Goal: Task Accomplishment & Management: Manage account settings

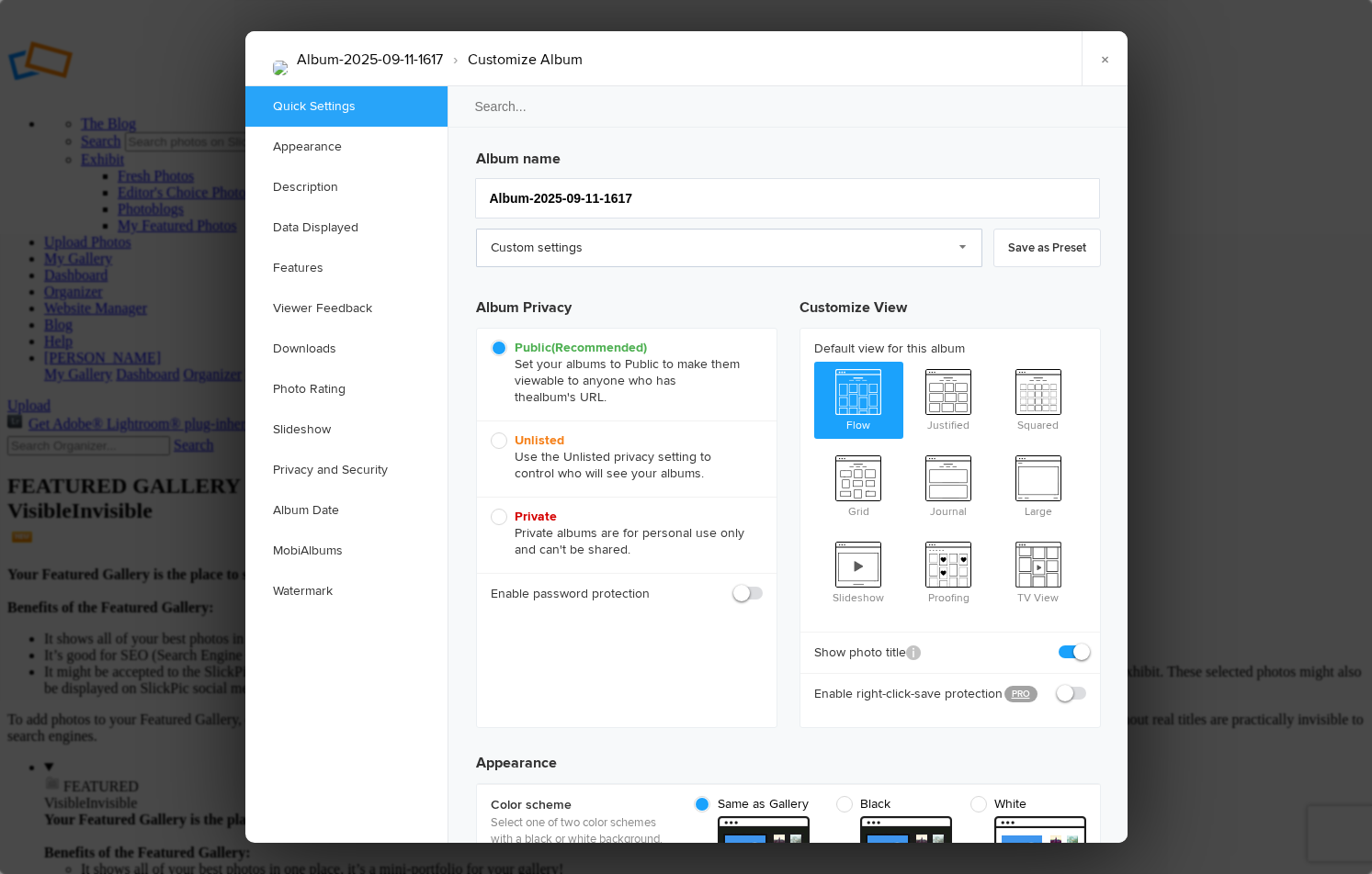
click at [959, 245] on link "Custom settings" at bounding box center [728, 248] width 507 height 39
click at [636, 242] on link "Custom settings" at bounding box center [728, 248] width 507 height 39
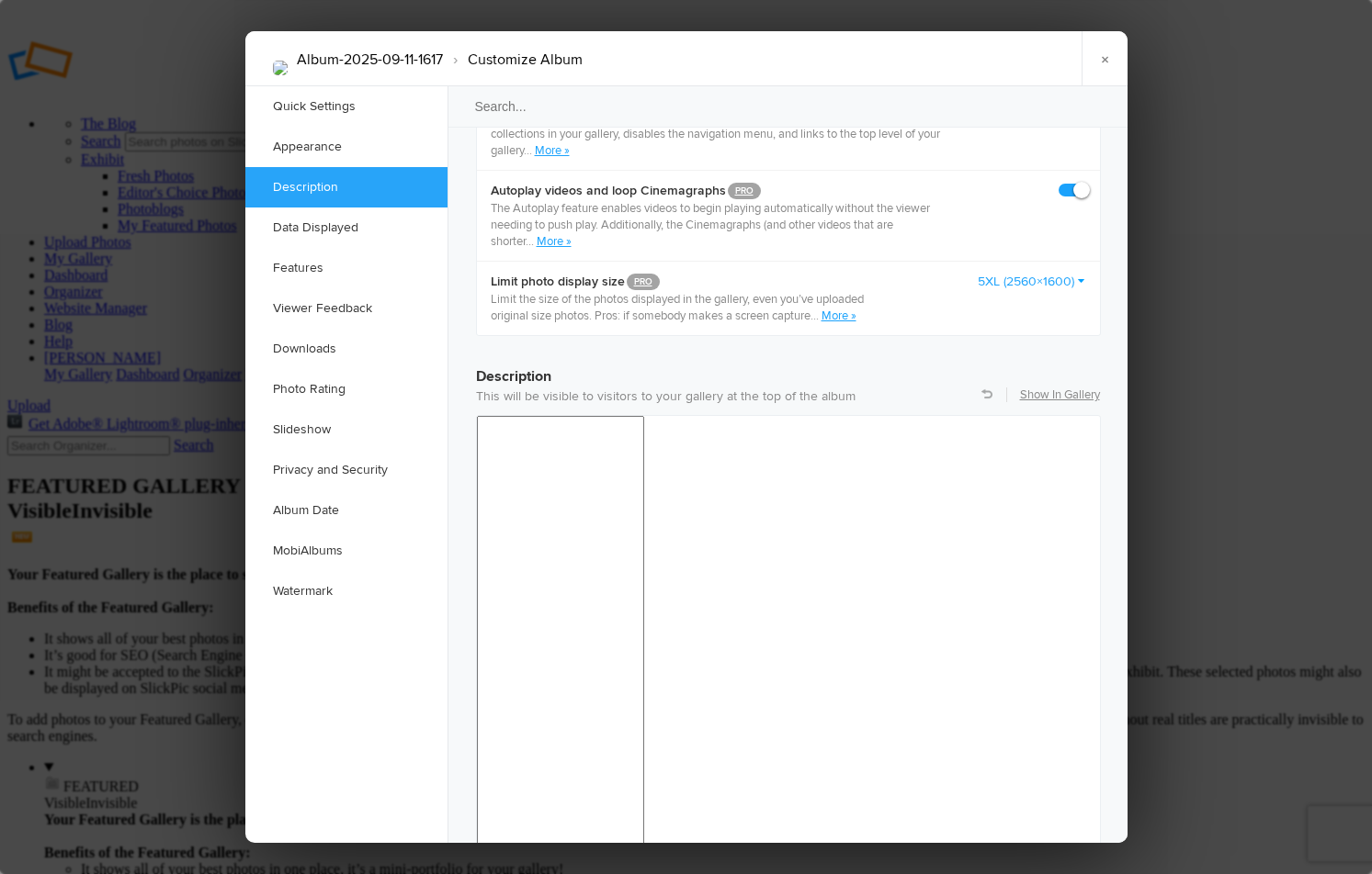
scroll to position [1245, 0]
click at [1051, 385] on link "Show In Gallery" at bounding box center [1060, 393] width 80 height 17
click at [1109, 63] on link "×" at bounding box center [1104, 58] width 46 height 55
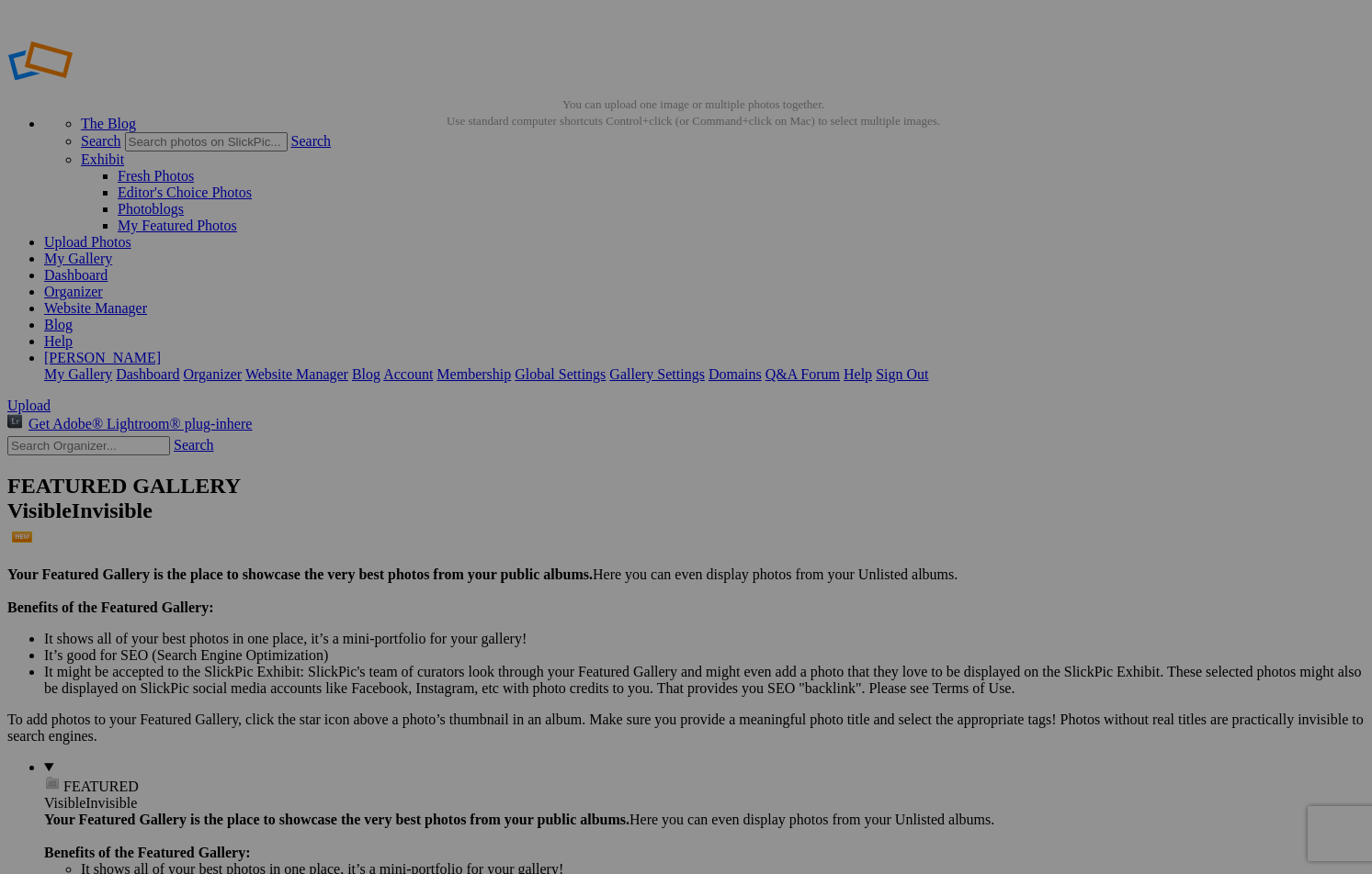
drag, startPoint x: 452, startPoint y: 331, endPoint x: 575, endPoint y: 332, distance: 123.0
type input "J"
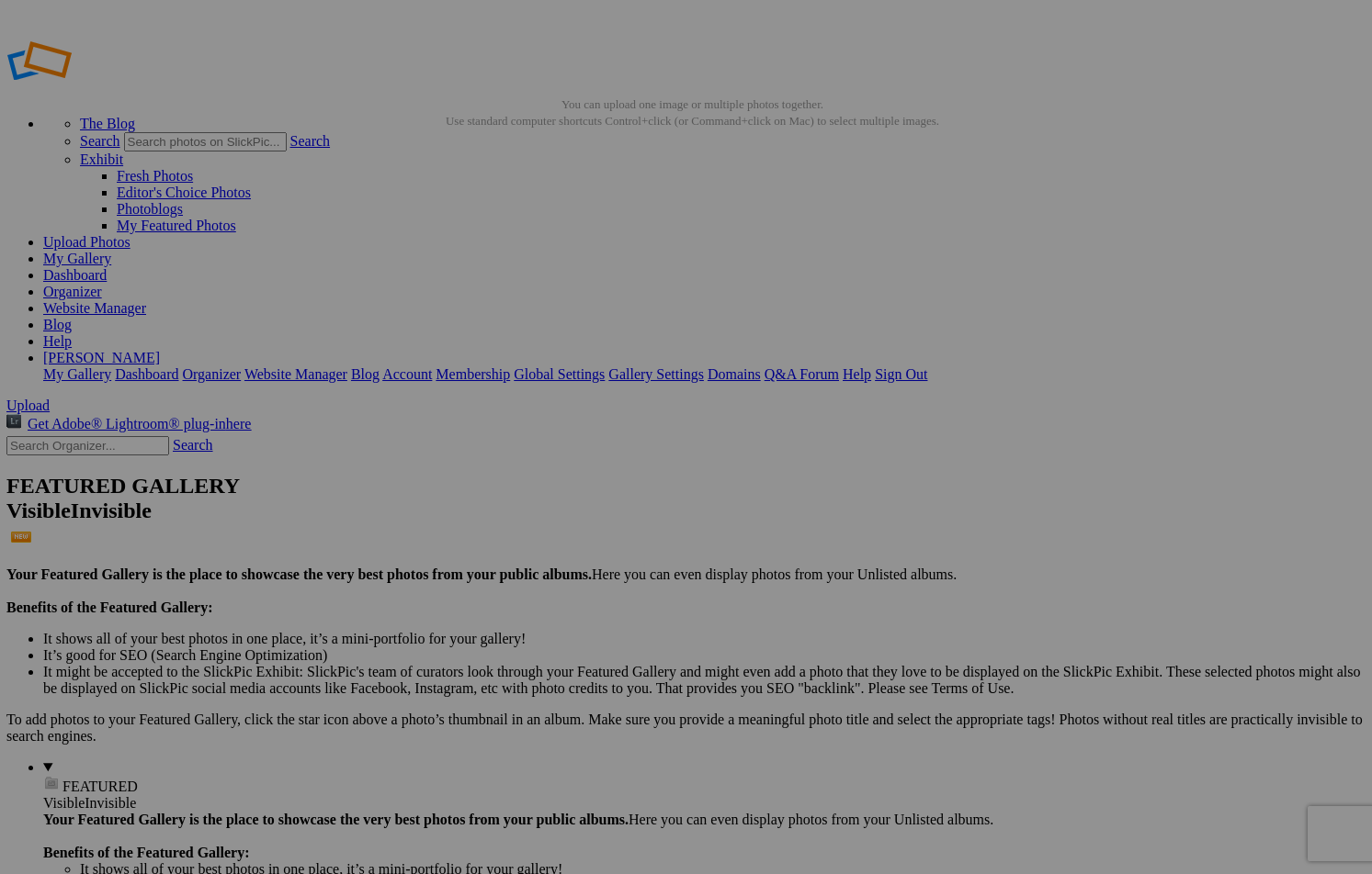
scroll to position [0, 0]
type input "Moulton Barn, WY._DSC4289"
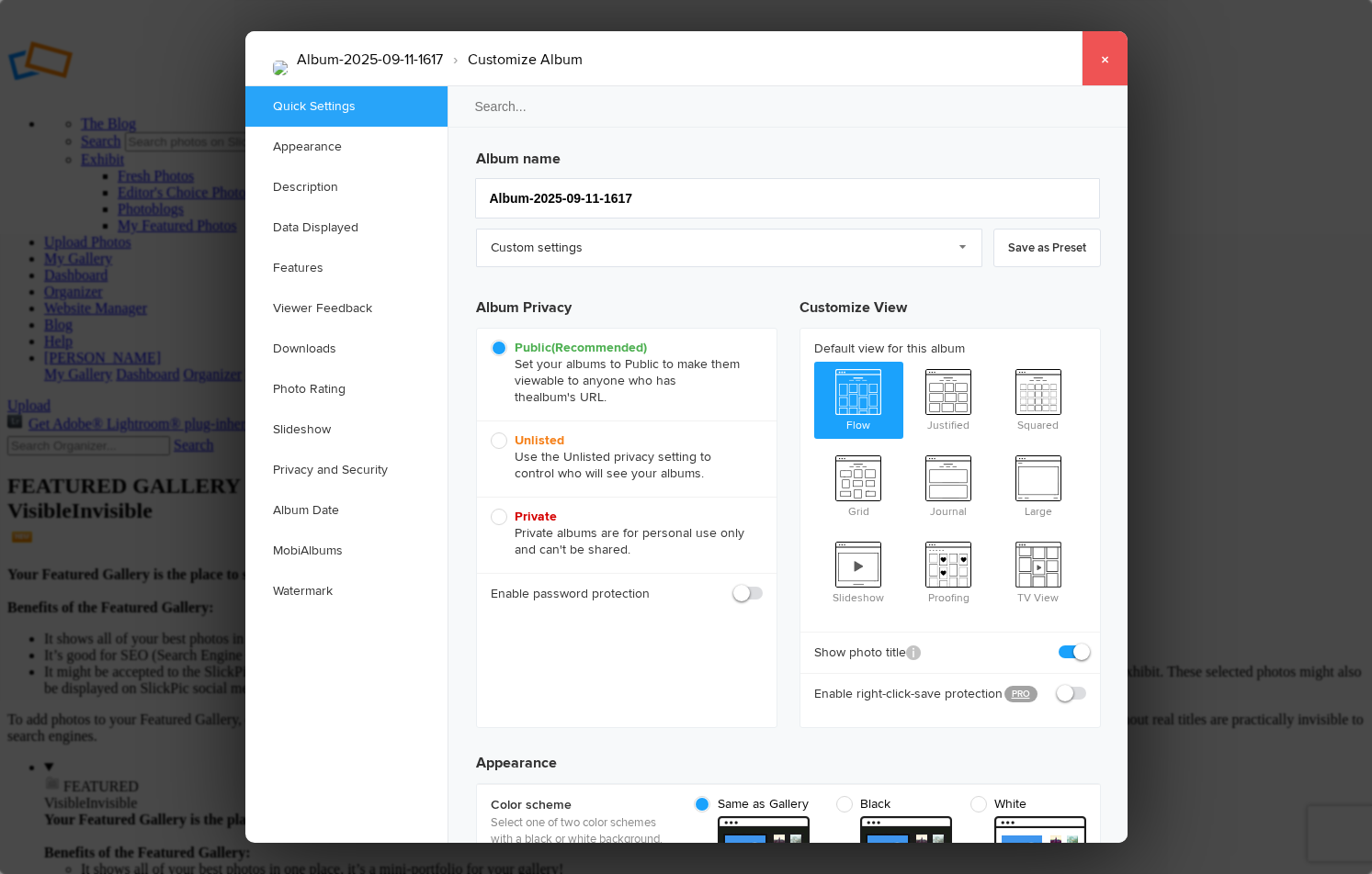
click at [1104, 55] on link "×" at bounding box center [1104, 58] width 46 height 55
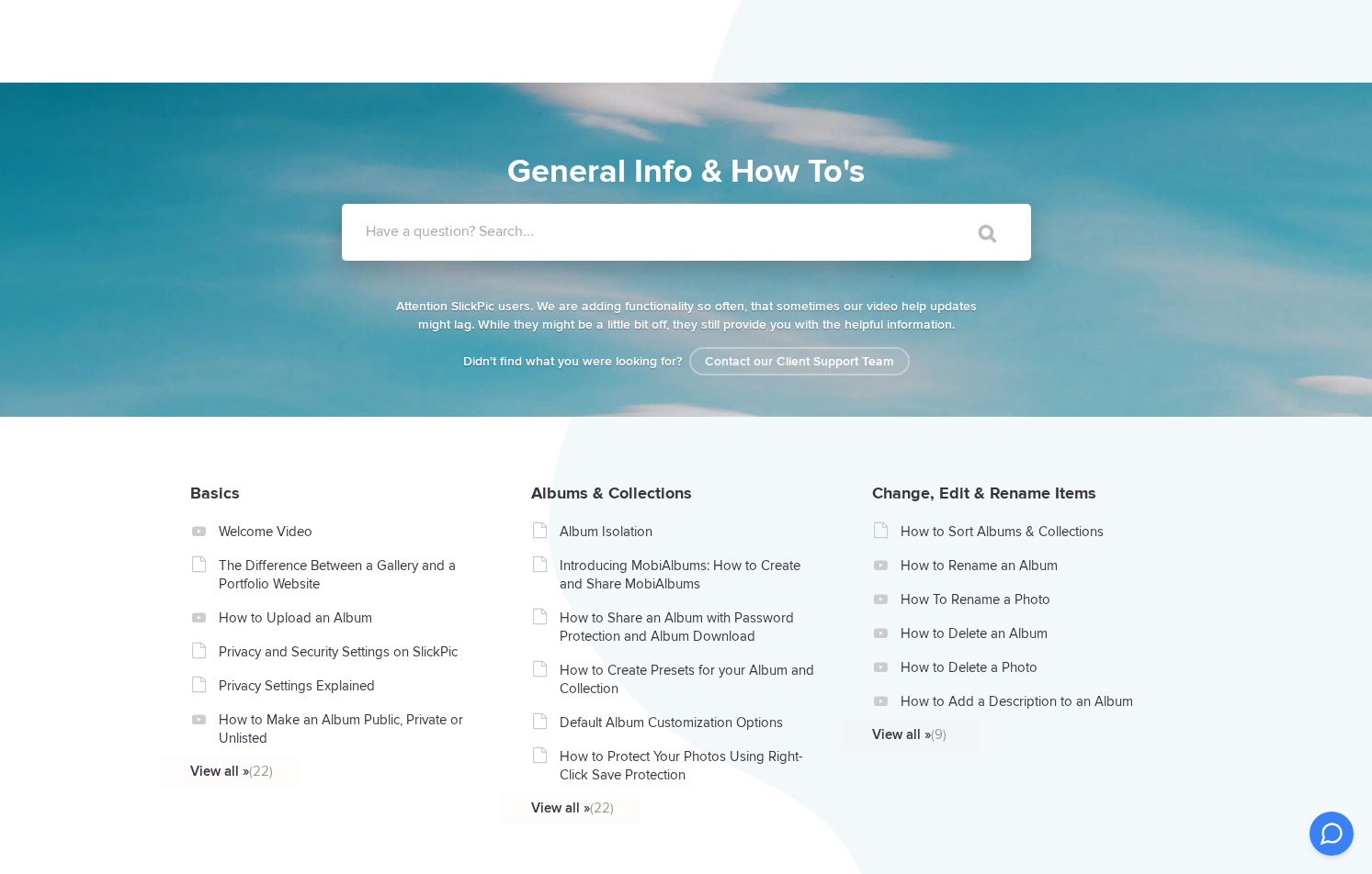
click at [439, 240] on label "Have a question? Search..." at bounding box center [710, 231] width 689 height 18
click at [439, 240] on input "Have a question? Search..." at bounding box center [648, 232] width 614 height 57
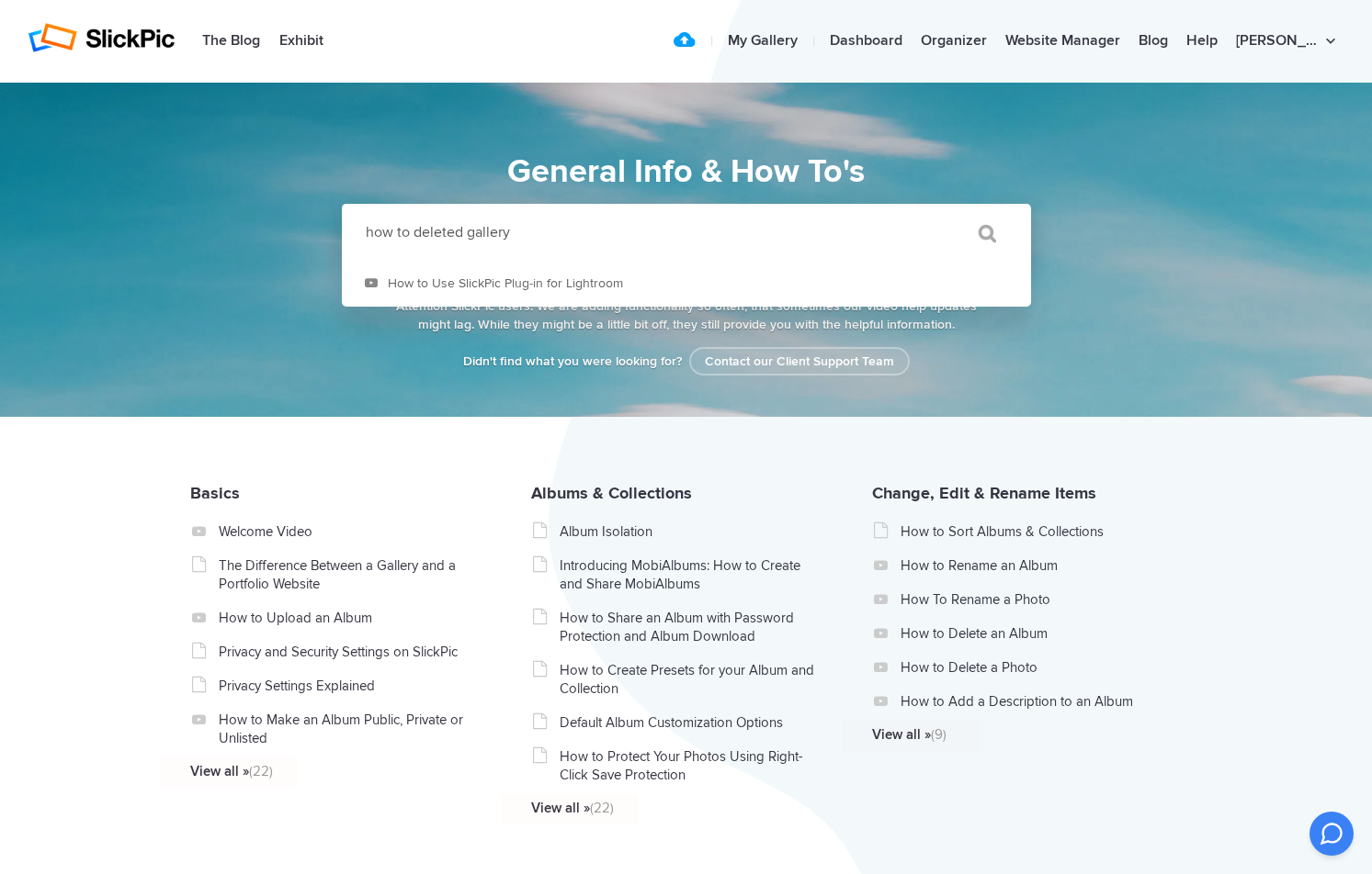
type input "how to deleted gallery"
click at [985, 234] on input "" at bounding box center [978, 232] width 77 height 44
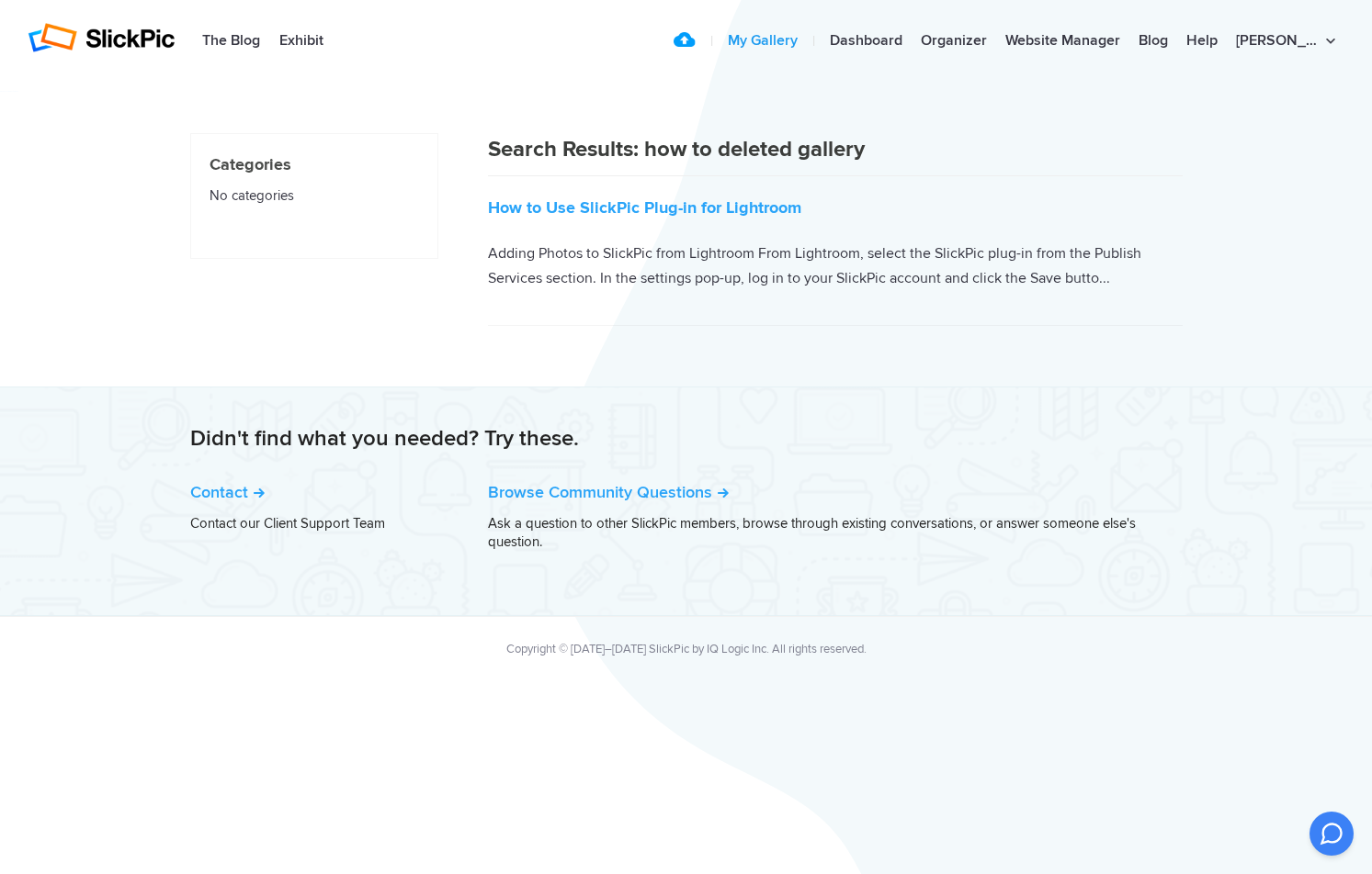
click at [791, 41] on link "My Gallery" at bounding box center [762, 42] width 88 height 37
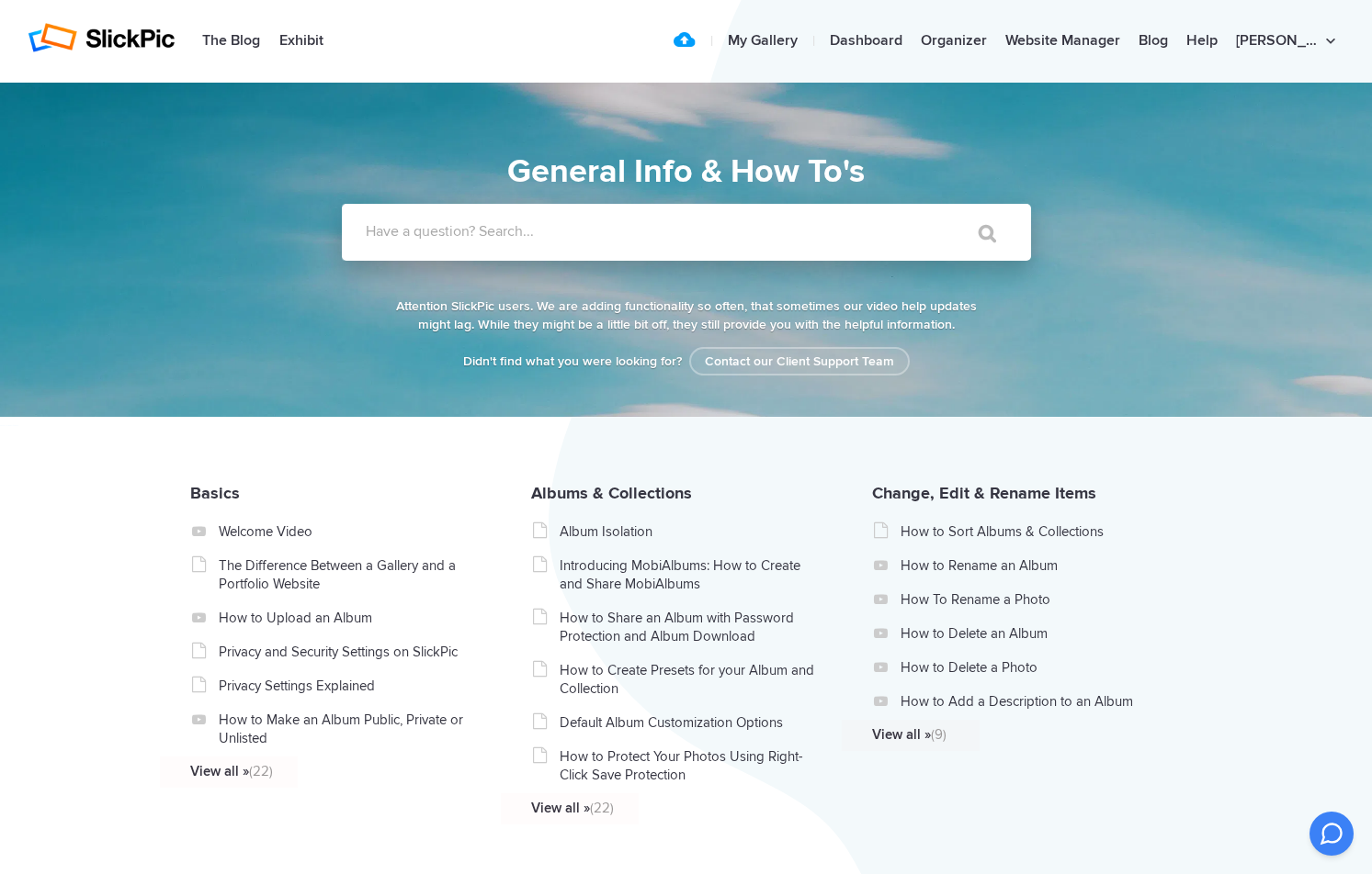
click at [396, 238] on label "Have a question? Search..." at bounding box center [710, 231] width 689 height 18
click at [396, 238] on input "Have a question? Search..." at bounding box center [648, 232] width 614 height 57
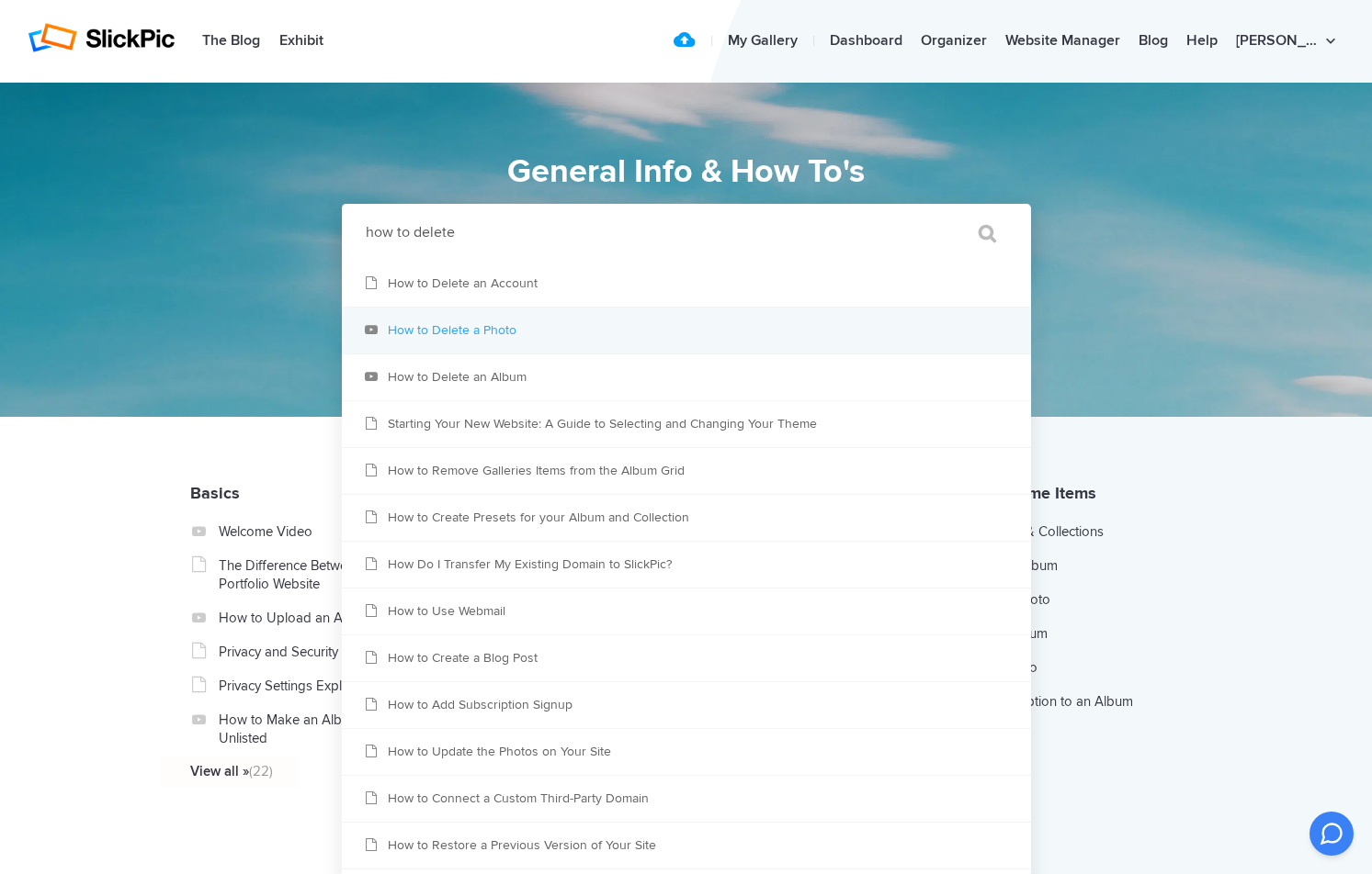
type input "how to delete"
click at [434, 325] on link "How to Delete a Photo" at bounding box center [686, 331] width 689 height 46
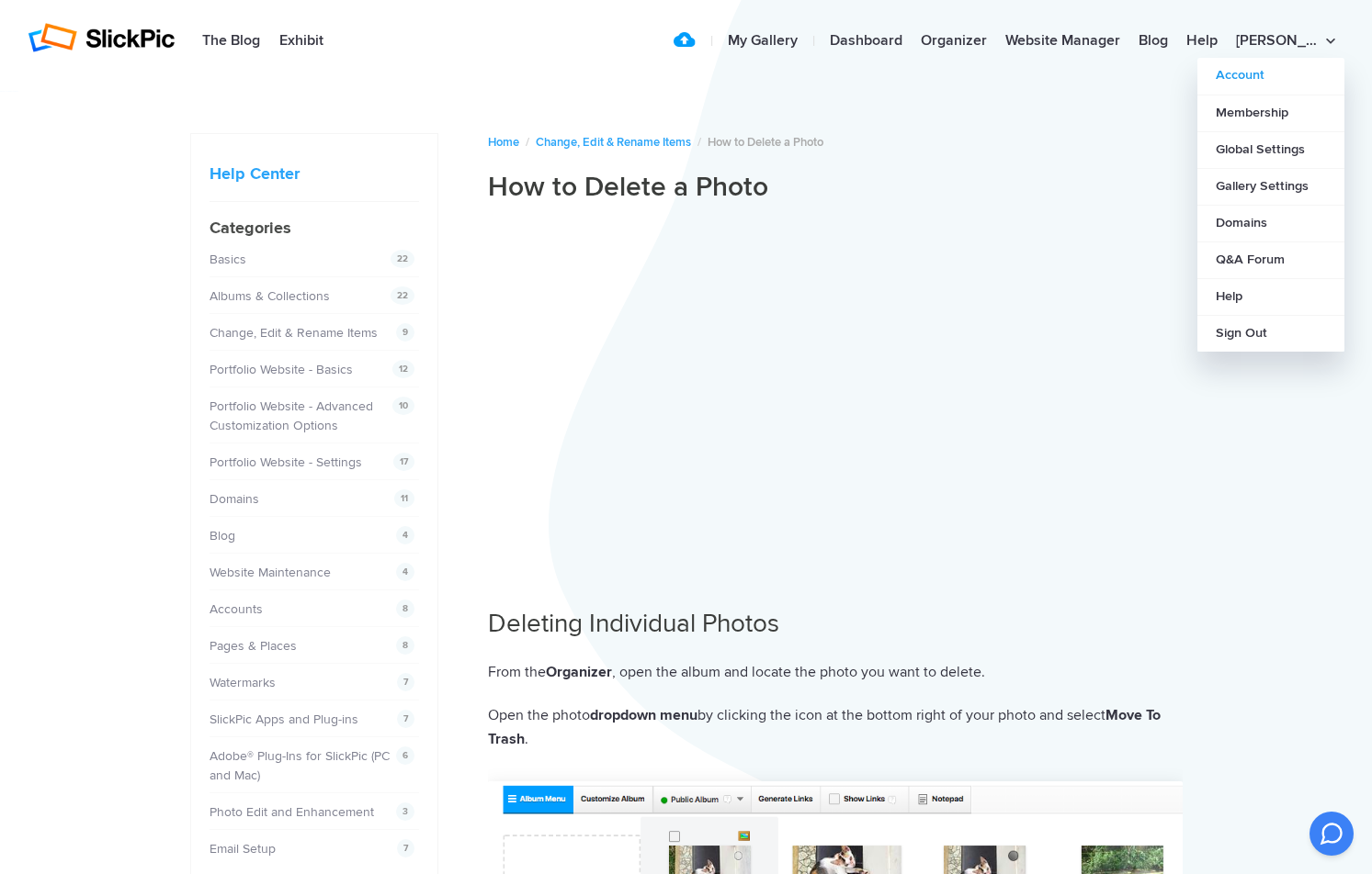
click at [1241, 71] on link "Account" at bounding box center [1270, 77] width 147 height 37
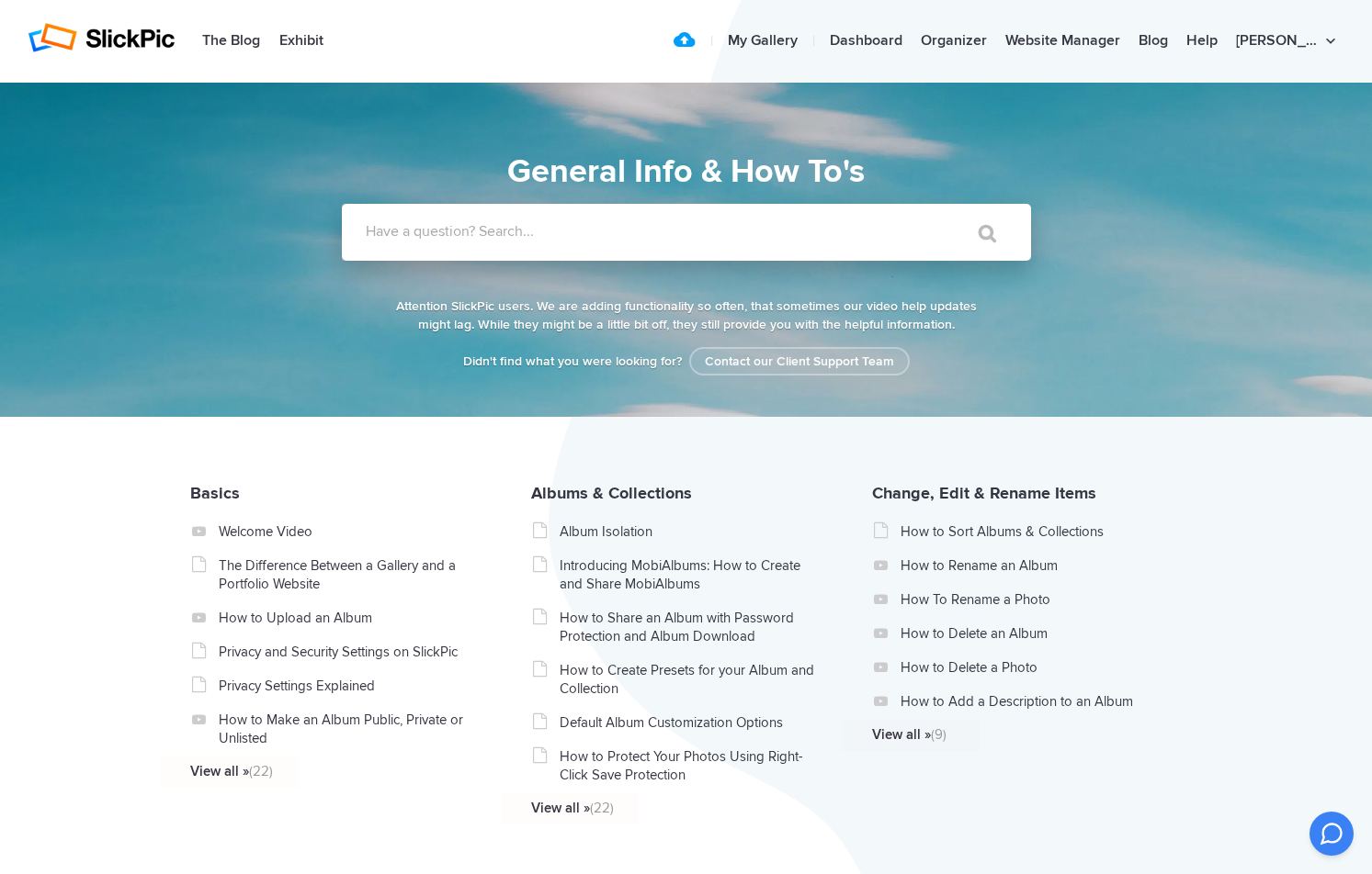
click at [386, 228] on label "Have a question? Search..." at bounding box center [710, 231] width 689 height 18
click at [386, 228] on input "Have a question? Search..." at bounding box center [648, 232] width 614 height 57
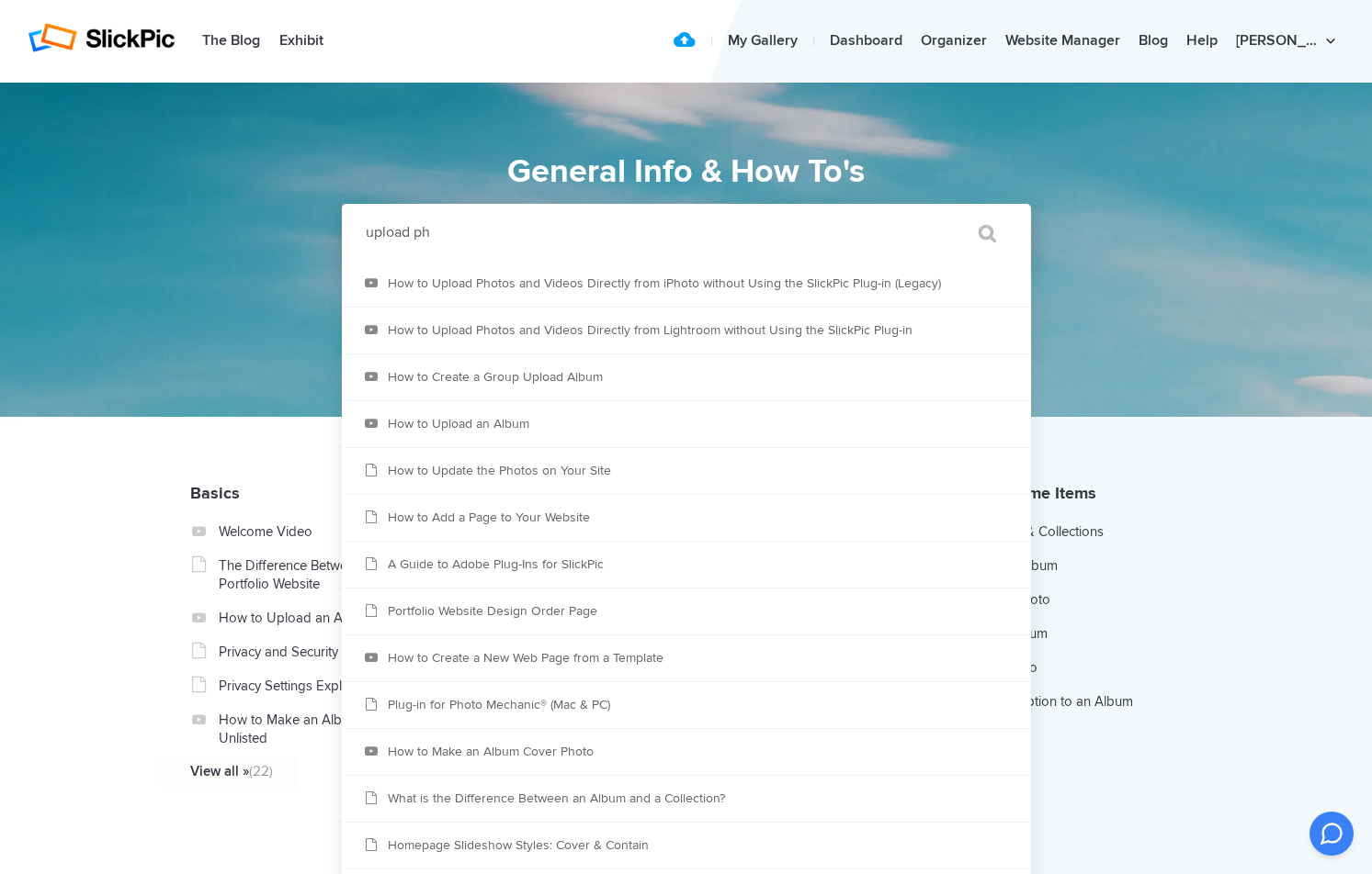
scroll to position [1, 0]
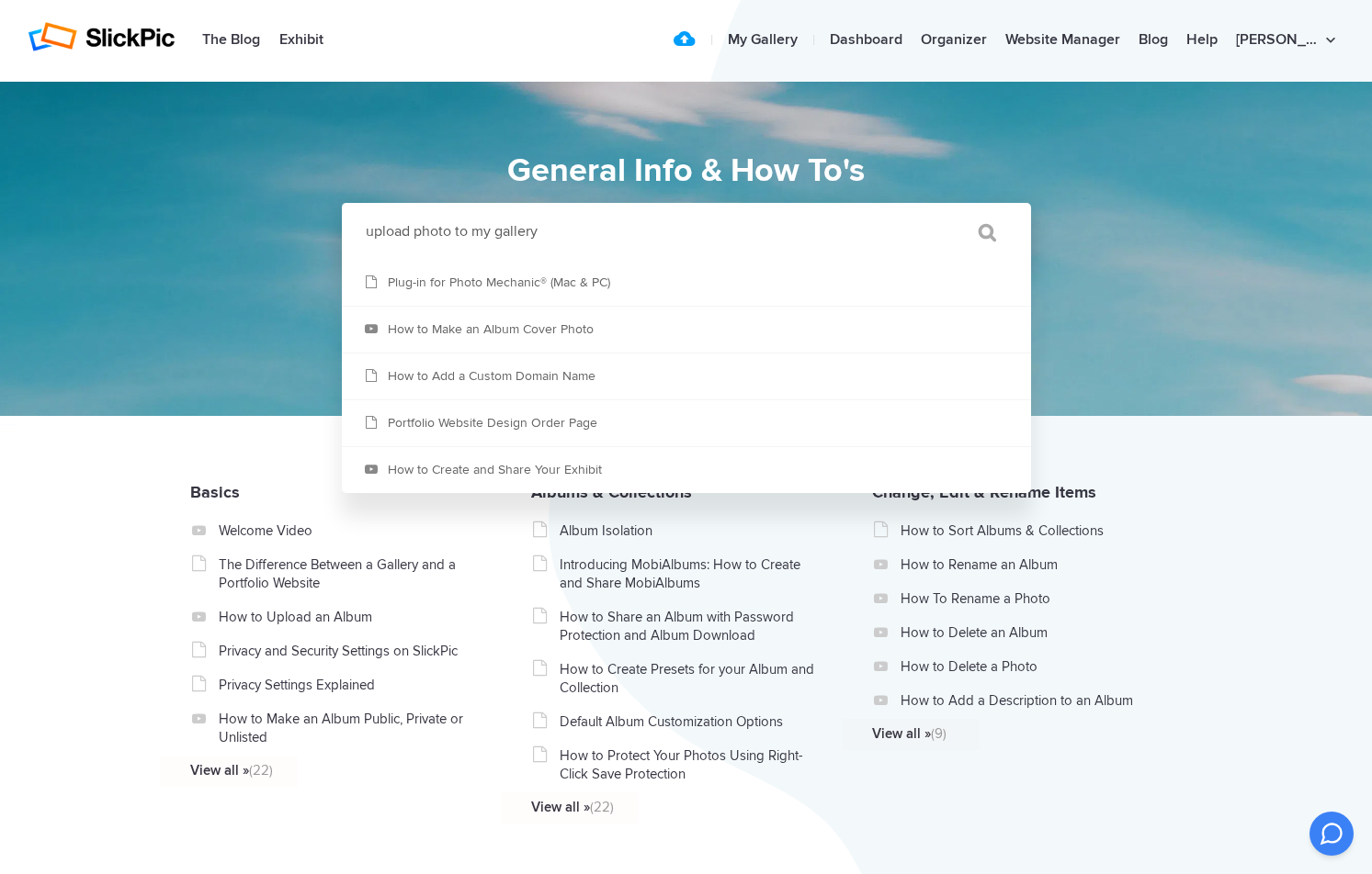
type input "upload photo to my gallery"
click at [986, 227] on input "" at bounding box center [978, 231] width 77 height 44
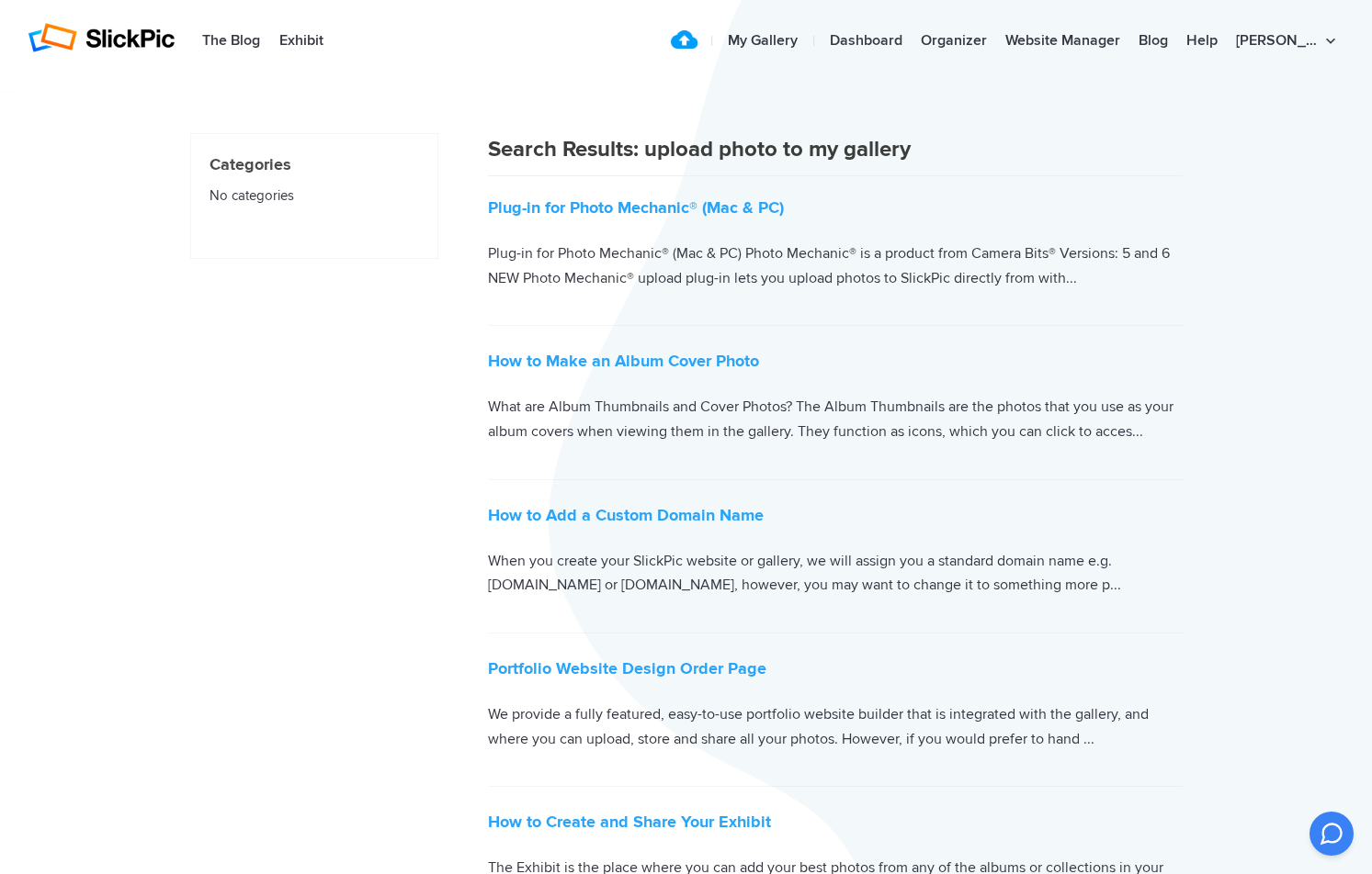
click at [705, 42] on link "Upload" at bounding box center [691, 42] width 25 height 37
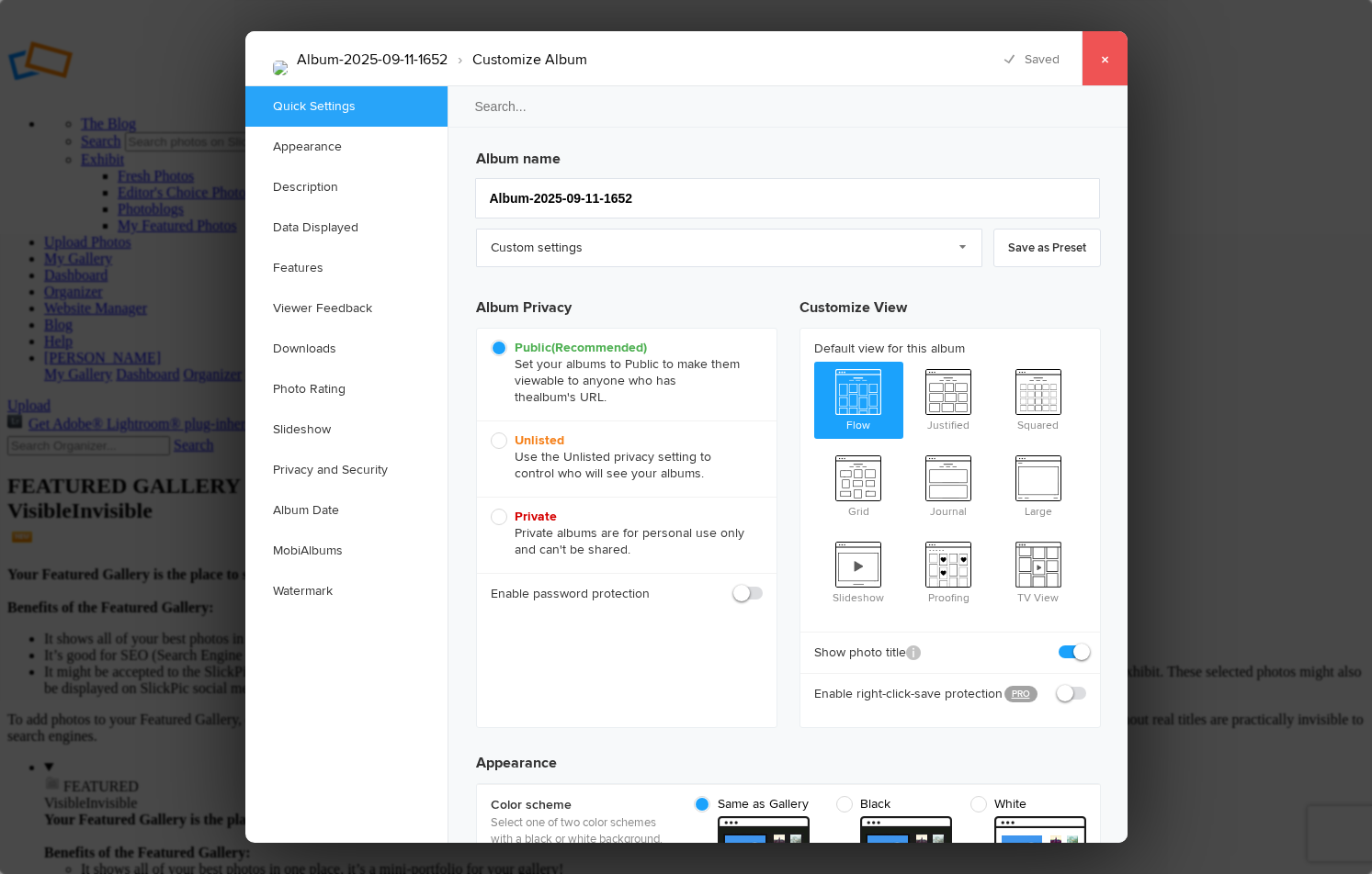
click at [1101, 58] on link "×" at bounding box center [1104, 58] width 46 height 55
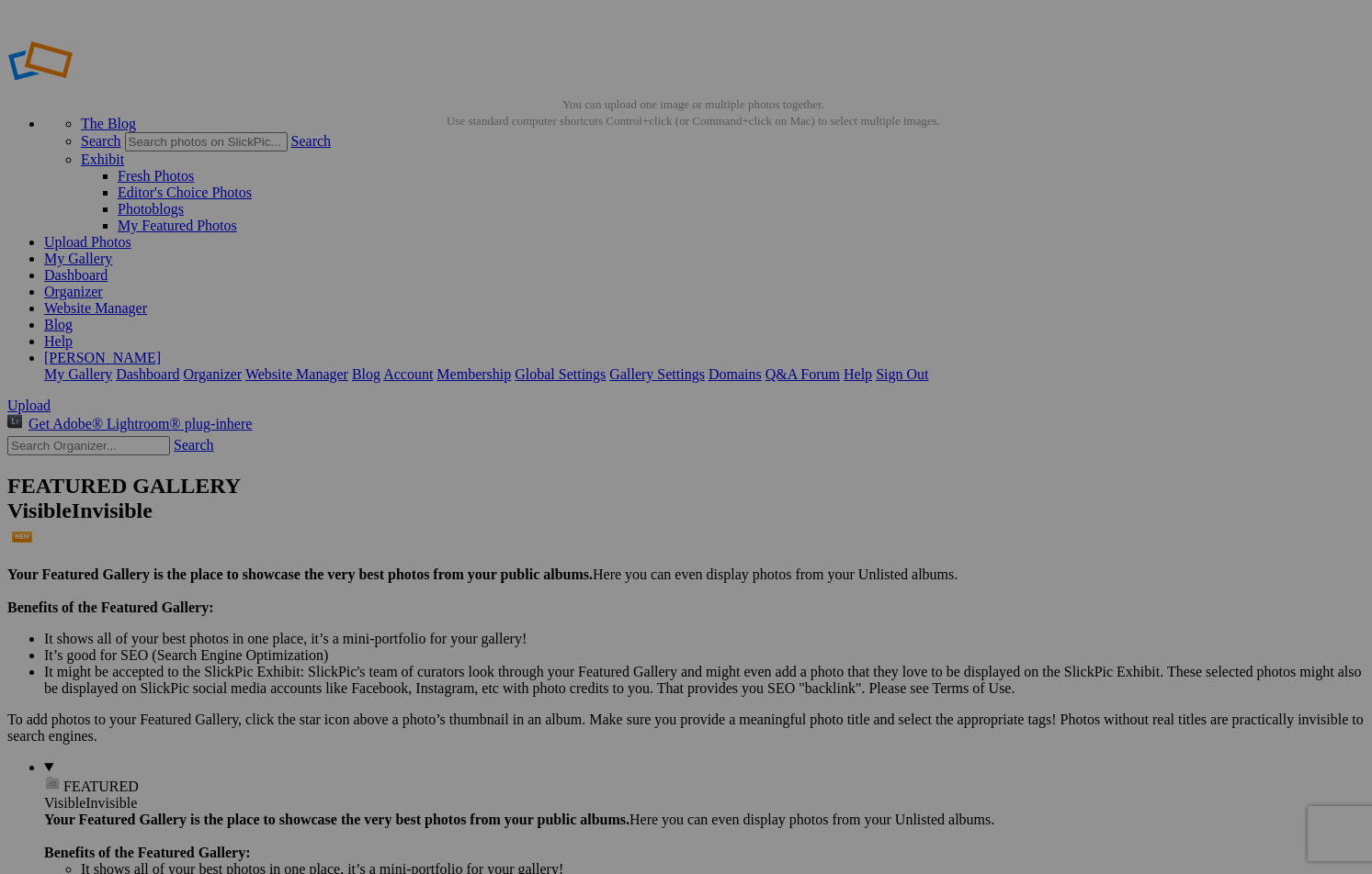
drag, startPoint x: 517, startPoint y: 266, endPoint x: 19, endPoint y: 214, distance: 500.7
drag, startPoint x: 356, startPoint y: 279, endPoint x: 344, endPoint y: 281, distance: 12.2
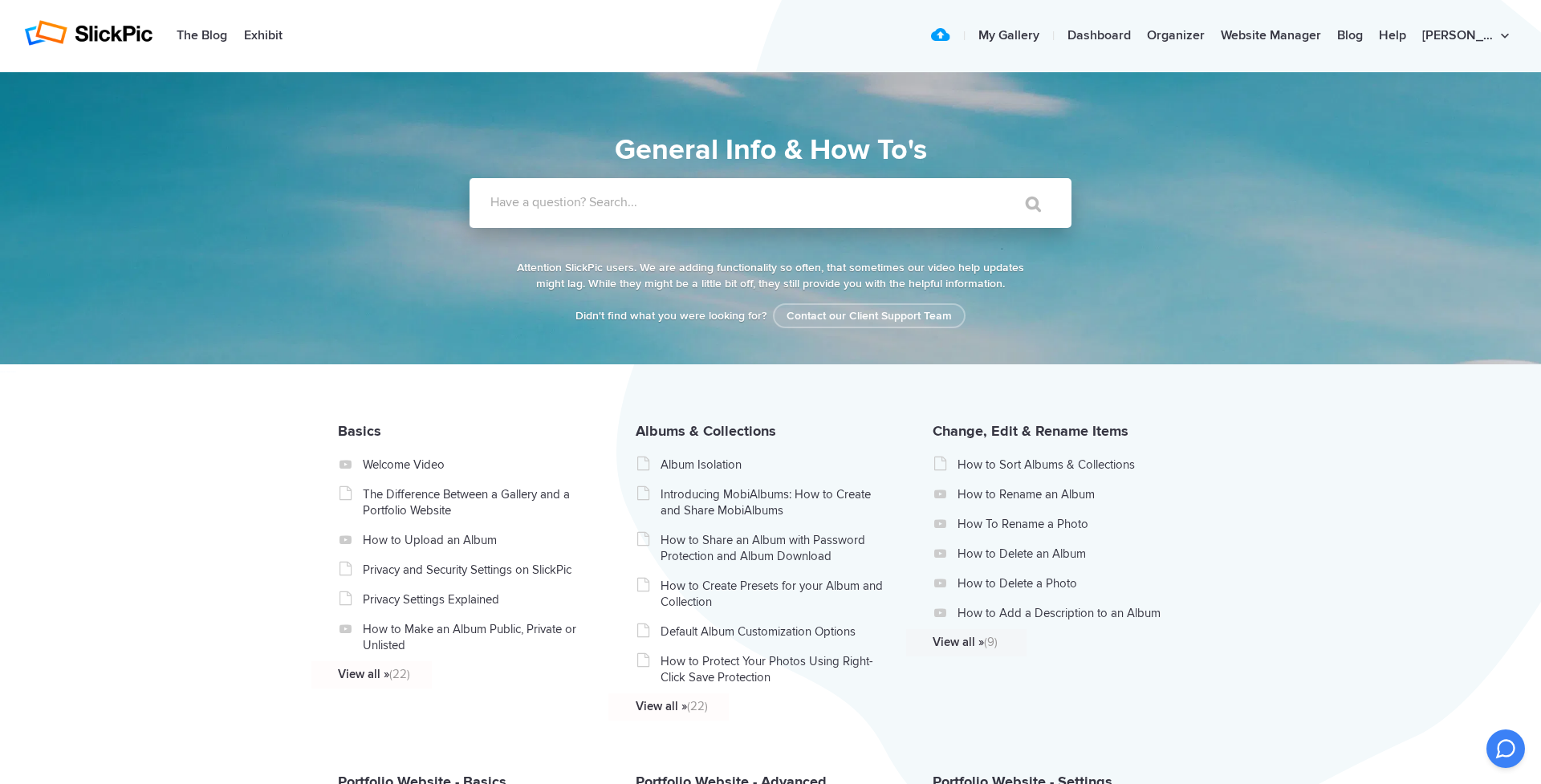
click at [555, 206] on label "Have a question? Search..." at bounding box center [791, 202] width 602 height 16
click at [555, 206] on input "Have a question? Search..." at bounding box center [737, 203] width 536 height 50
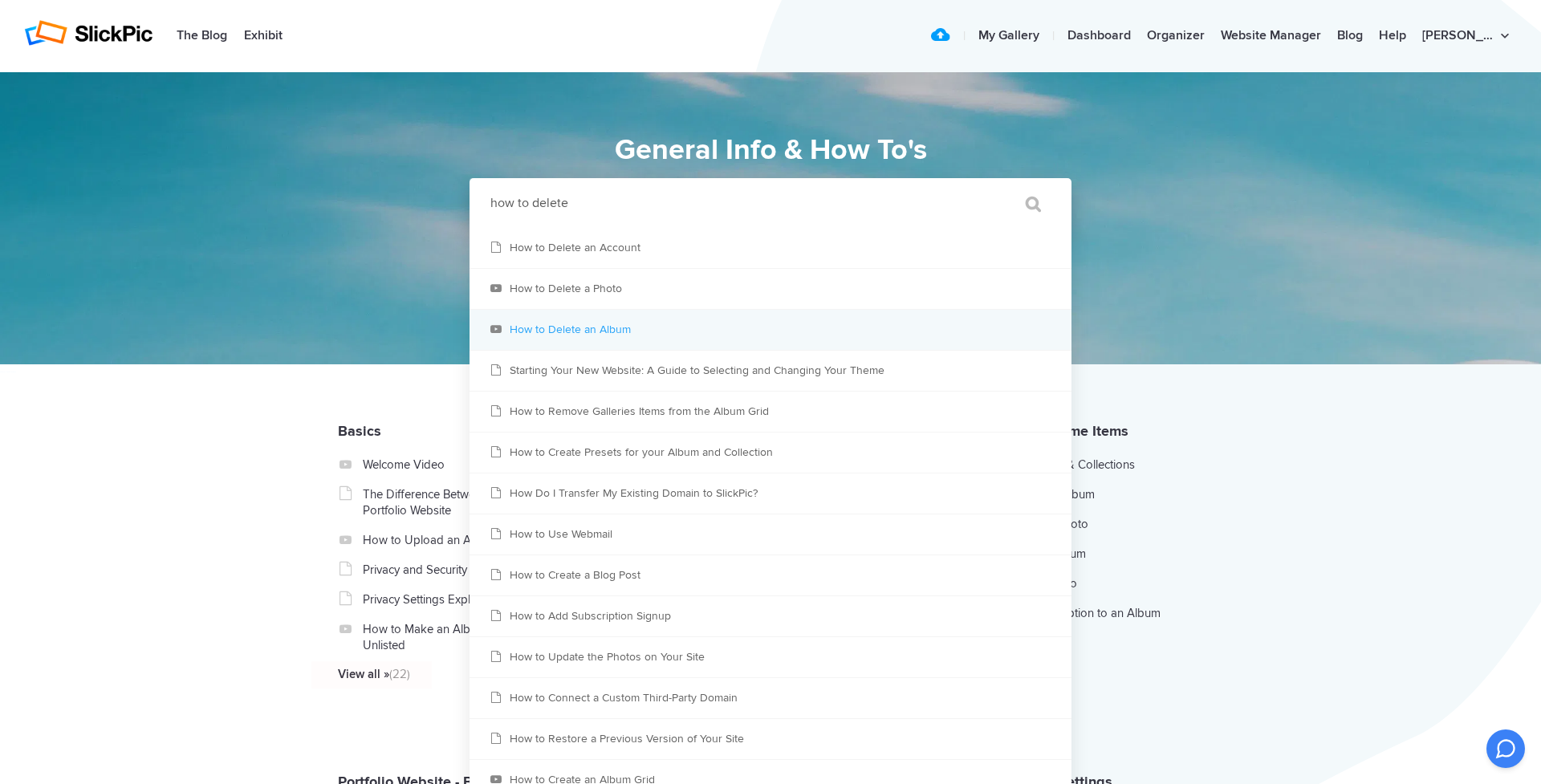
type input "how to delete"
click at [571, 326] on link "How to Delete an Album" at bounding box center [770, 330] width 602 height 40
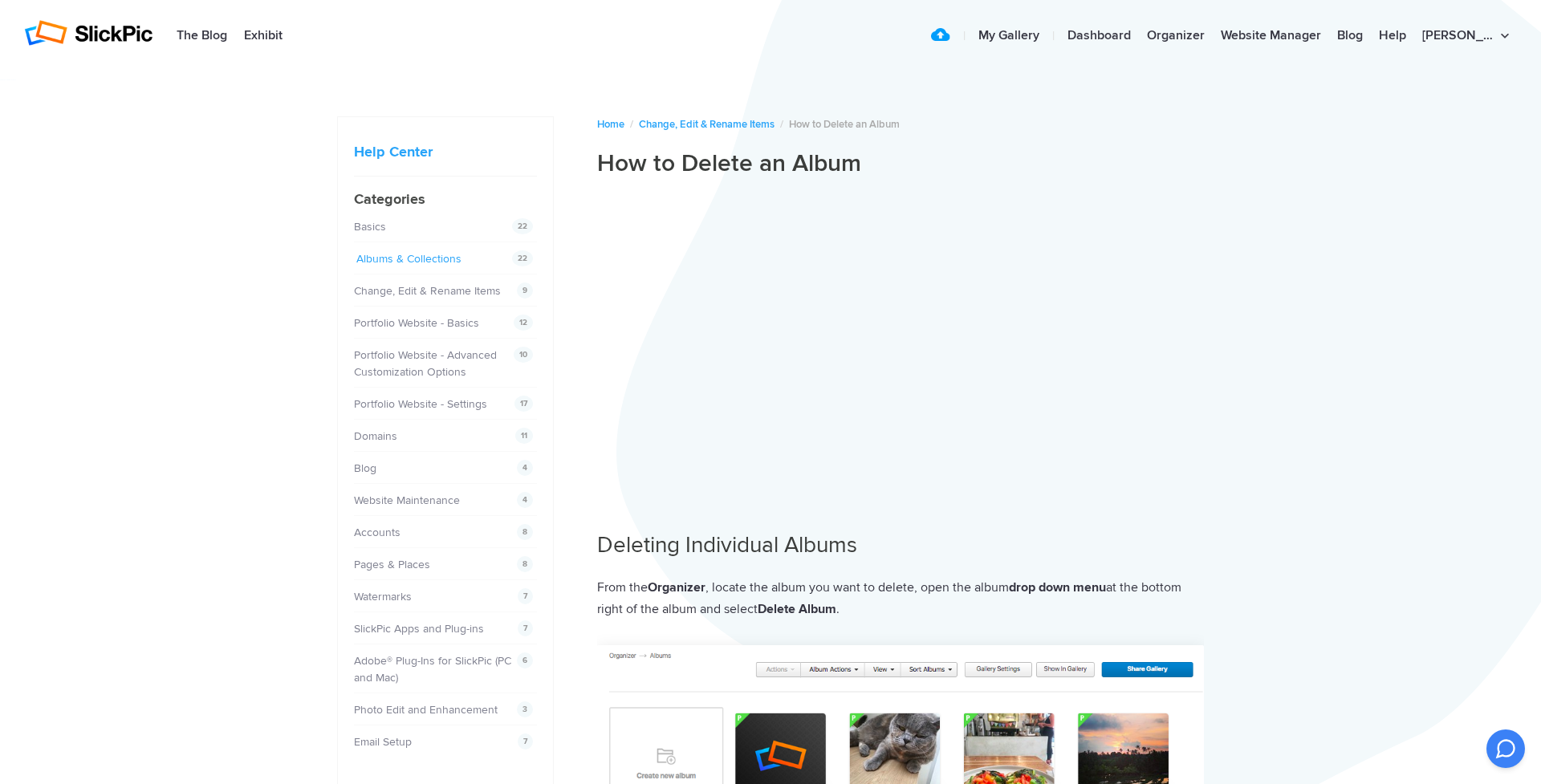
click at [398, 256] on link "Albums & Collections" at bounding box center [409, 259] width 105 height 14
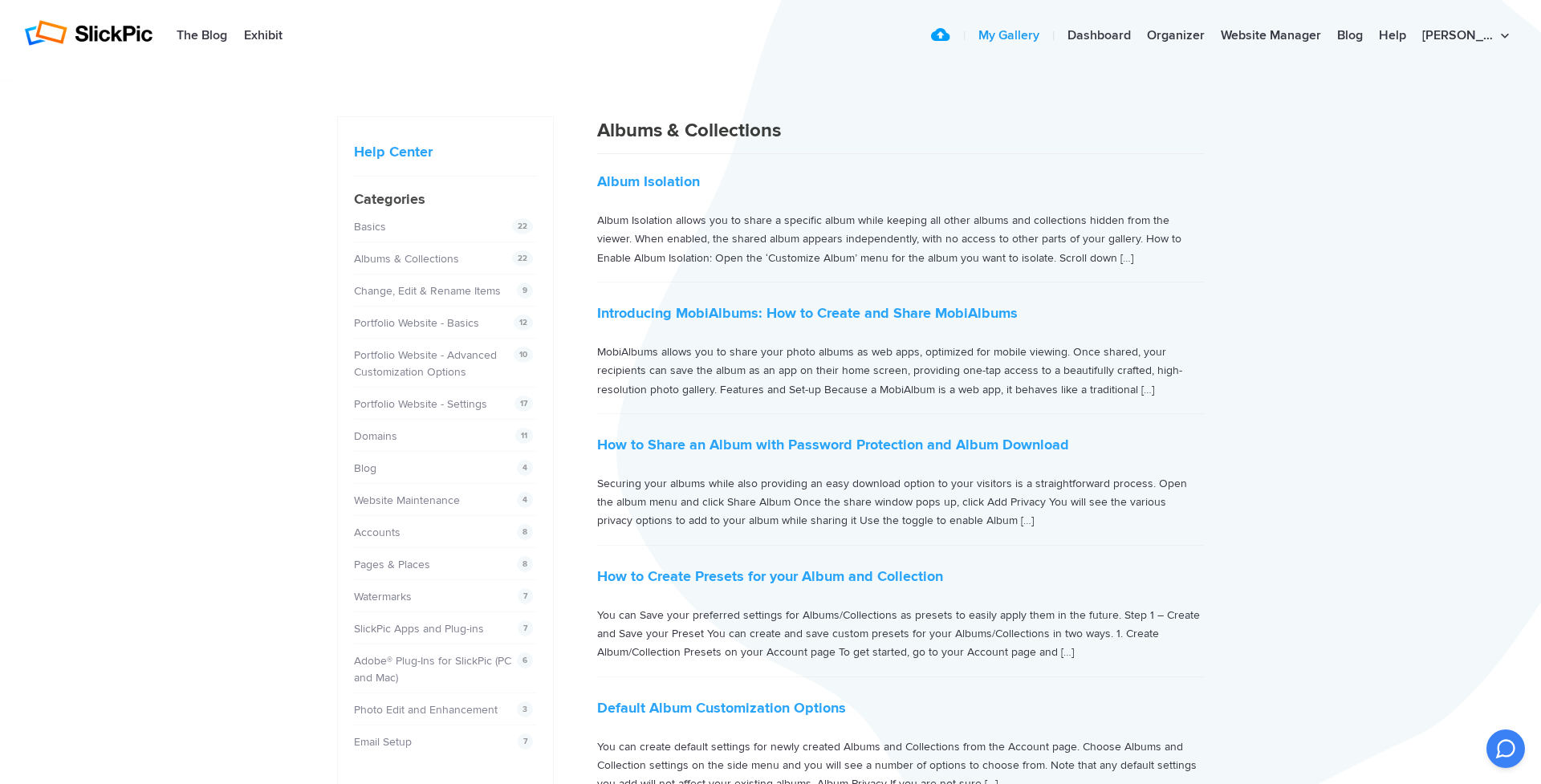
click at [1013, 35] on link "My Gallery" at bounding box center [1008, 37] width 77 height 32
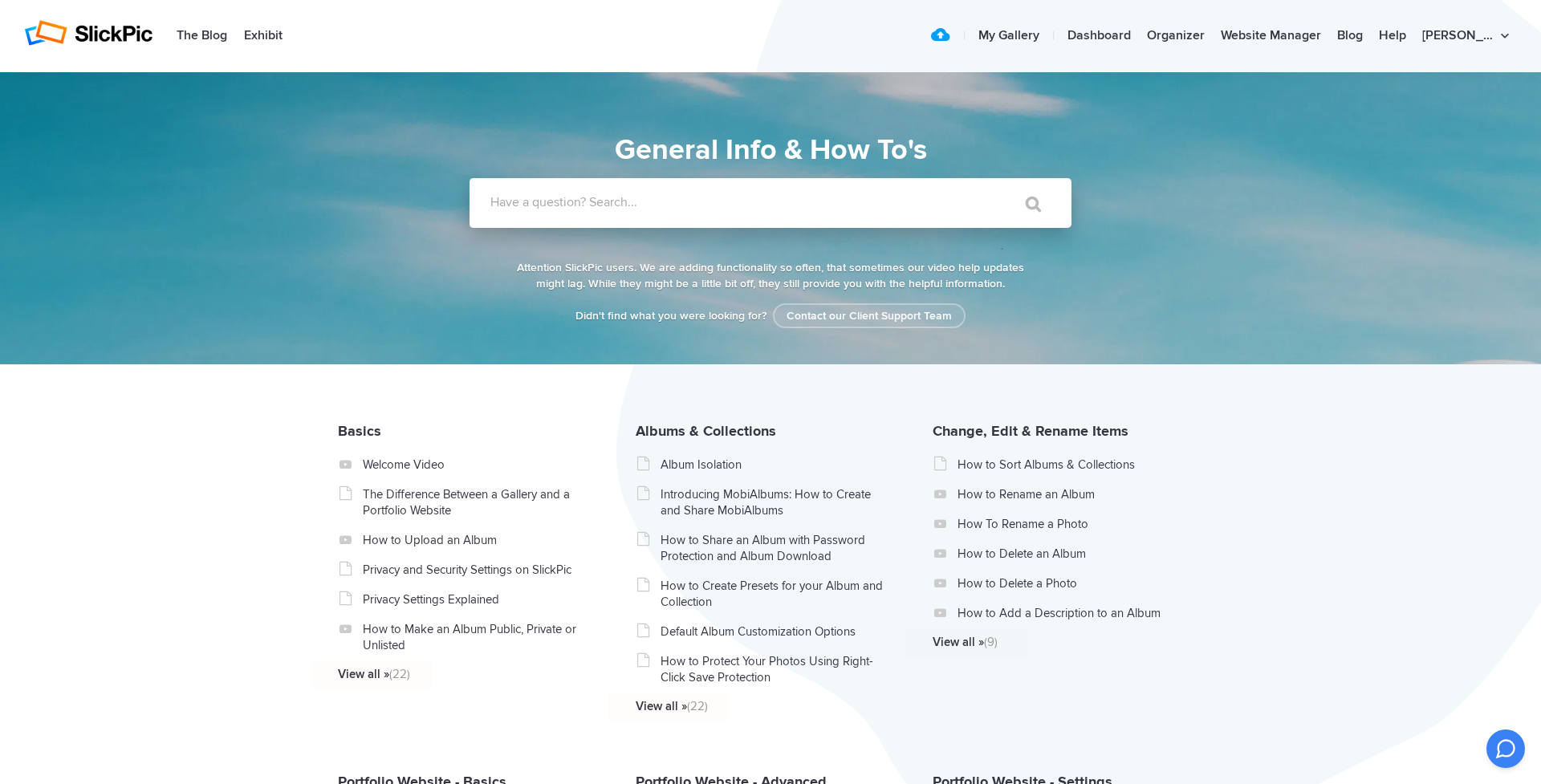
click at [540, 208] on label "Have a question? Search..." at bounding box center [791, 202] width 602 height 16
click at [540, 208] on input "Have a question? Search..." at bounding box center [737, 203] width 536 height 50
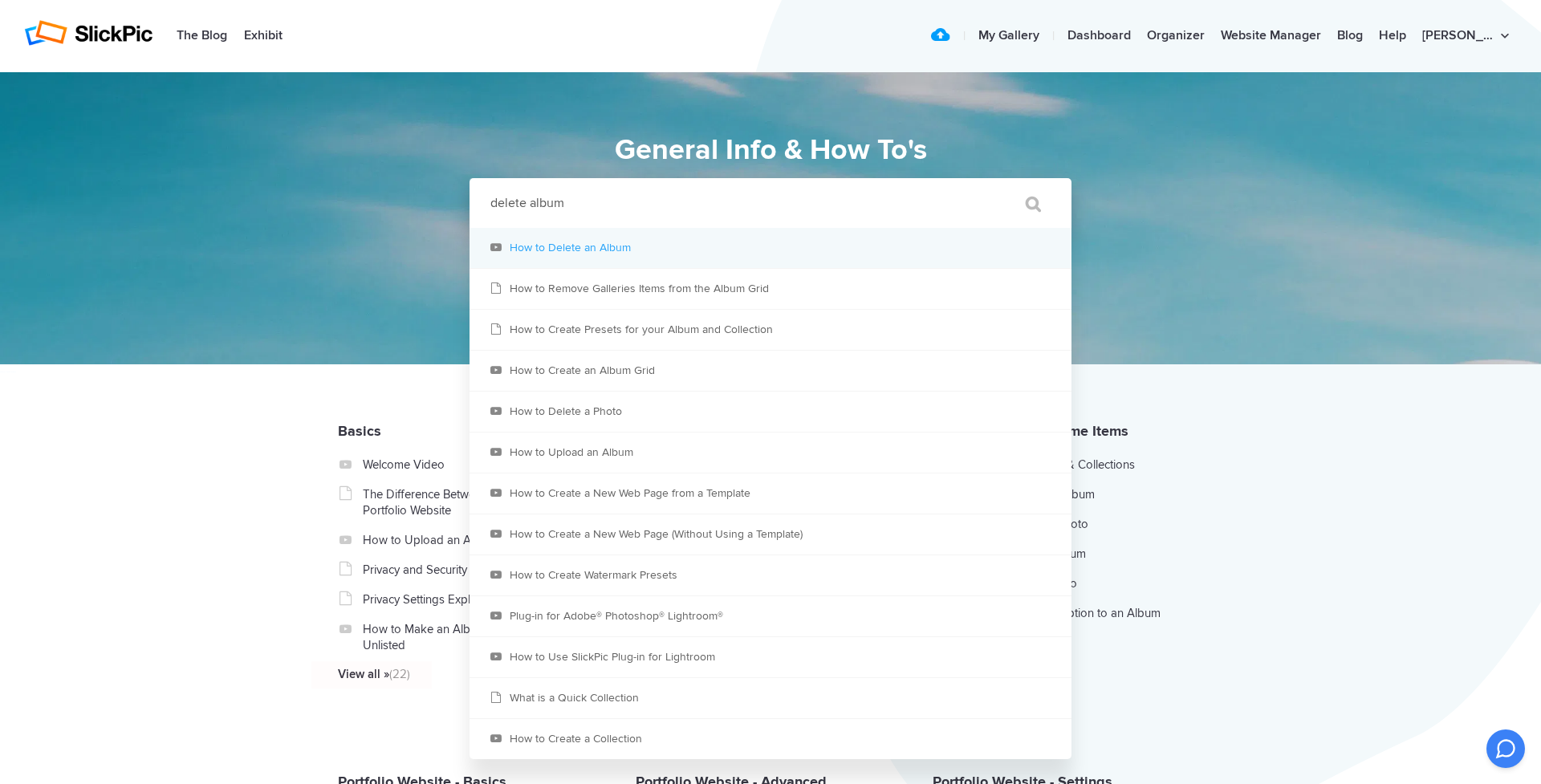
type input "delete album"
click at [544, 248] on link "How to Delete an Album" at bounding box center [770, 247] width 602 height 40
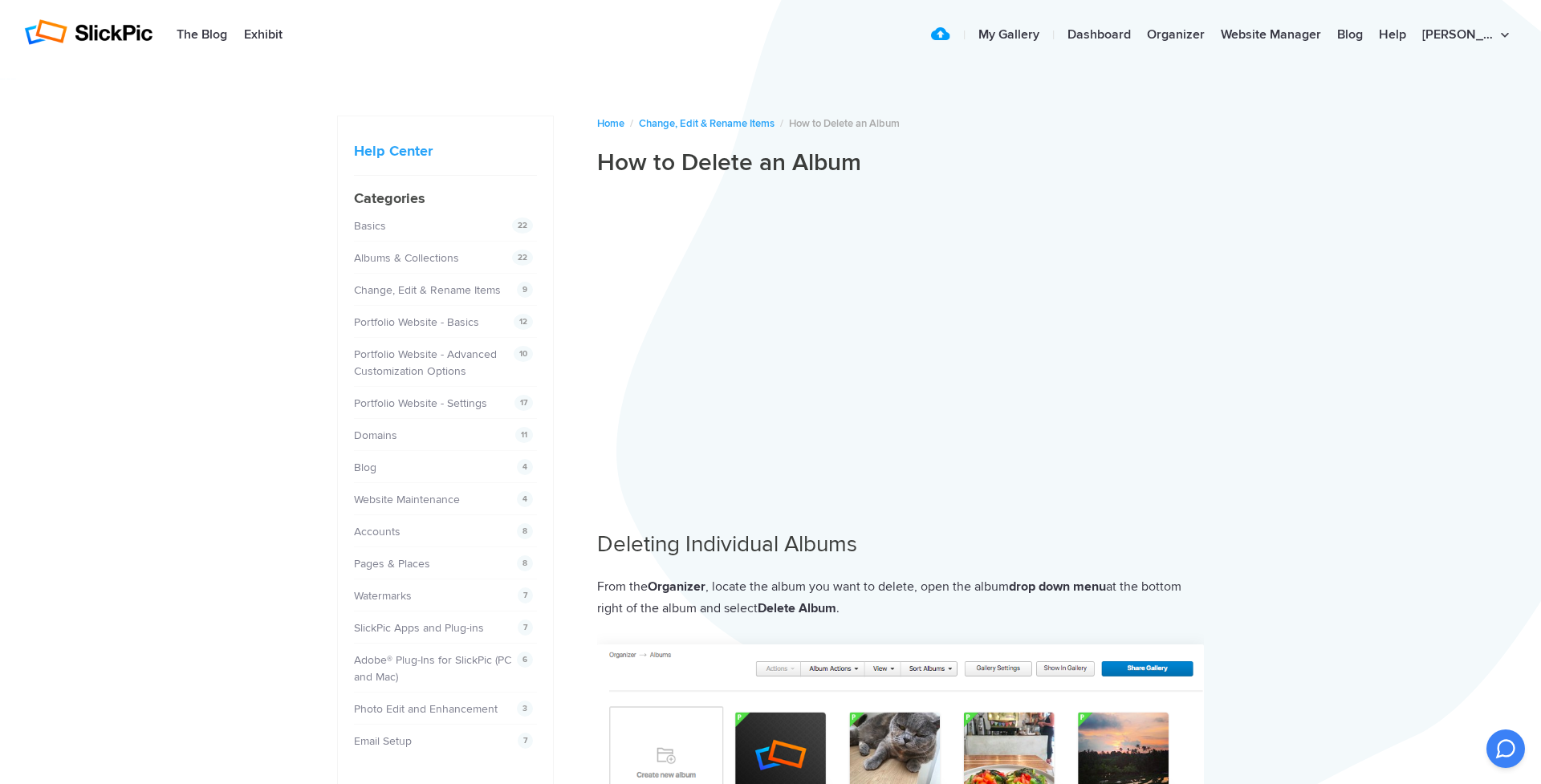
scroll to position [0, 1]
click at [1027, 35] on link "My Gallery" at bounding box center [1008, 37] width 77 height 32
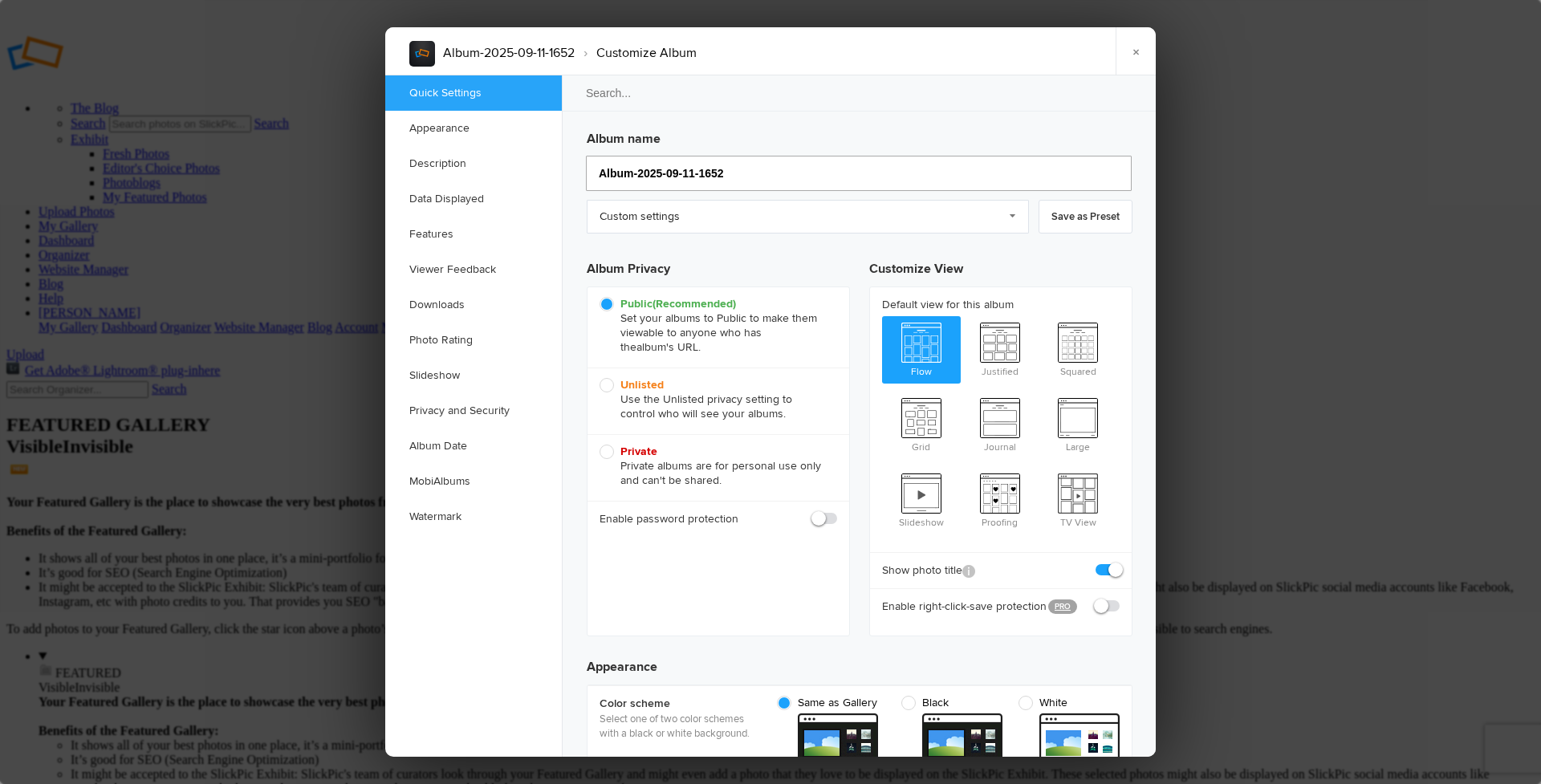
drag, startPoint x: 697, startPoint y: 170, endPoint x: 600, endPoint y: 166, distance: 97.1
click at [600, 166] on input "Album-2025-09-11-1652" at bounding box center [859, 173] width 545 height 36
type input "[DATE] 14:11"
click at [719, 213] on link "Custom settings" at bounding box center [808, 218] width 443 height 34
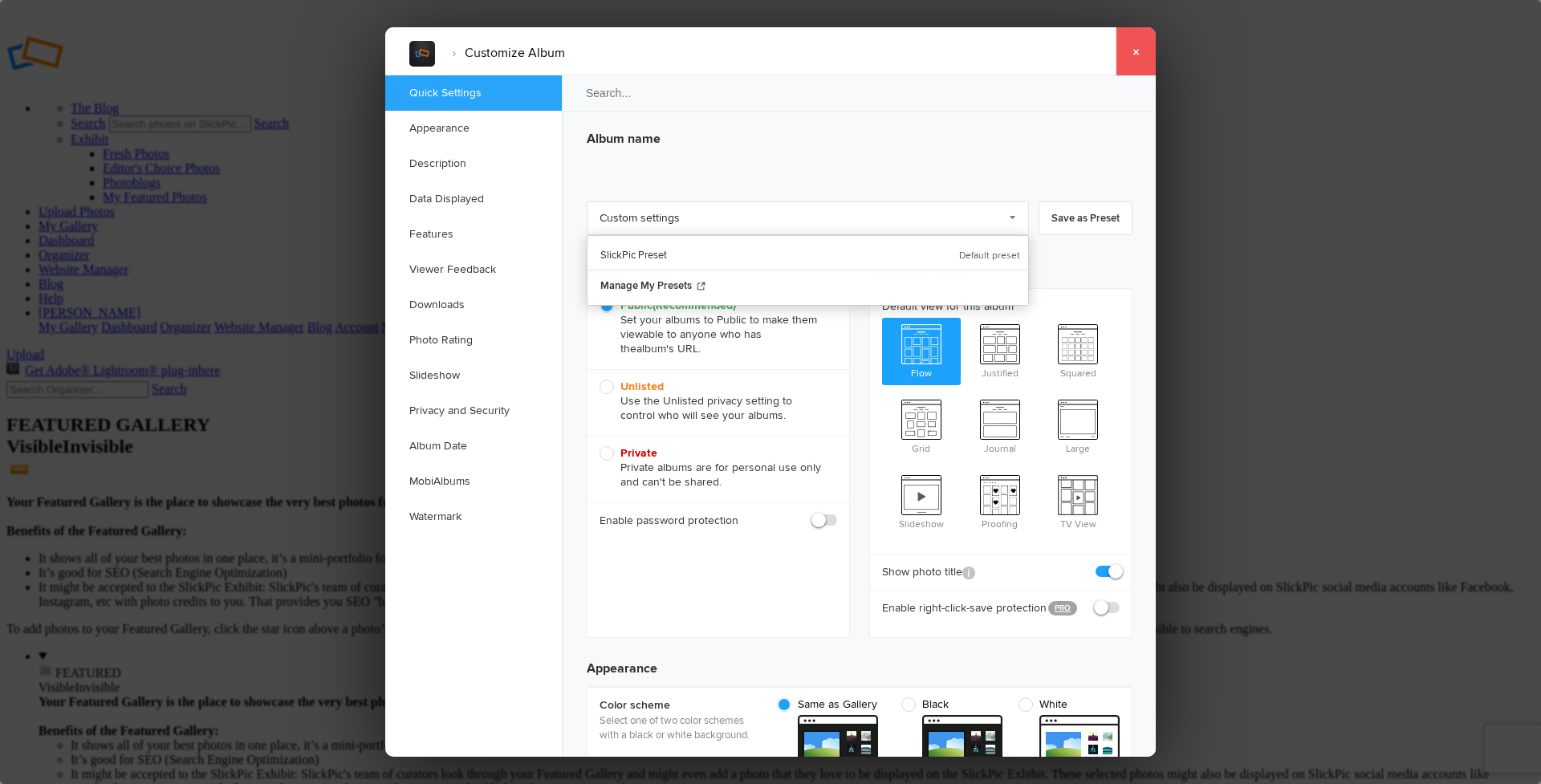
click at [1138, 53] on link "×" at bounding box center [1135, 51] width 40 height 48
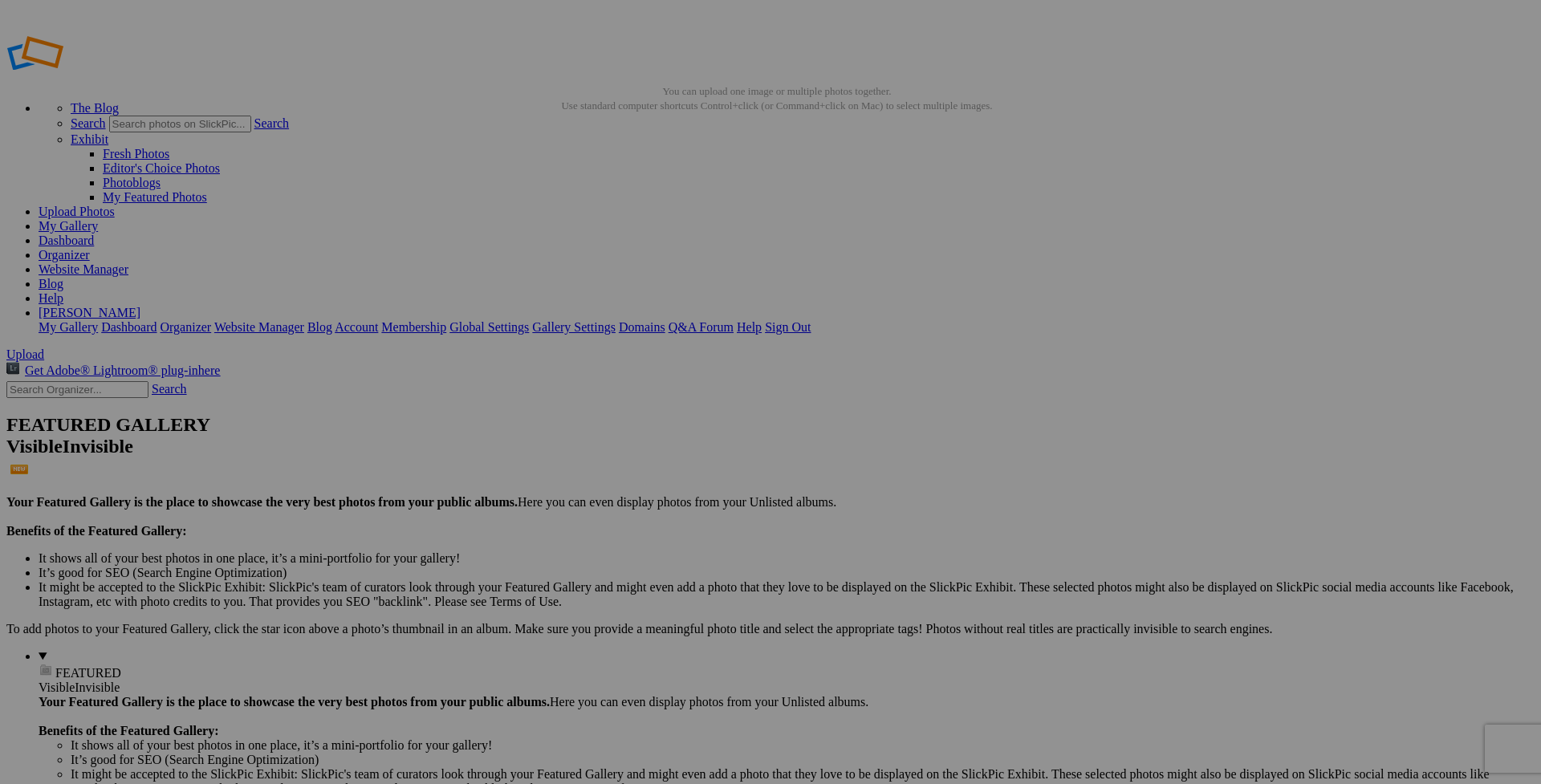
drag, startPoint x: 54, startPoint y: 191, endPoint x: 37, endPoint y: 443, distance: 252.6
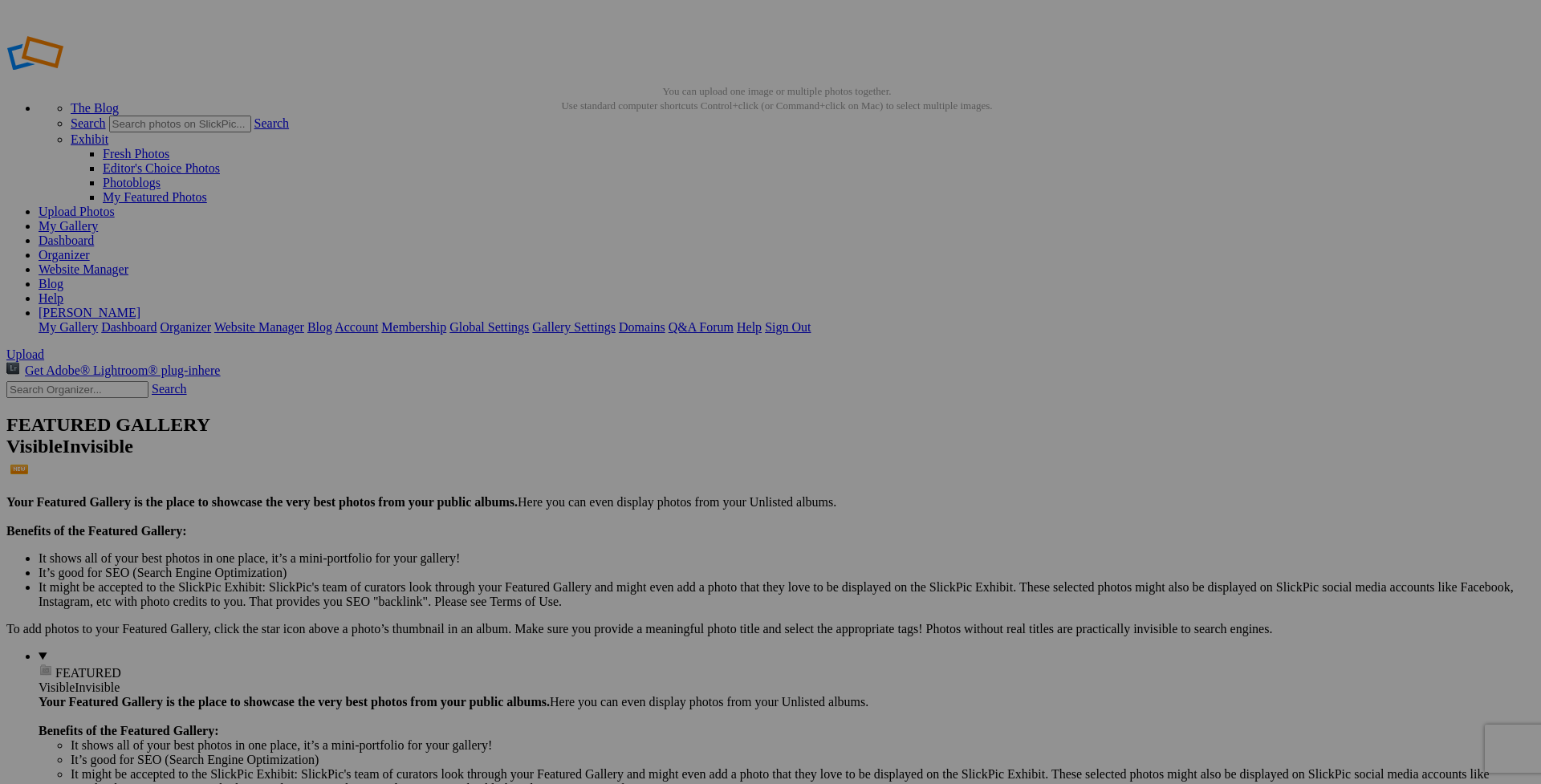
drag, startPoint x: 71, startPoint y: 187, endPoint x: 19, endPoint y: 446, distance: 264.2
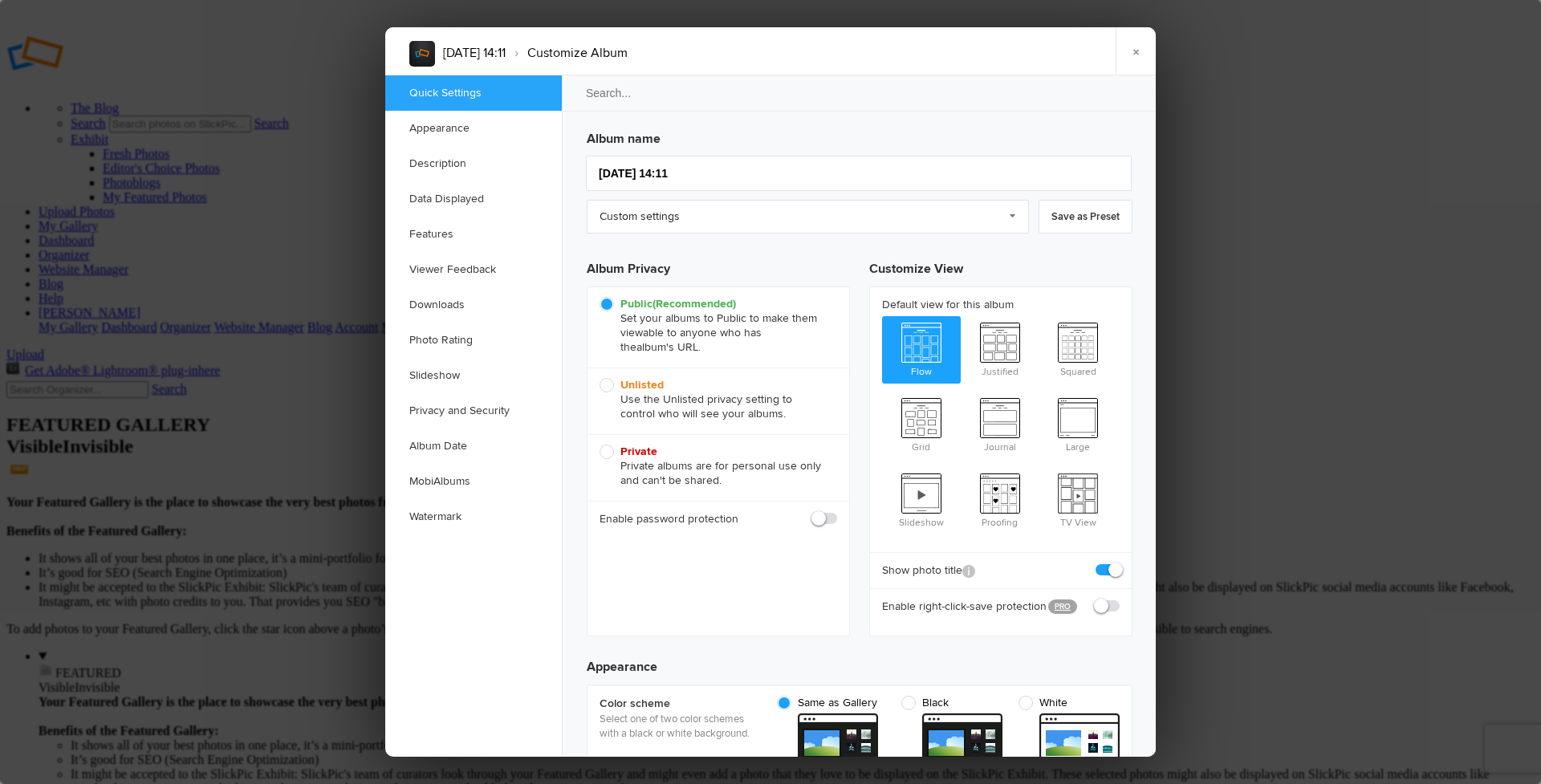
scroll to position [3, 0]
click at [1137, 51] on link "×" at bounding box center [1135, 51] width 40 height 48
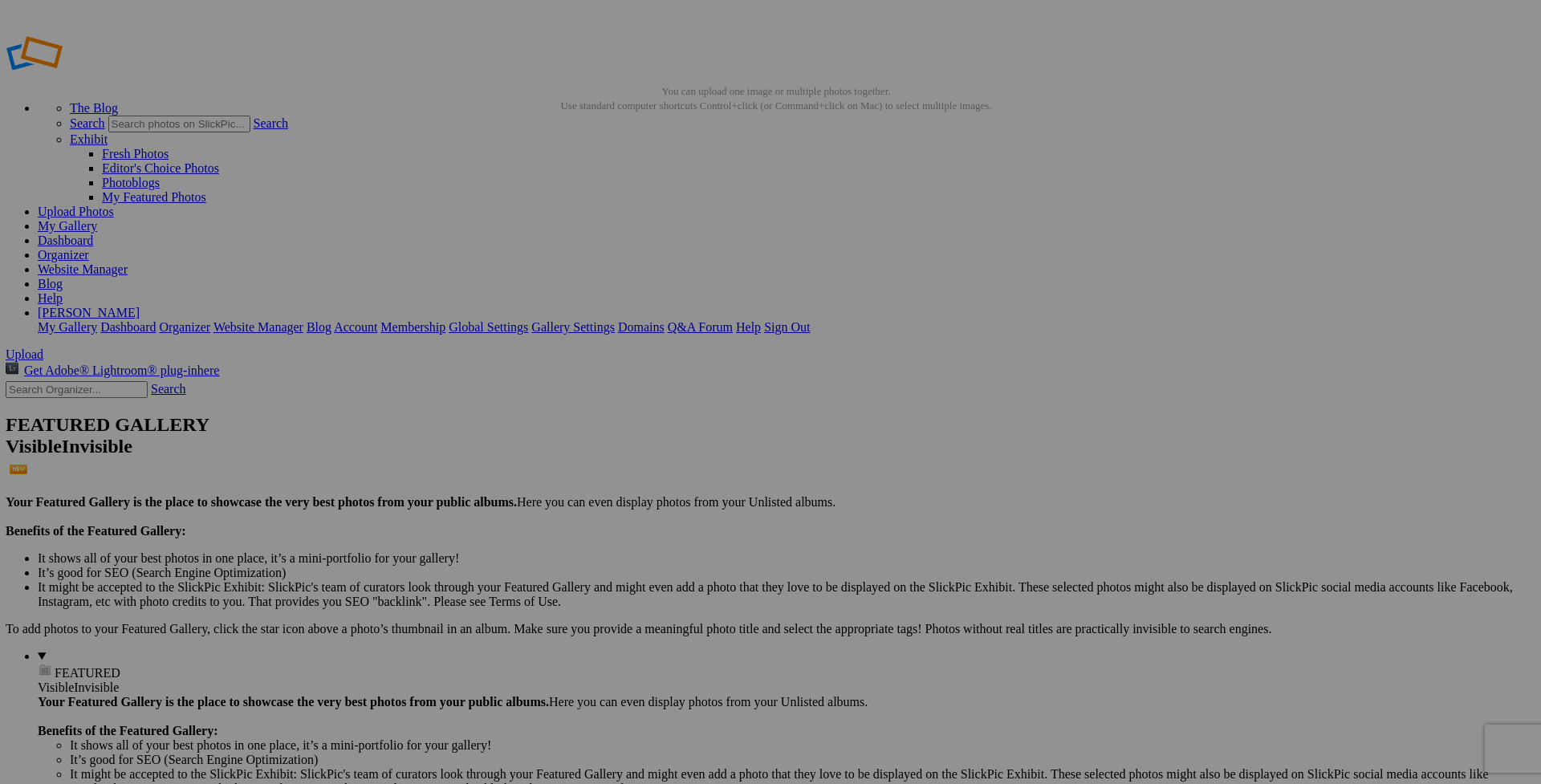
scroll to position [0, 0]
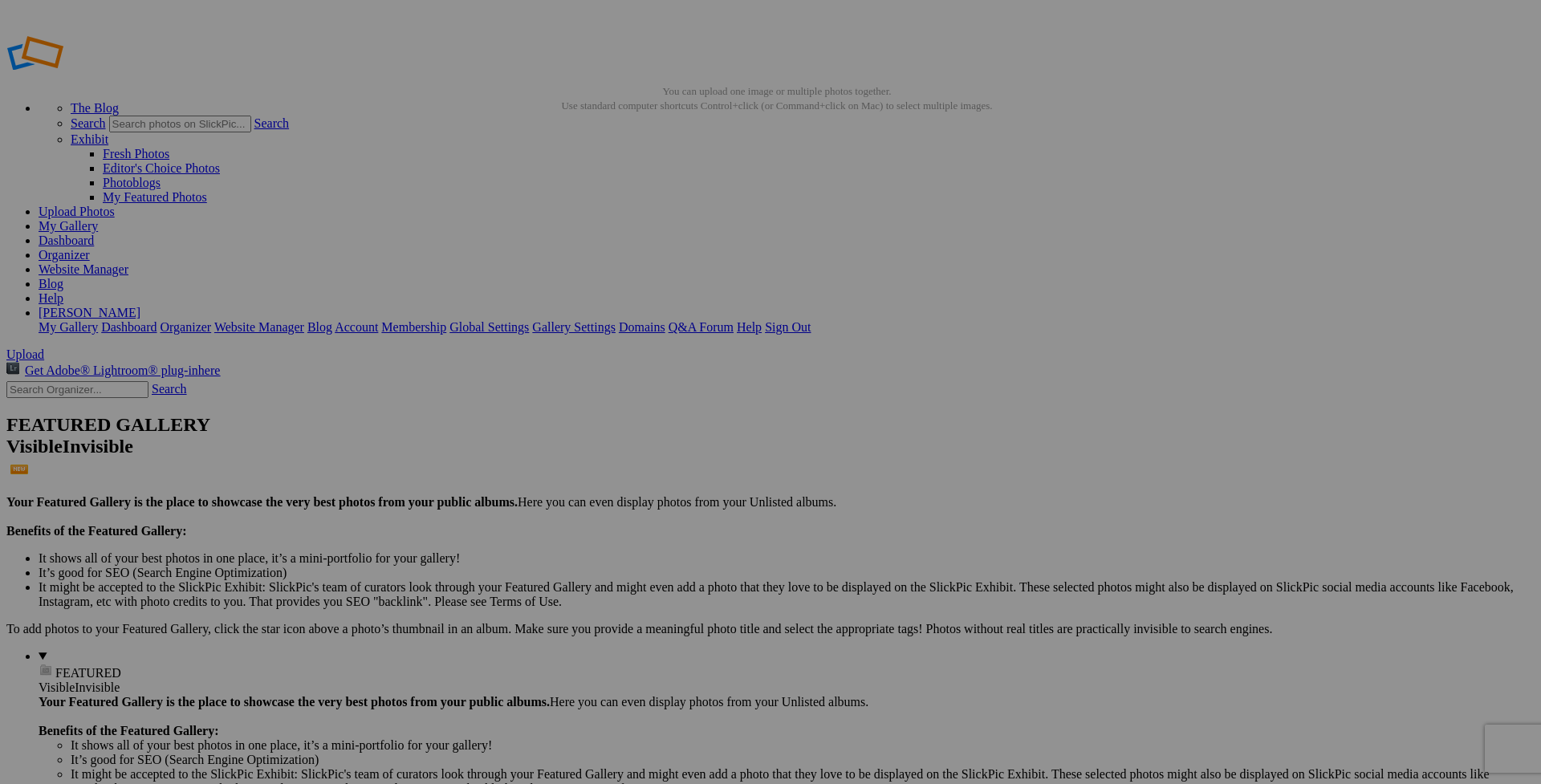
click at [639, 476] on span "Close" at bounding box center [624, 482] width 29 height 14
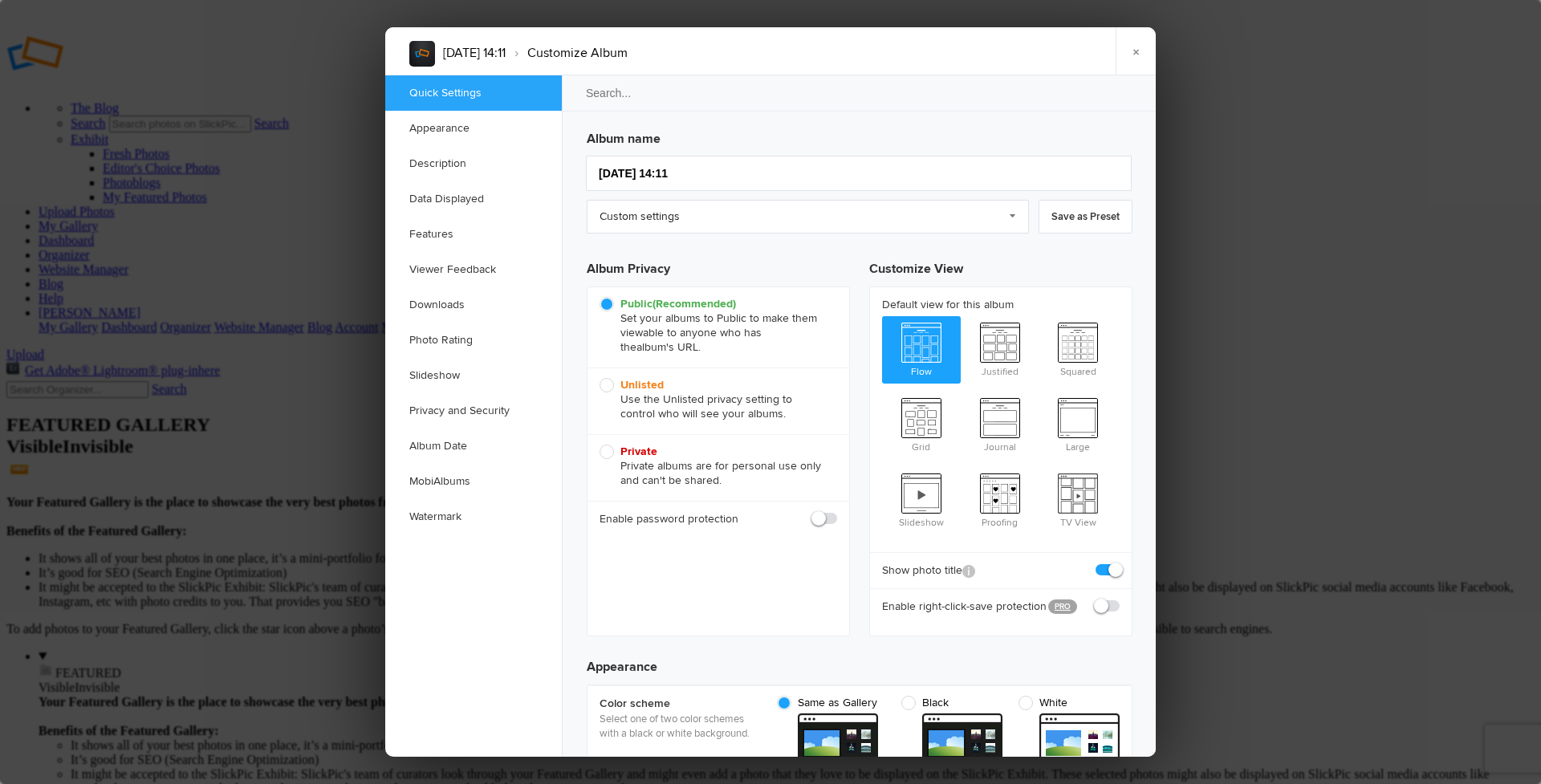
click at [344, 124] on div at bounding box center [770, 392] width 1541 height 784
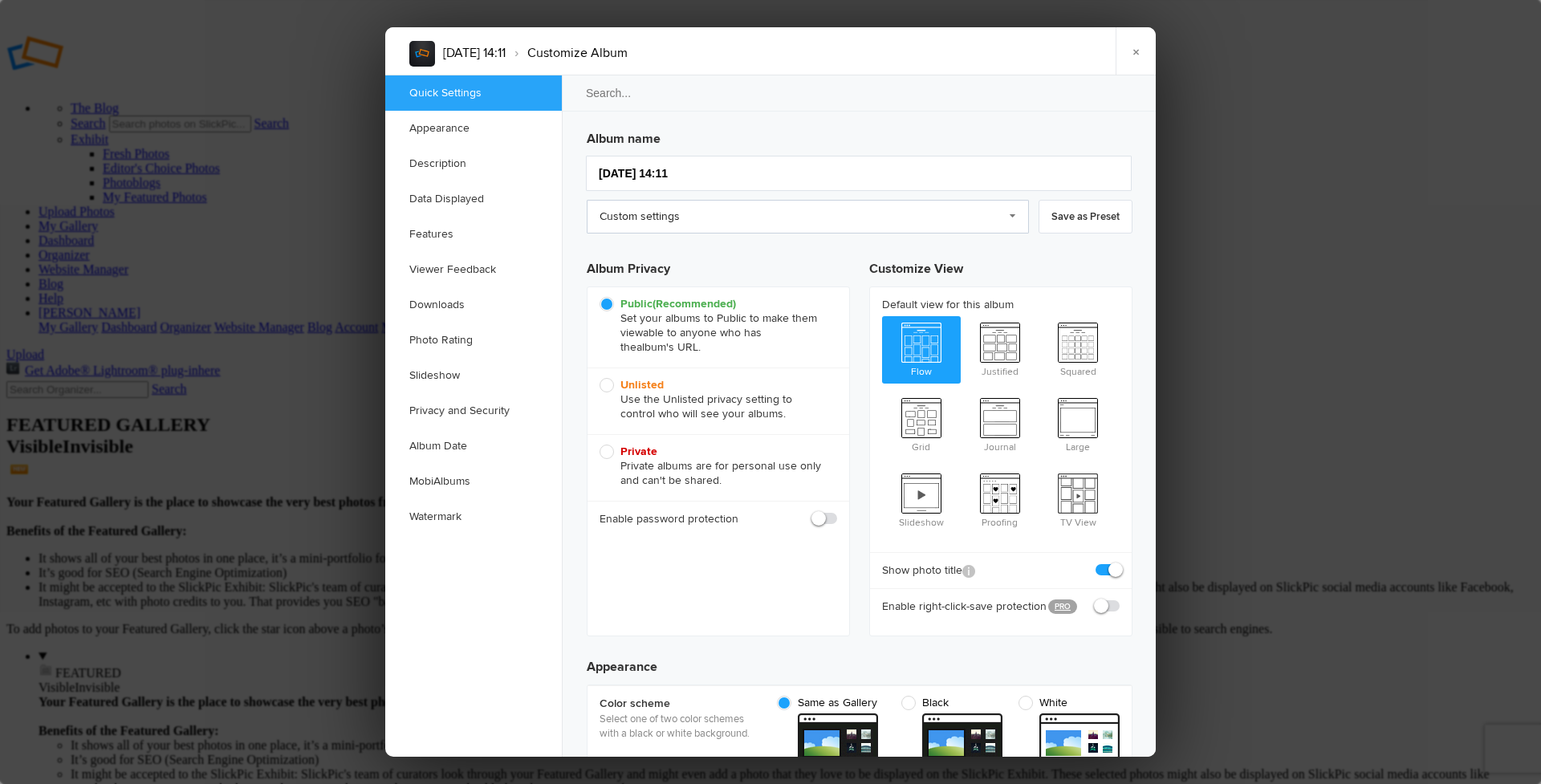
click at [1013, 213] on link "Custom settings" at bounding box center [808, 217] width 443 height 34
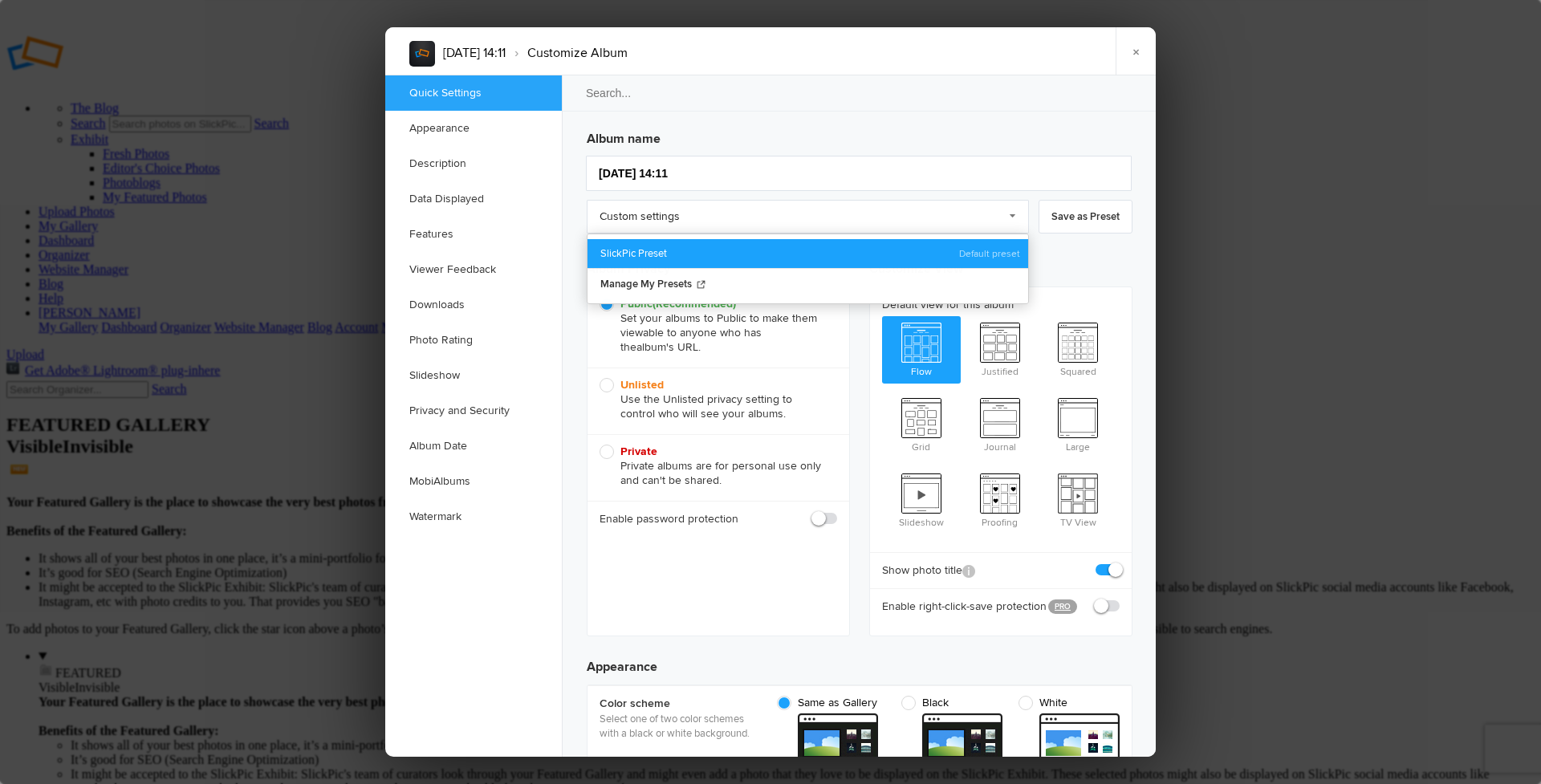
click at [628, 255] on link "SlickPic Preset" at bounding box center [808, 254] width 441 height 29
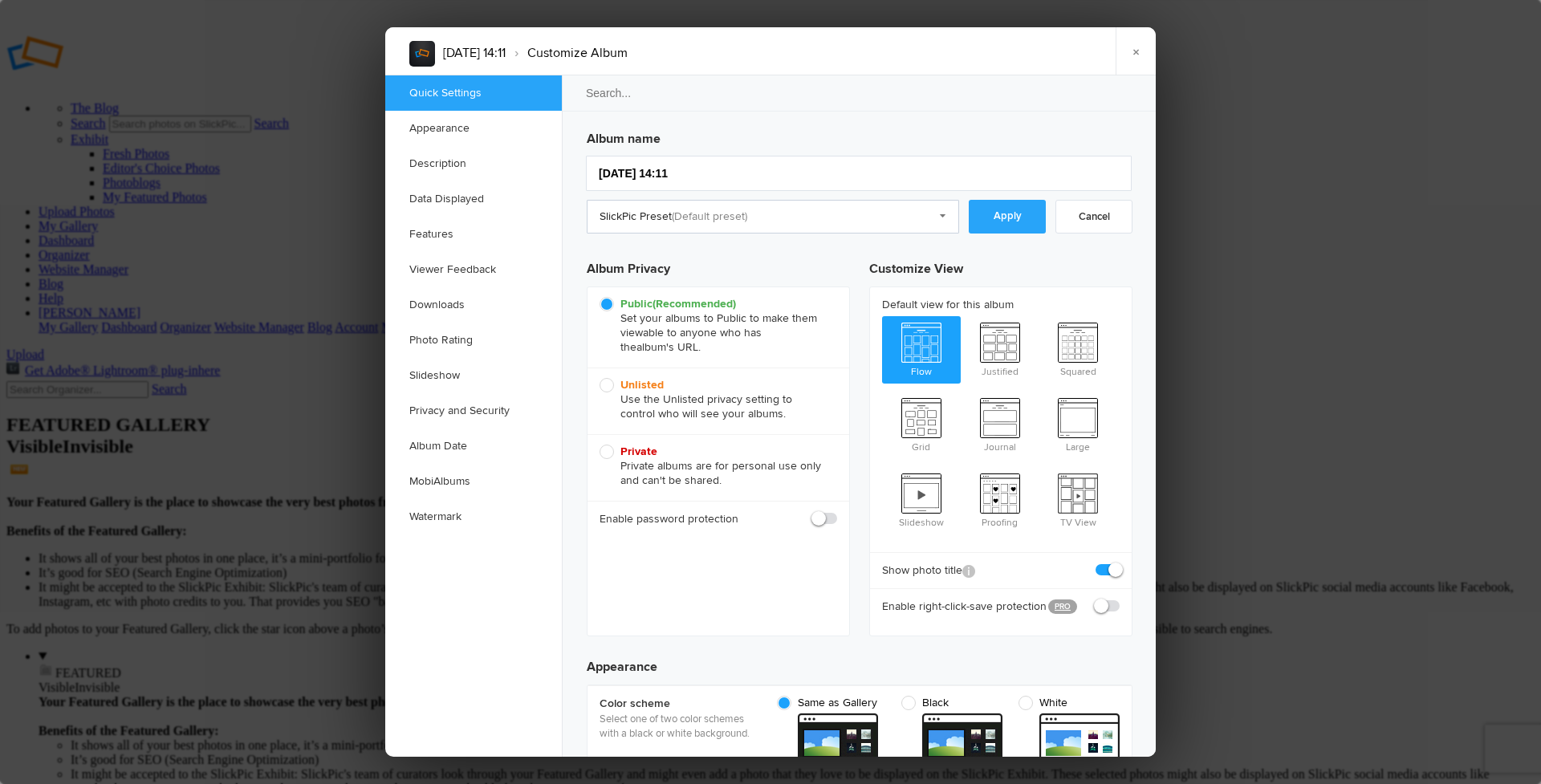
click at [940, 216] on link "SlickPic Preset" at bounding box center [773, 217] width 372 height 34
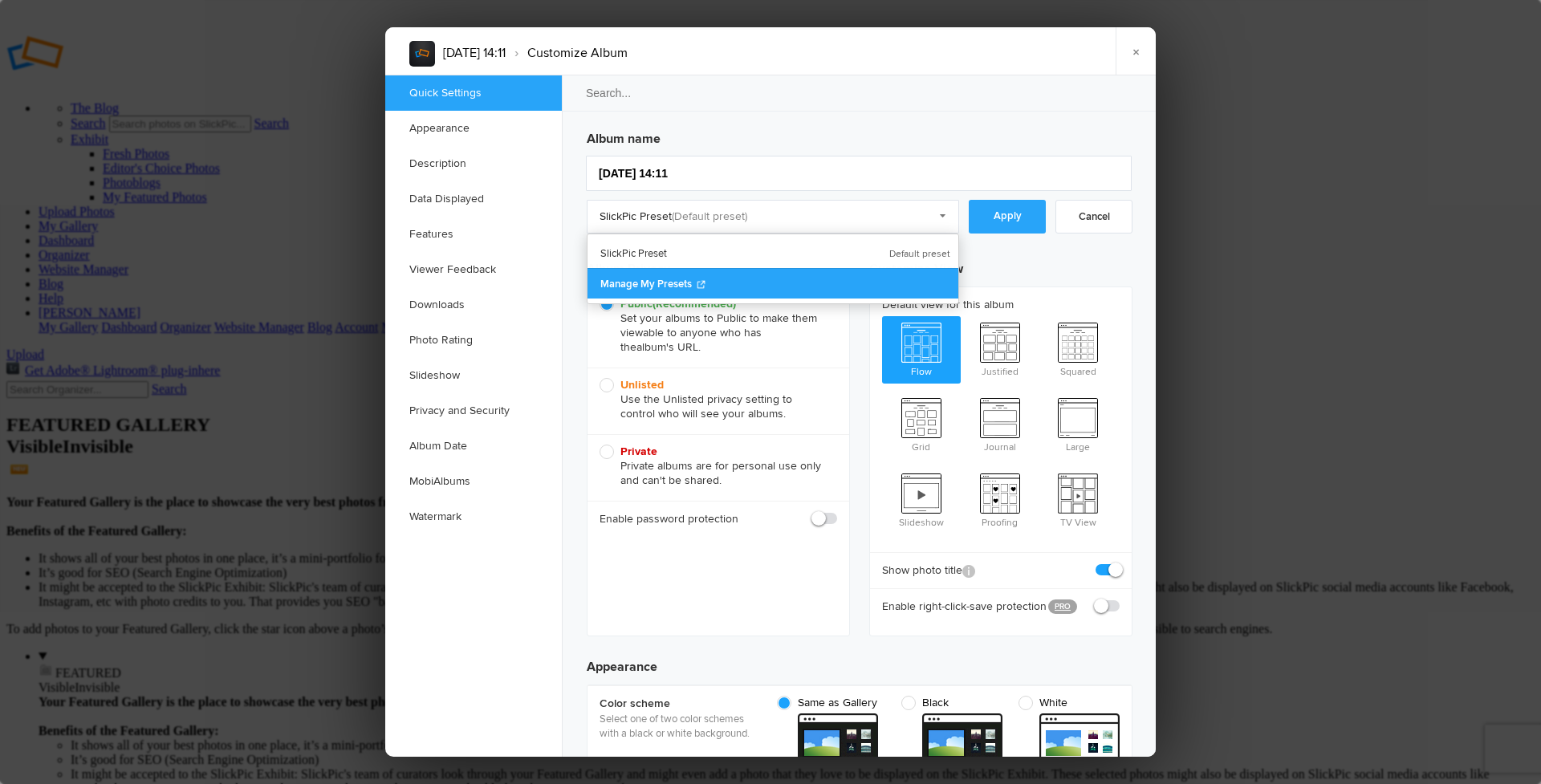
click at [631, 279] on span "Manage My Presets" at bounding box center [646, 284] width 92 height 13
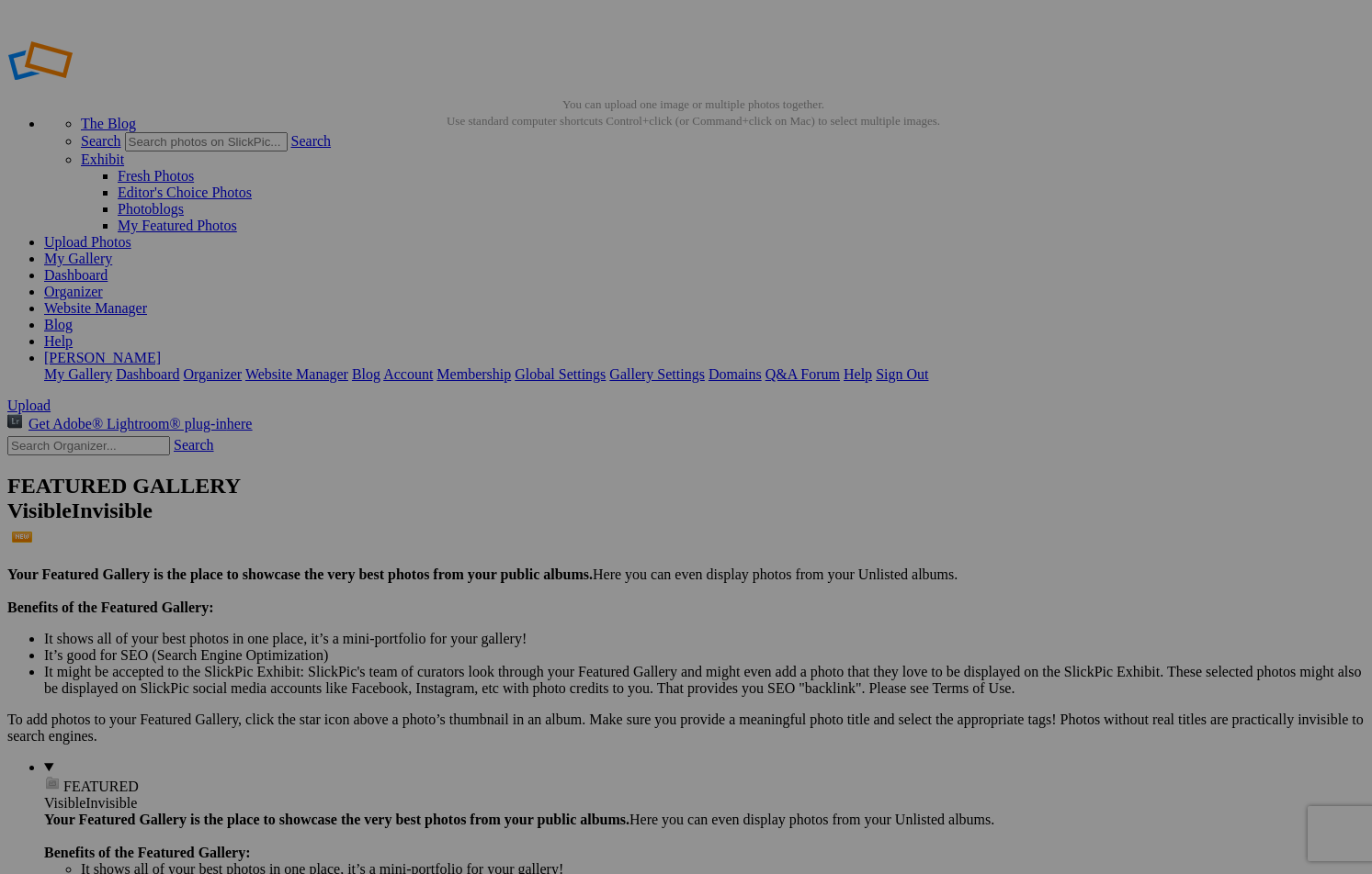
click at [502, 495] on span "Ok" at bounding box center [492, 487] width 18 height 16
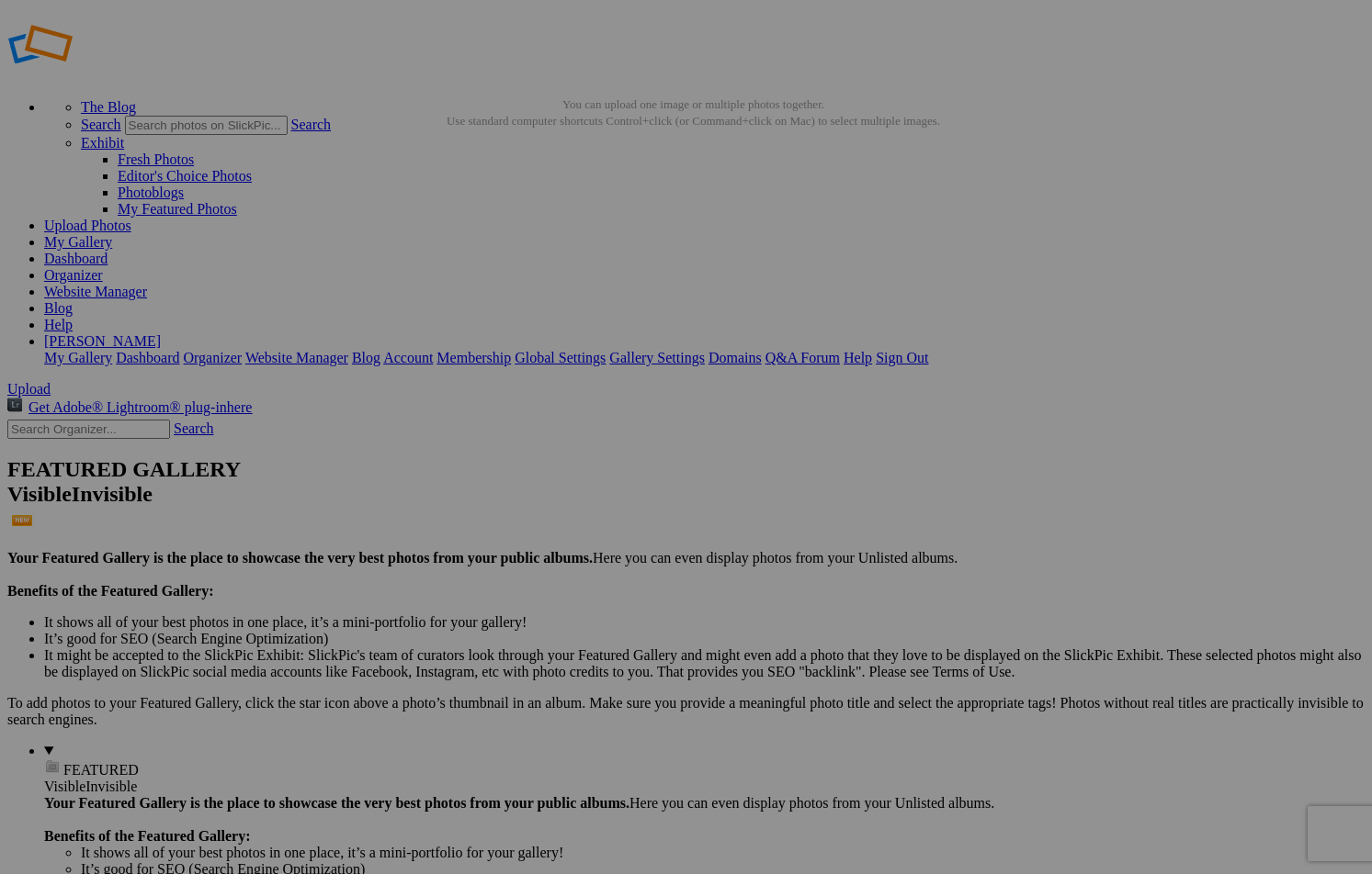
click at [536, 534] on span "Close" at bounding box center [519, 542] width 33 height 16
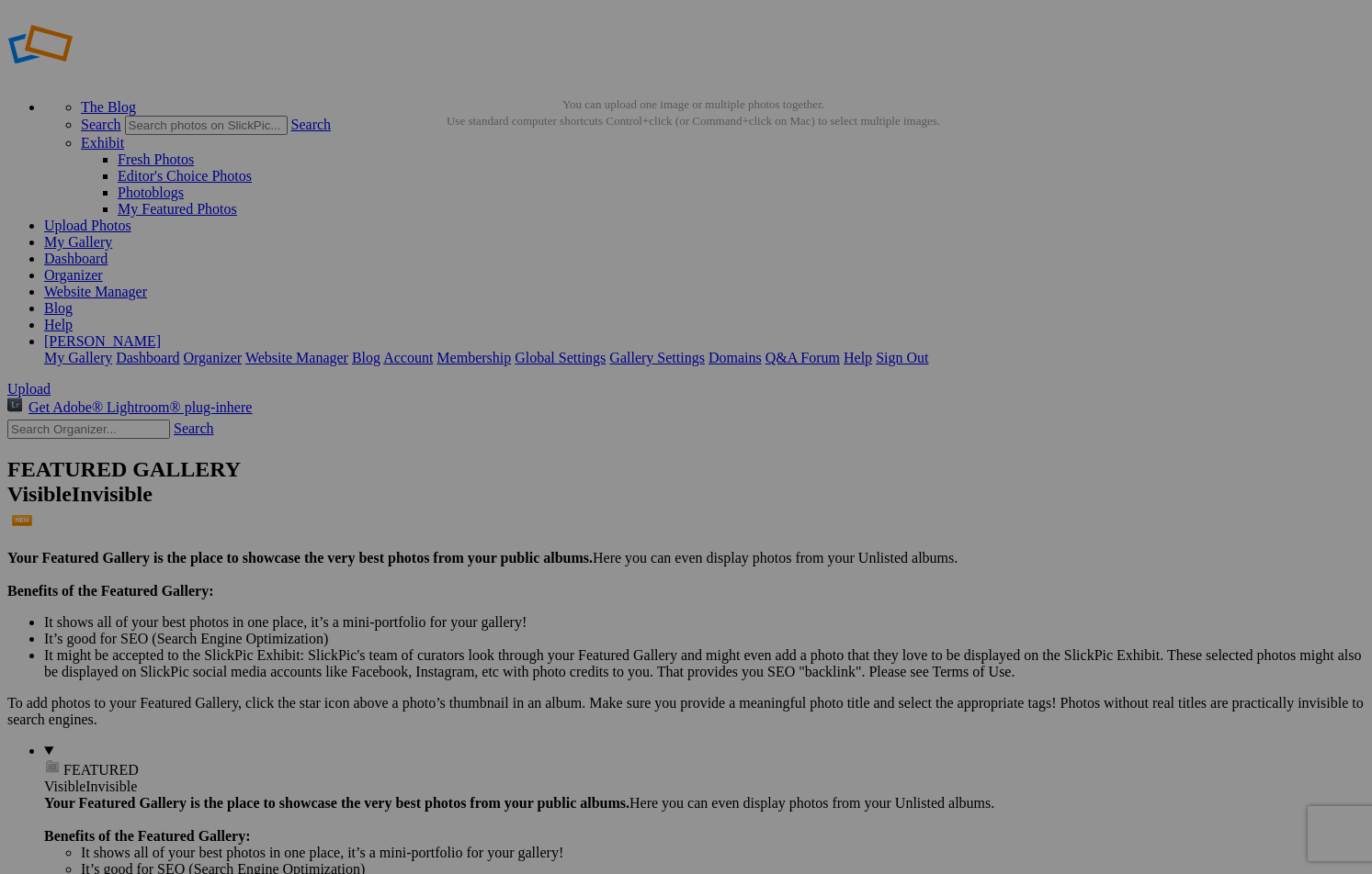
scroll to position [0, 1]
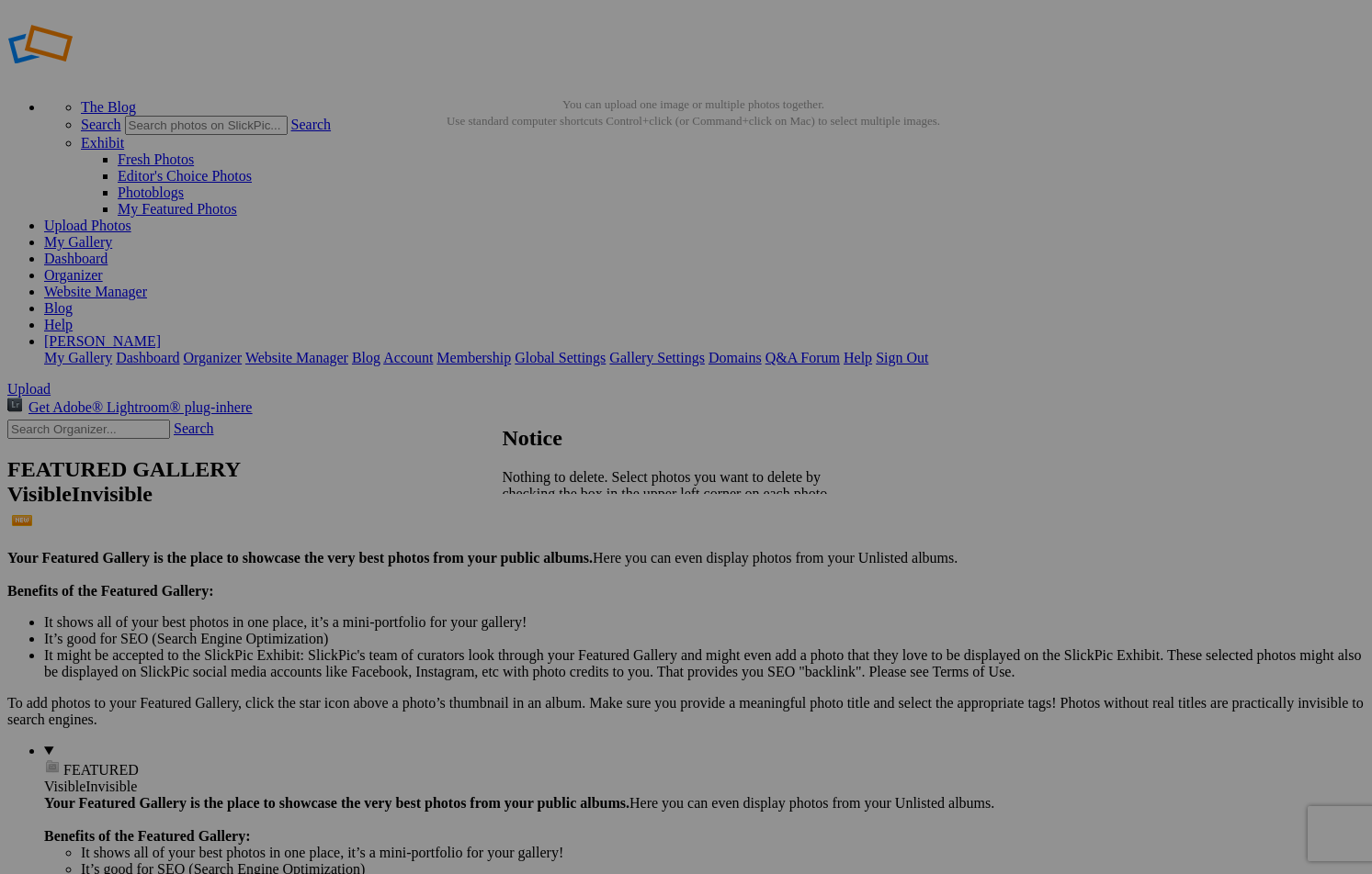
click at [536, 534] on span "Close" at bounding box center [519, 542] width 33 height 16
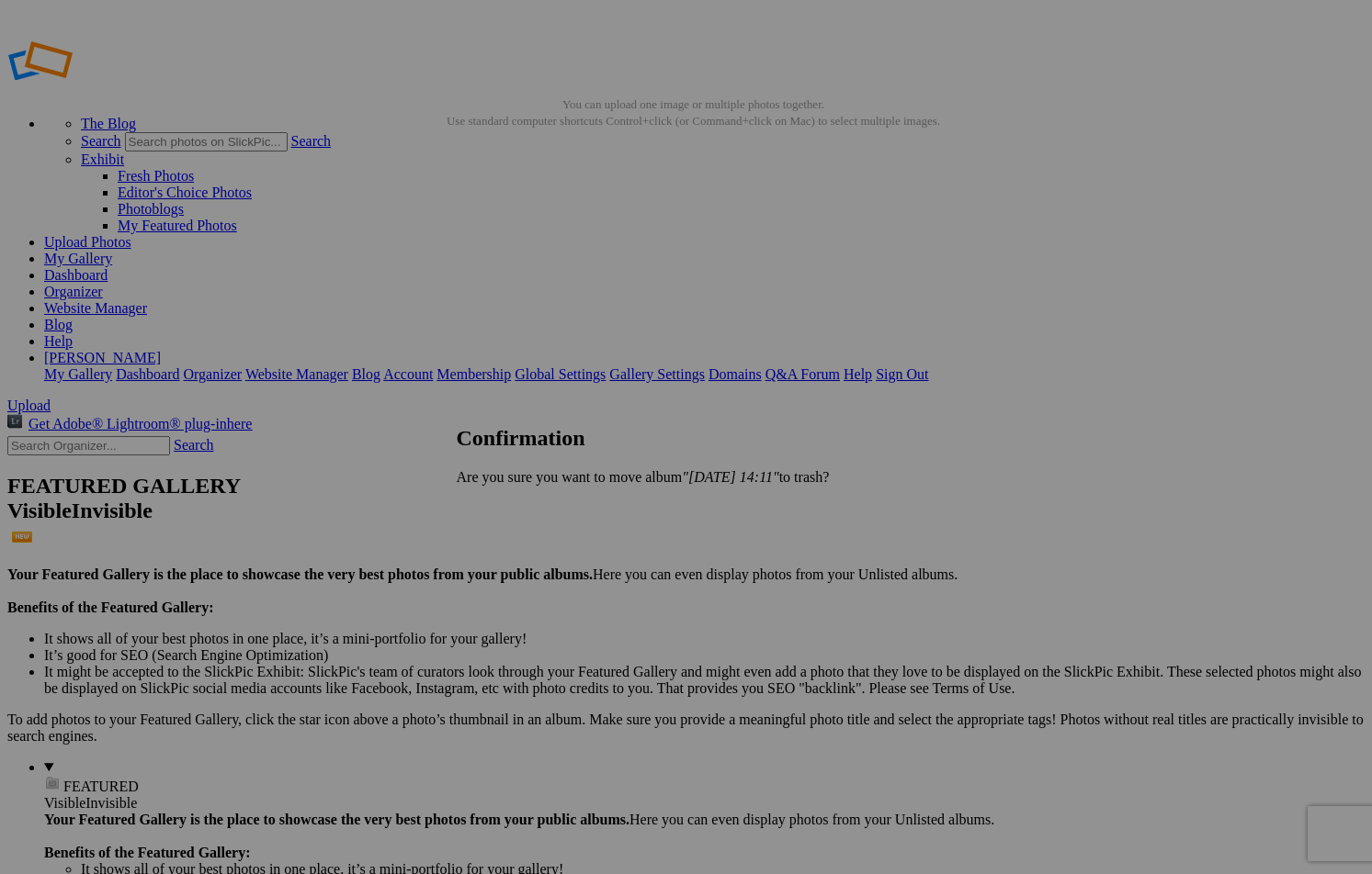
click at [518, 507] on link "Yes" at bounding box center [508, 508] width 21 height 16
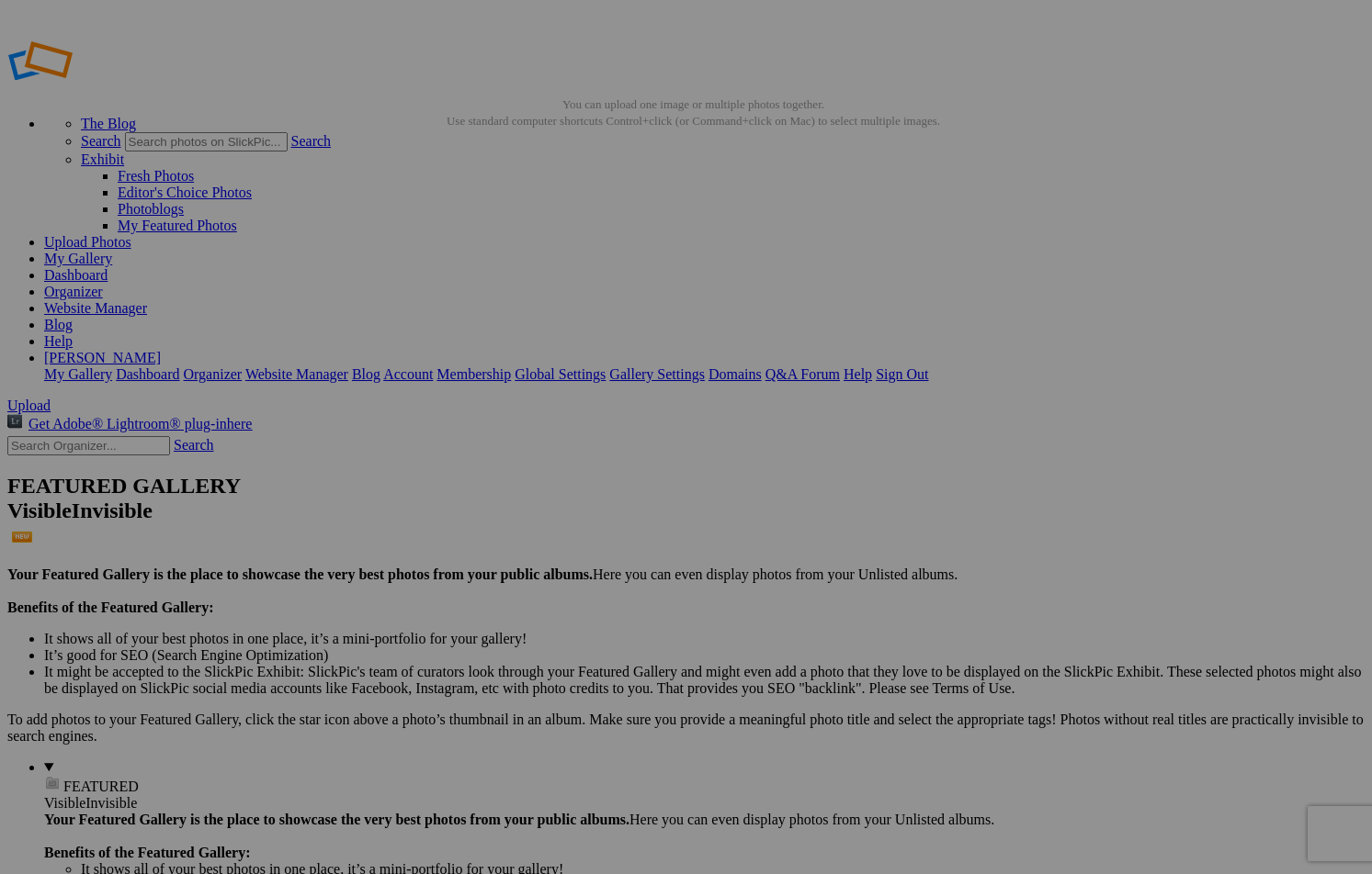
click at [928, 367] on link "Sign Out" at bounding box center [901, 374] width 53 height 16
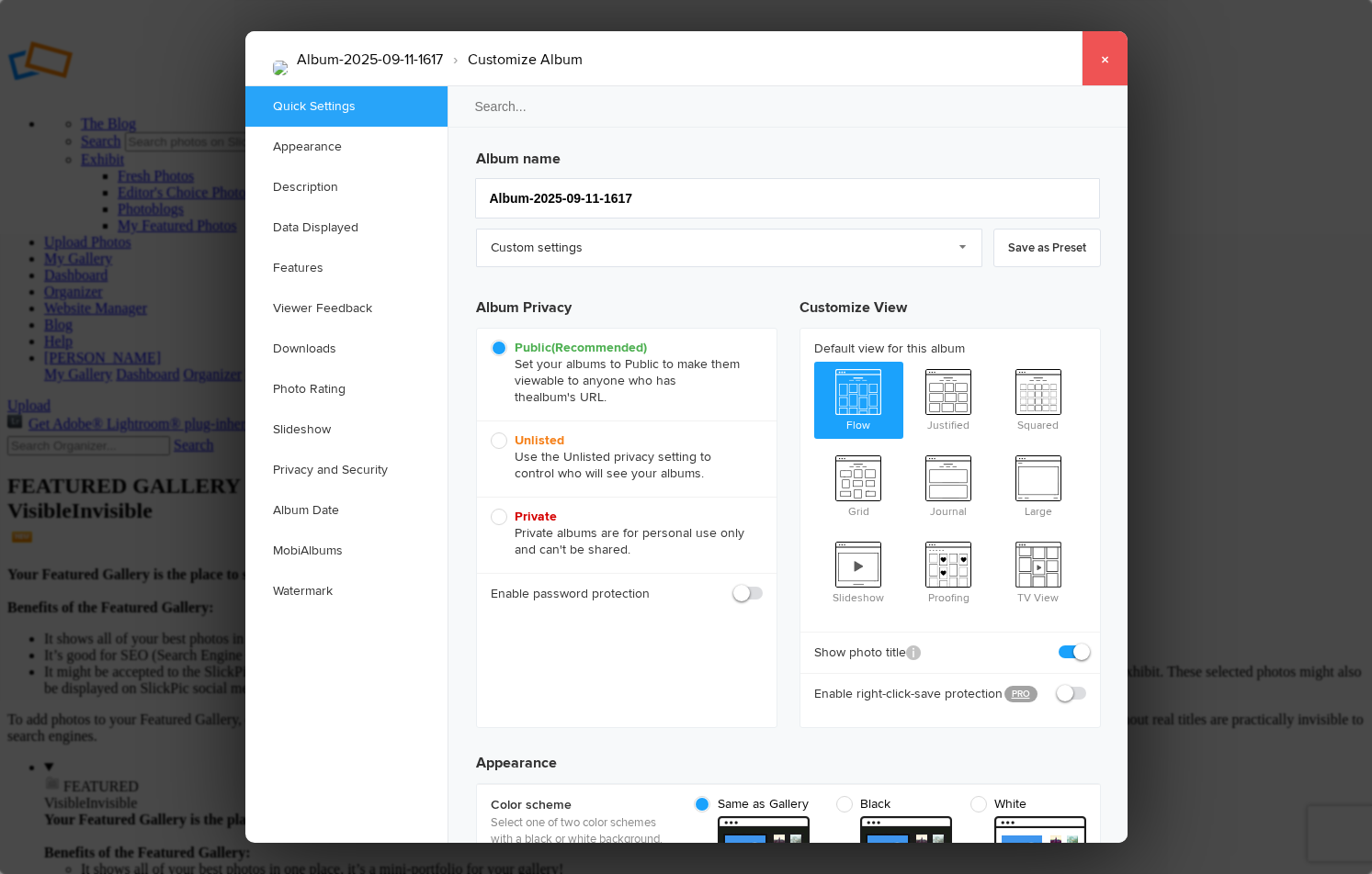
click at [1107, 57] on link "×" at bounding box center [1104, 58] width 46 height 55
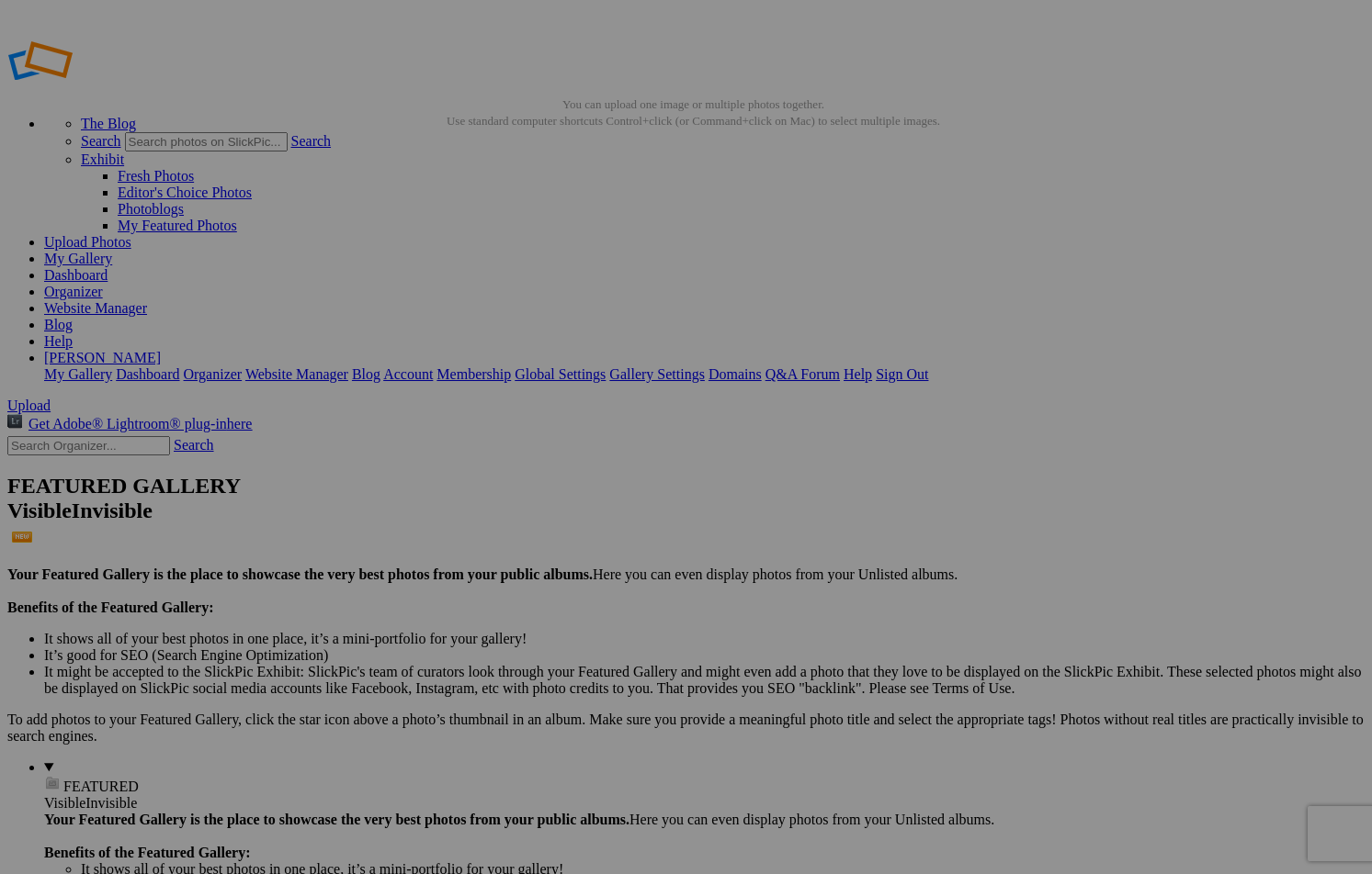
click at [518, 501] on span "Yes" at bounding box center [508, 508] width 21 height 16
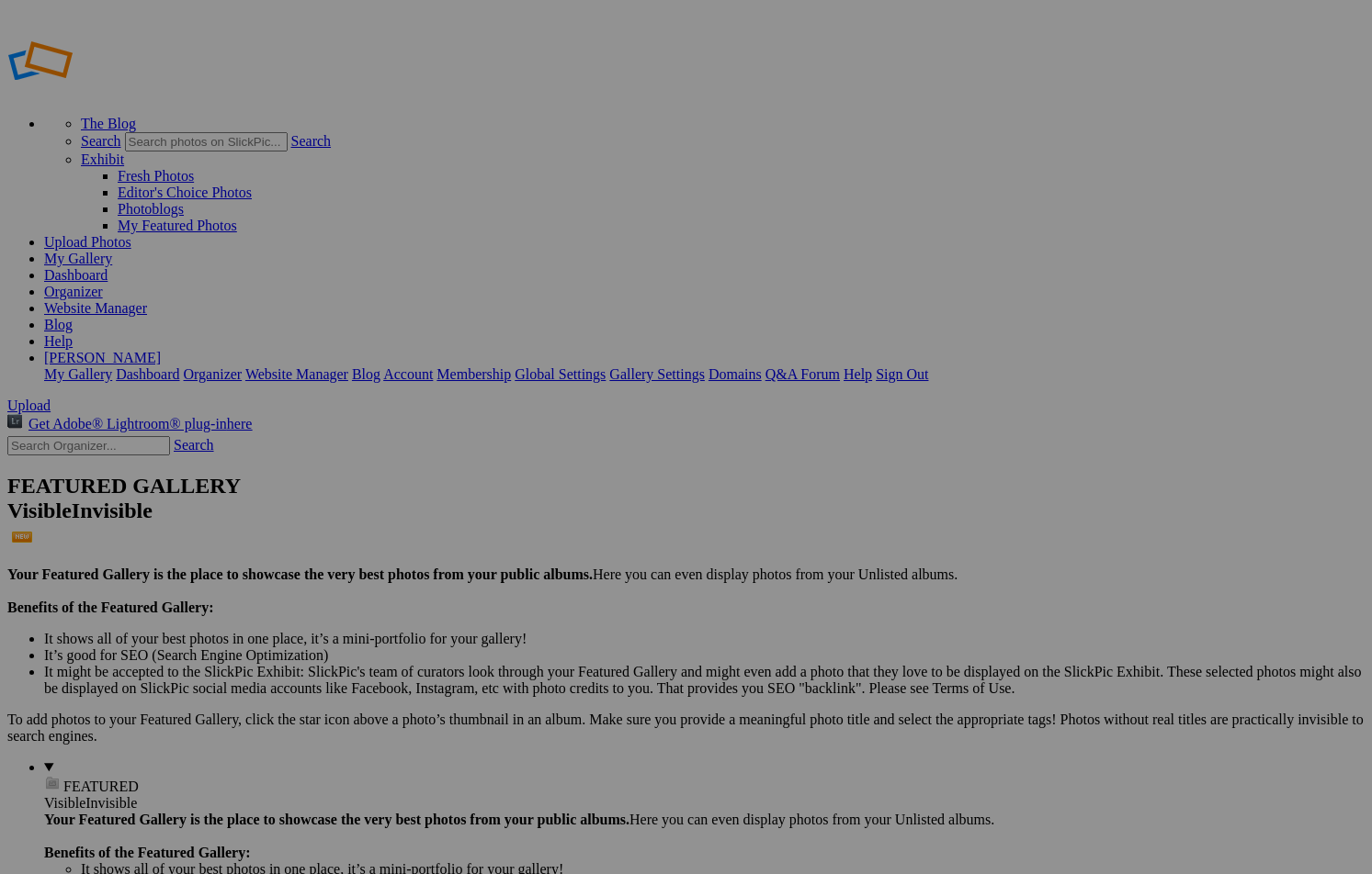
click at [433, 367] on link "Account" at bounding box center [407, 374] width 50 height 16
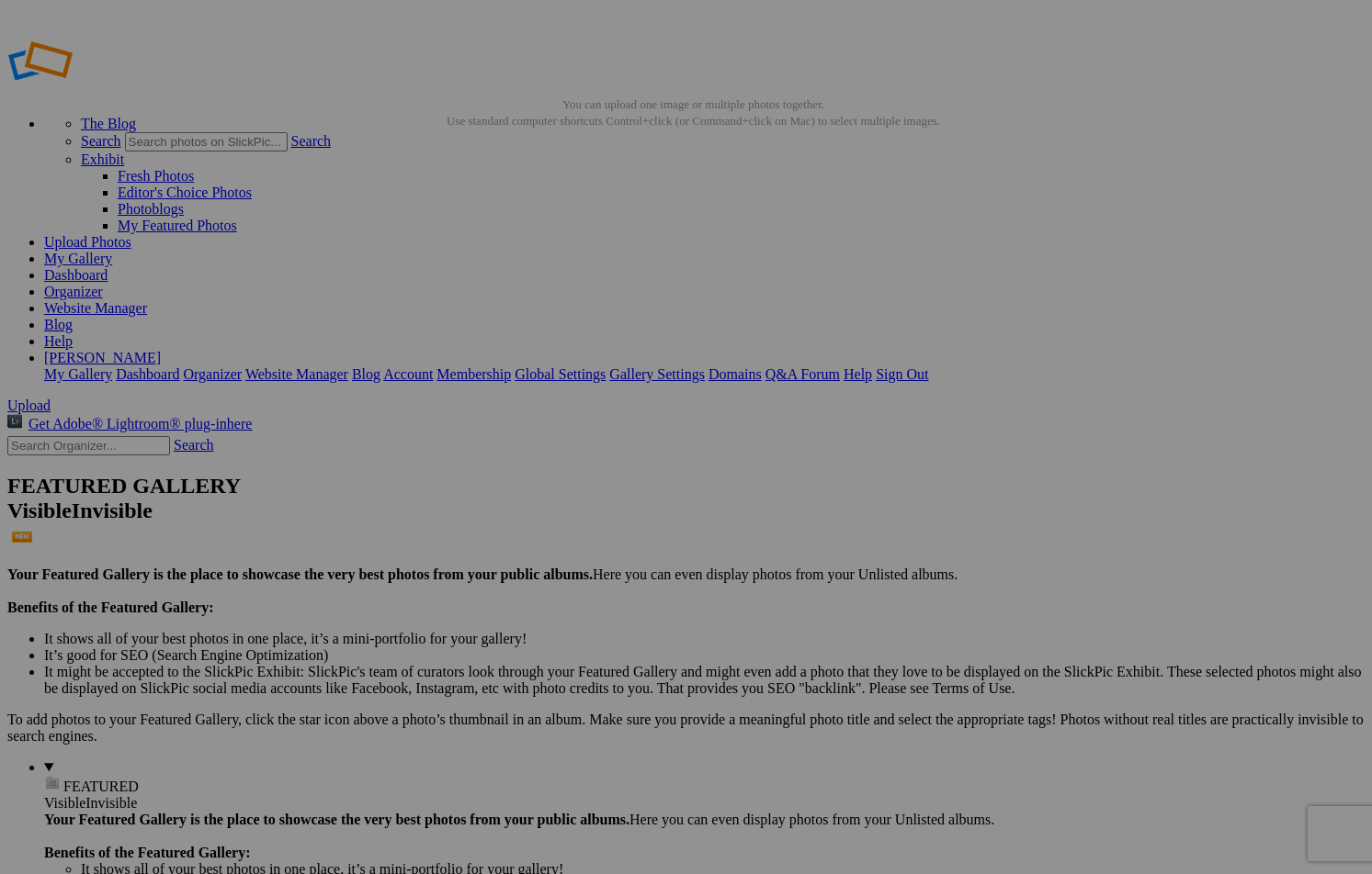
click at [928, 367] on link "Sign Out" at bounding box center [901, 374] width 53 height 16
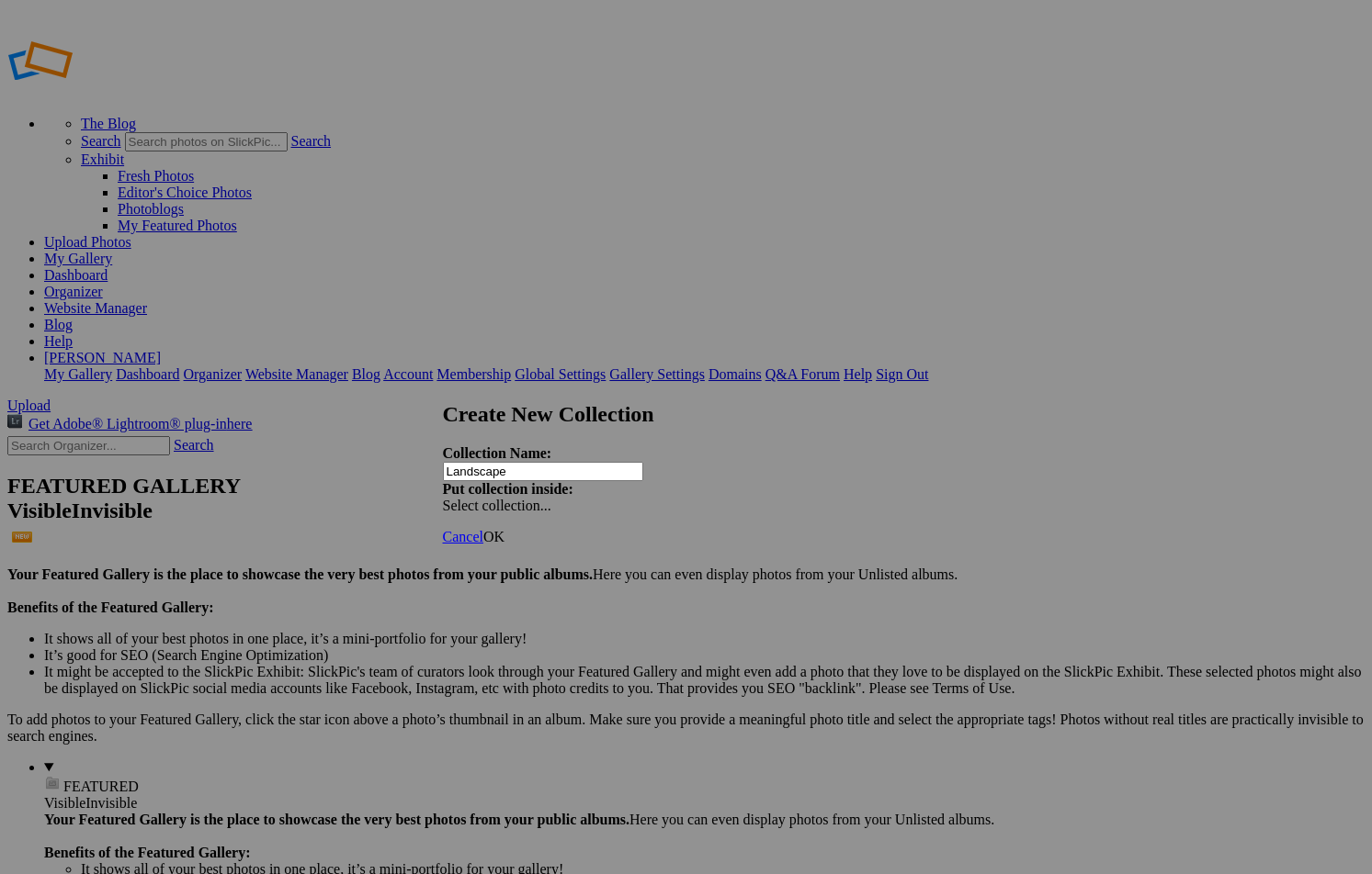
type input "Landscape"
click at [442, 498] on span at bounding box center [442, 506] width 0 height 16
click at [759, 476] on link "Existing Collections" at bounding box center [819, 469] width 120 height 16
click at [442, 498] on span at bounding box center [442, 506] width 0 height 16
click at [781, 476] on link "Existing Collections" at bounding box center [819, 469] width 120 height 16
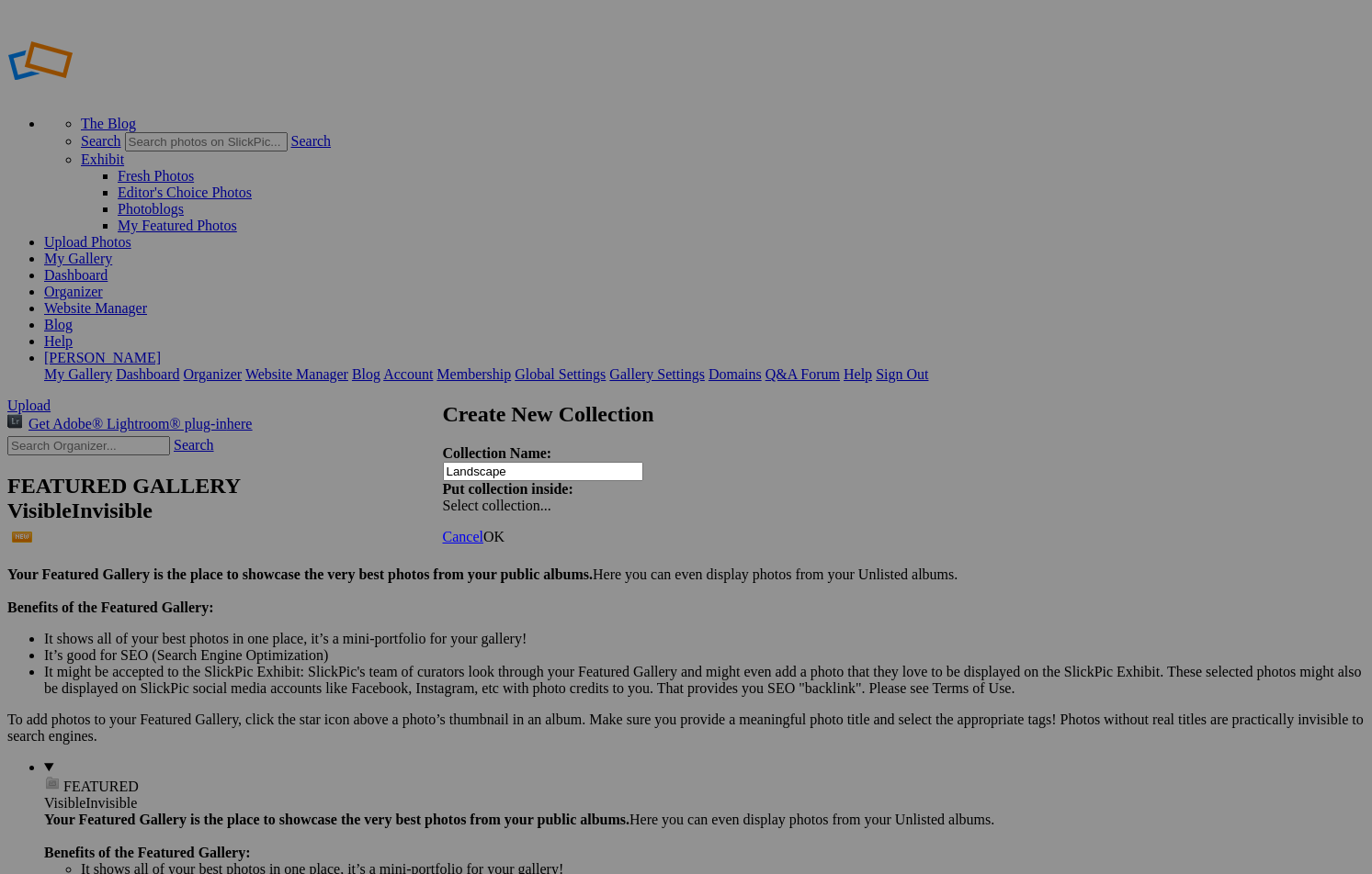
click at [551, 498] on span "Select collection..." at bounding box center [496, 506] width 108 height 16
click at [759, 476] on link "Existing Collections" at bounding box center [819, 469] width 120 height 16
click at [505, 529] on link "OK" at bounding box center [494, 537] width 21 height 16
drag, startPoint x: 507, startPoint y: 284, endPoint x: 33, endPoint y: 271, distance: 474.2
drag, startPoint x: 325, startPoint y: 282, endPoint x: 37, endPoint y: 275, distance: 288.1
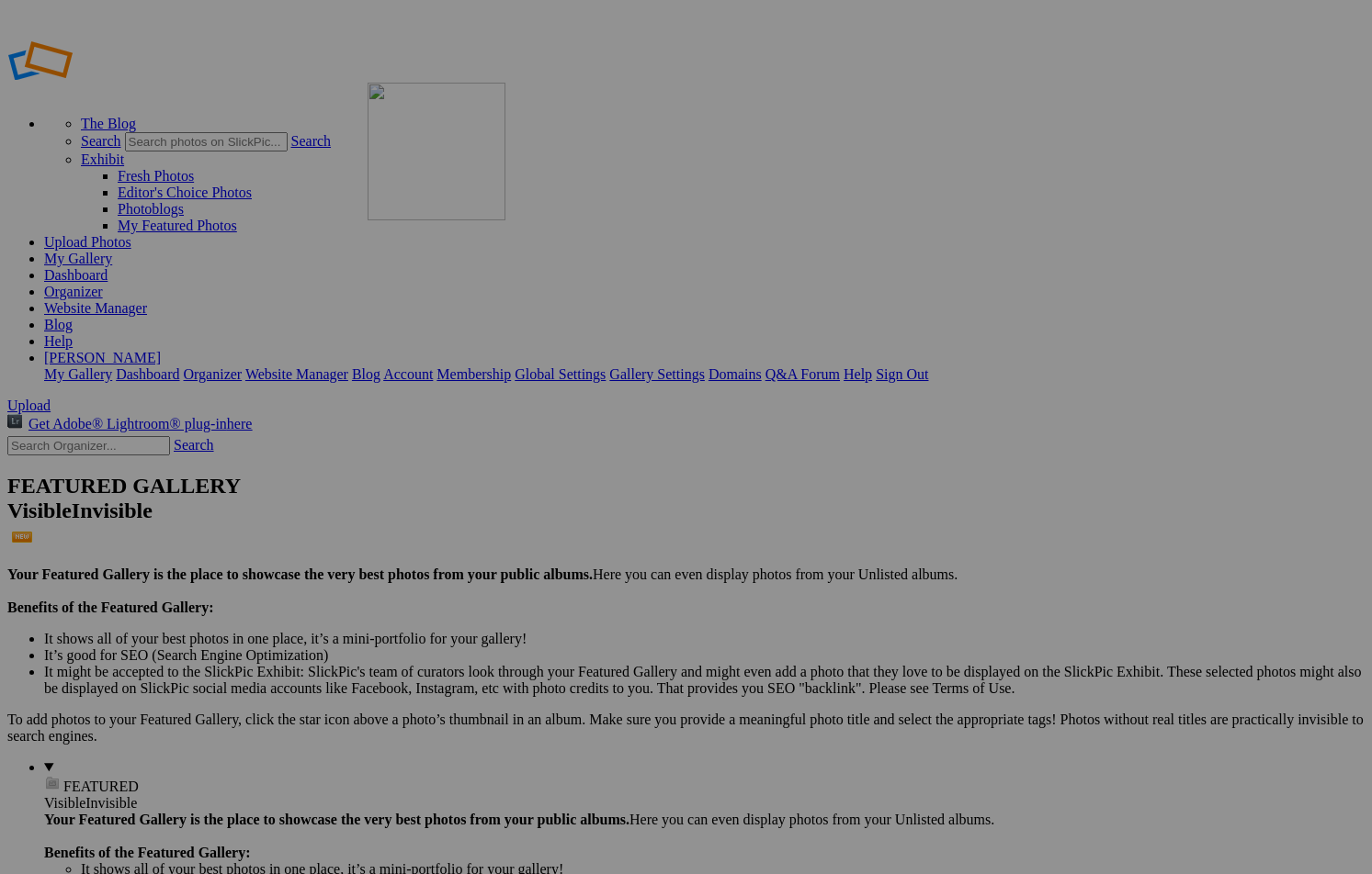
drag, startPoint x: 319, startPoint y: 288, endPoint x: 632, endPoint y: 214, distance: 321.6
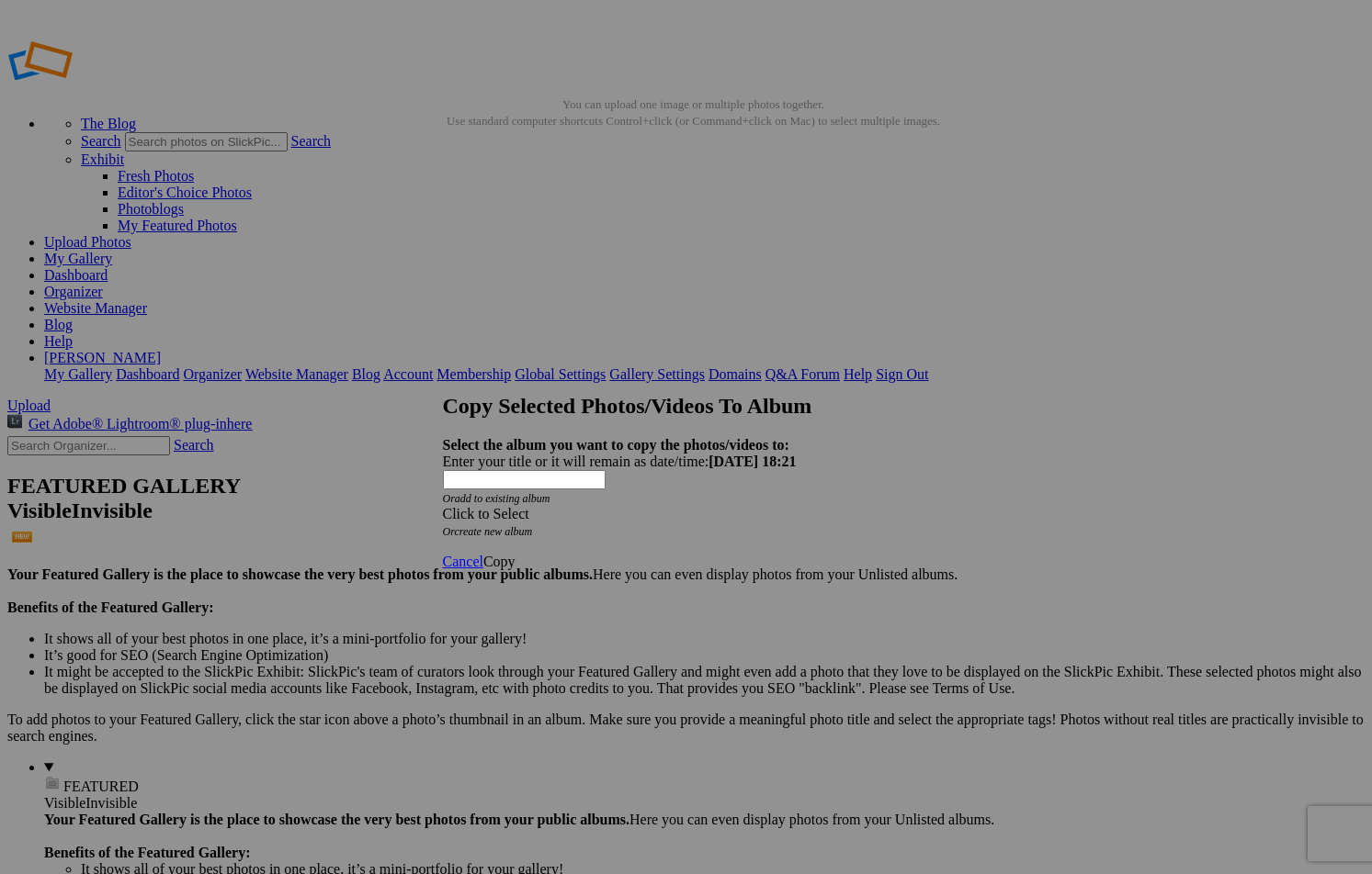
click at [442, 507] on span at bounding box center [442, 514] width 0 height 16
click at [535, 451] on div "My Albums Album-2025-09-11-173 Album-2025-09-11-1747" at bounding box center [650, 451] width 332 height 25
click at [483, 554] on span "Cancel" at bounding box center [463, 562] width 41 height 16
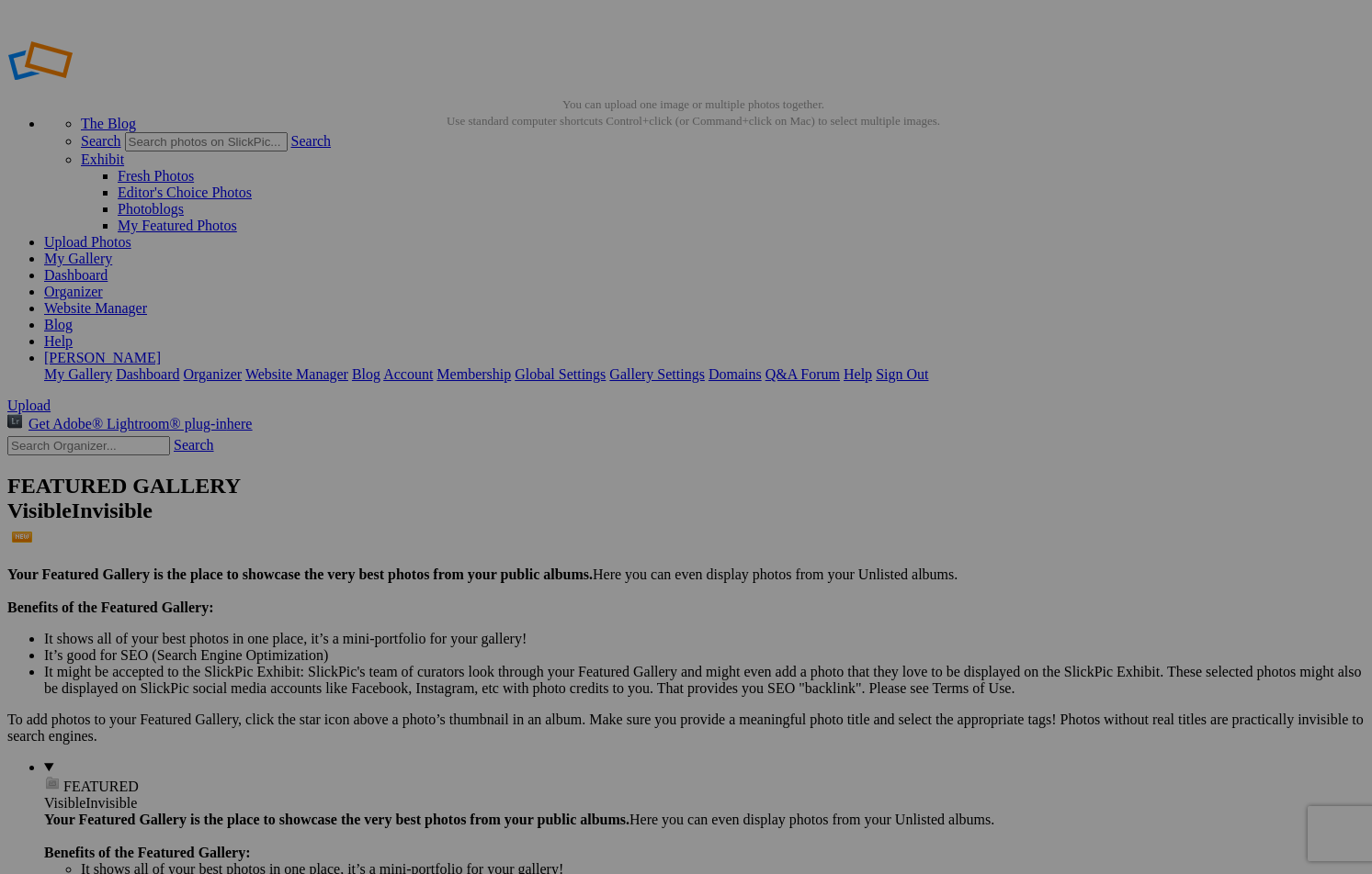
drag, startPoint x: 510, startPoint y: 265, endPoint x: 34, endPoint y: 268, distance: 476.0
click at [112, 251] on link "My Gallery" at bounding box center [78, 259] width 68 height 16
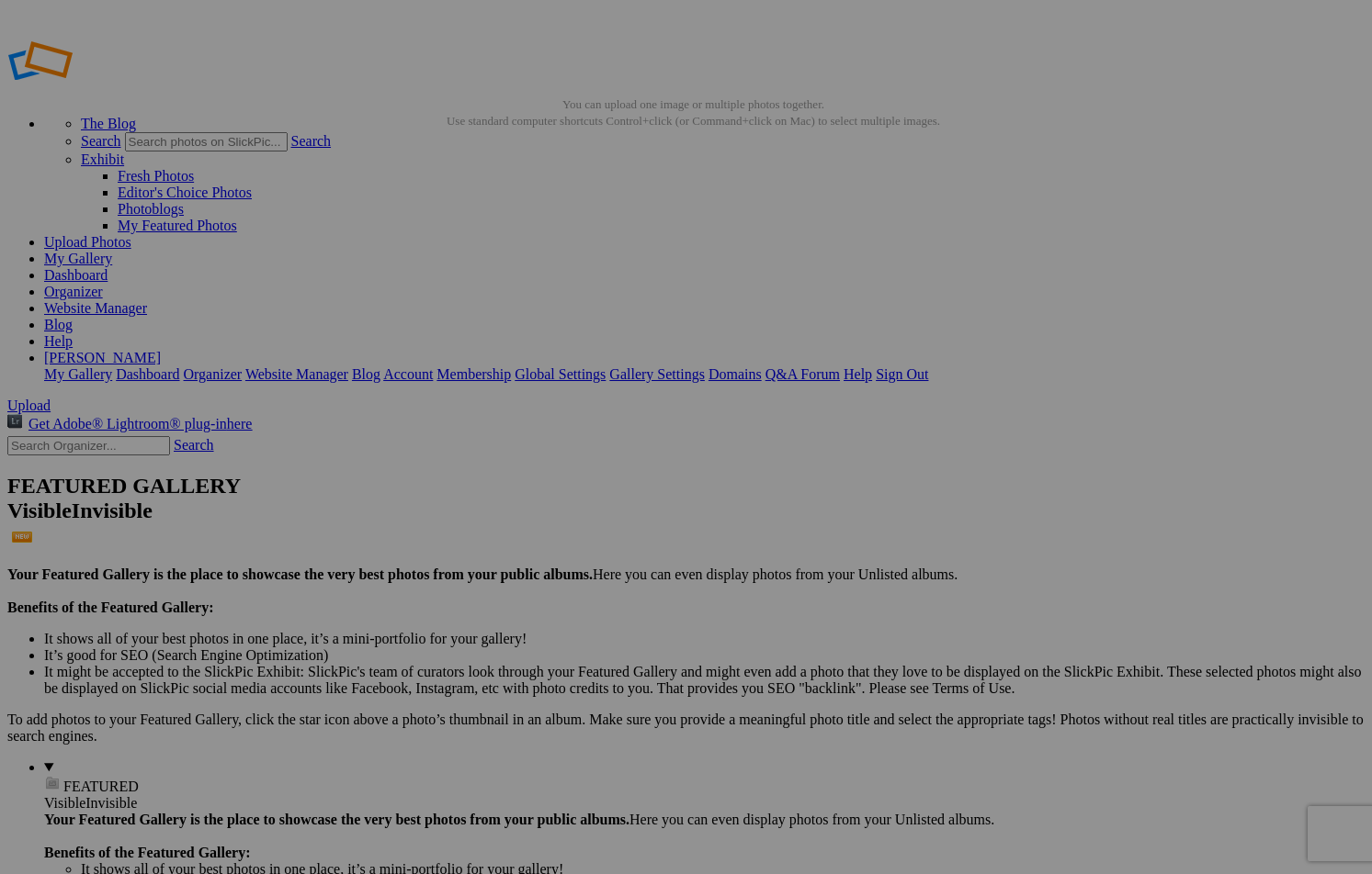
drag, startPoint x: 506, startPoint y: 267, endPoint x: 37, endPoint y: 270, distance: 469.0
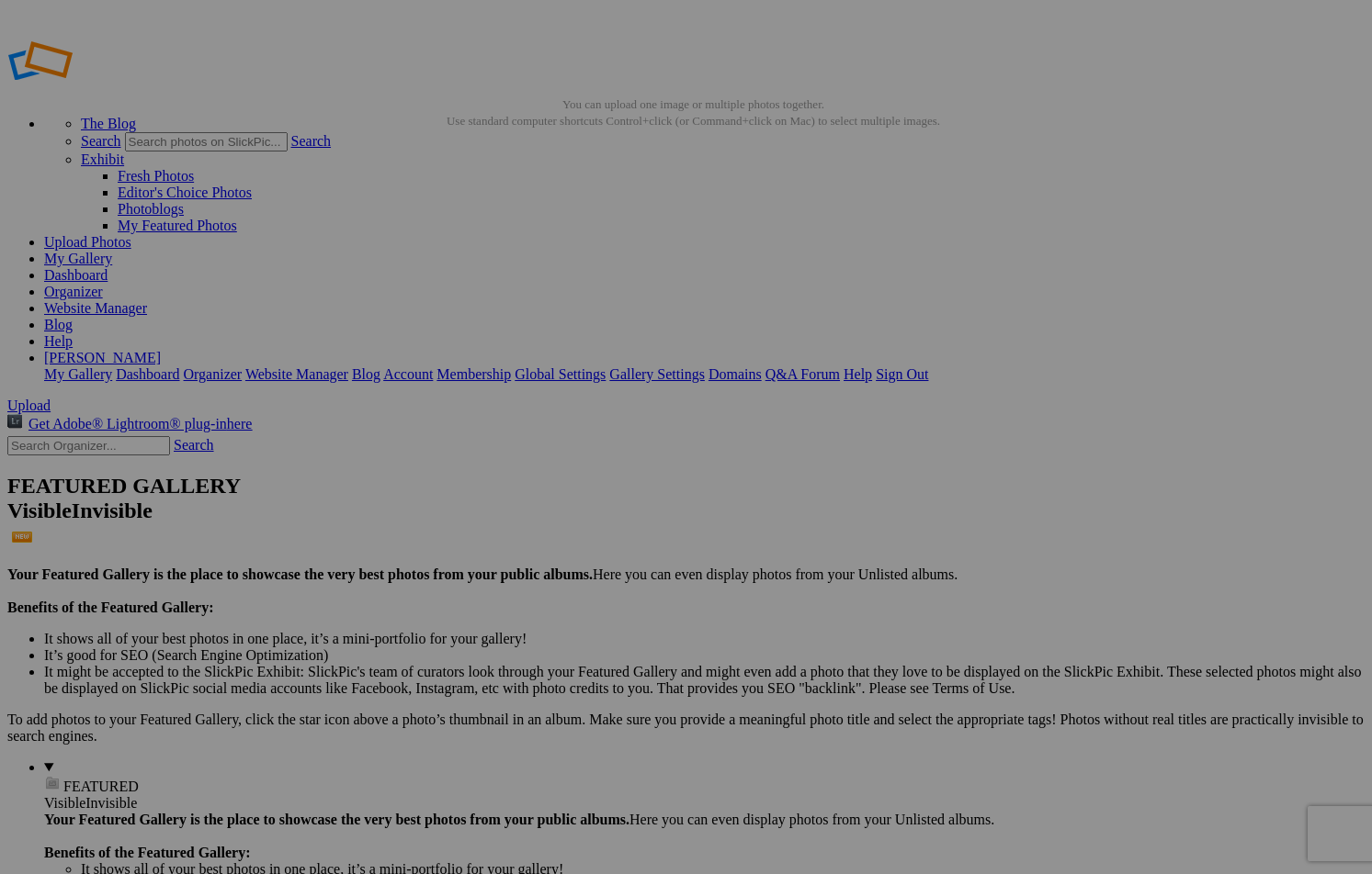
drag, startPoint x: 38, startPoint y: 188, endPoint x: 61, endPoint y: 206, distance: 29.2
drag, startPoint x: 29, startPoint y: 188, endPoint x: 25, endPoint y: 512, distance: 324.0
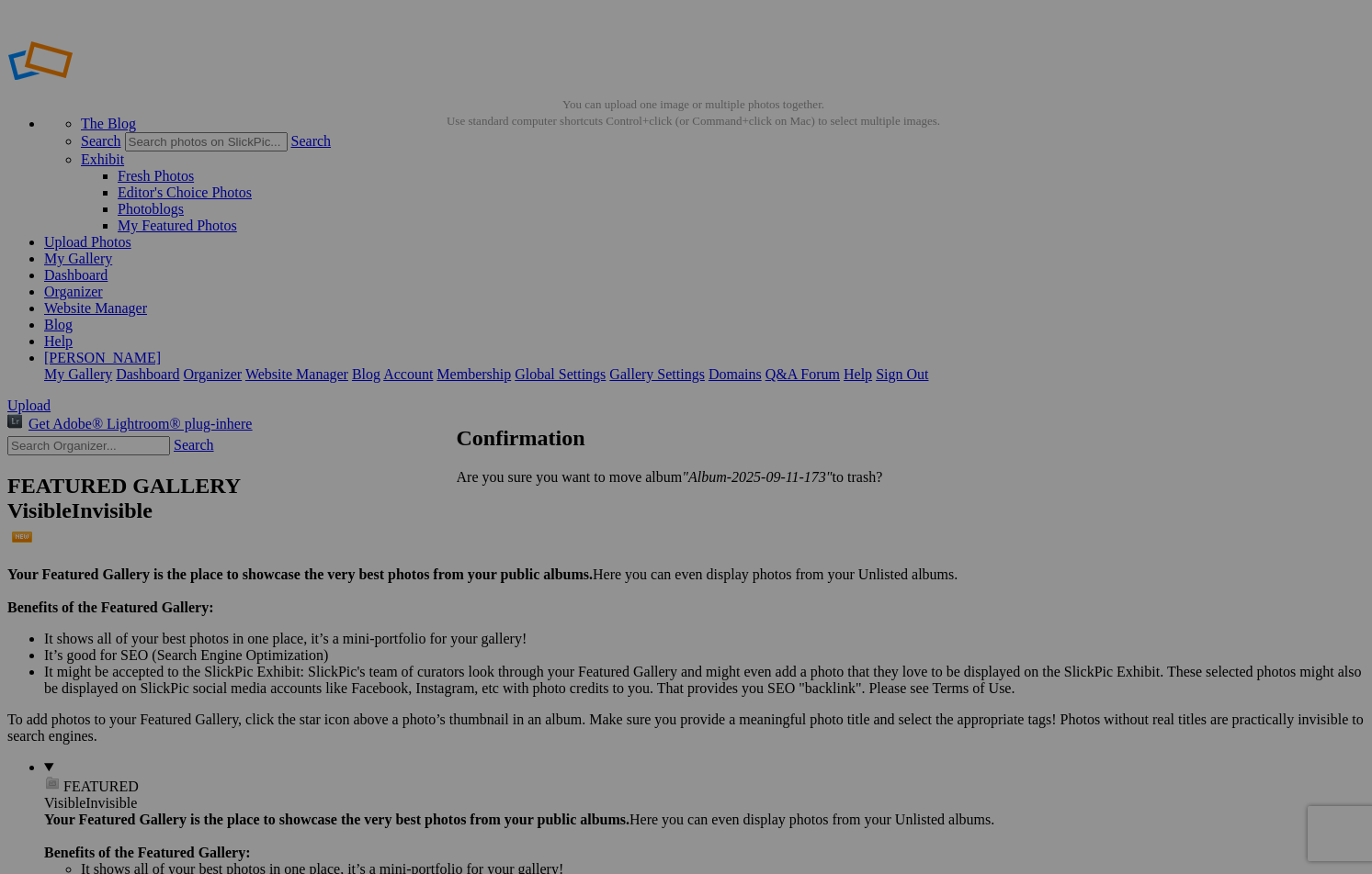
click at [518, 509] on span "Yes" at bounding box center [508, 508] width 21 height 16
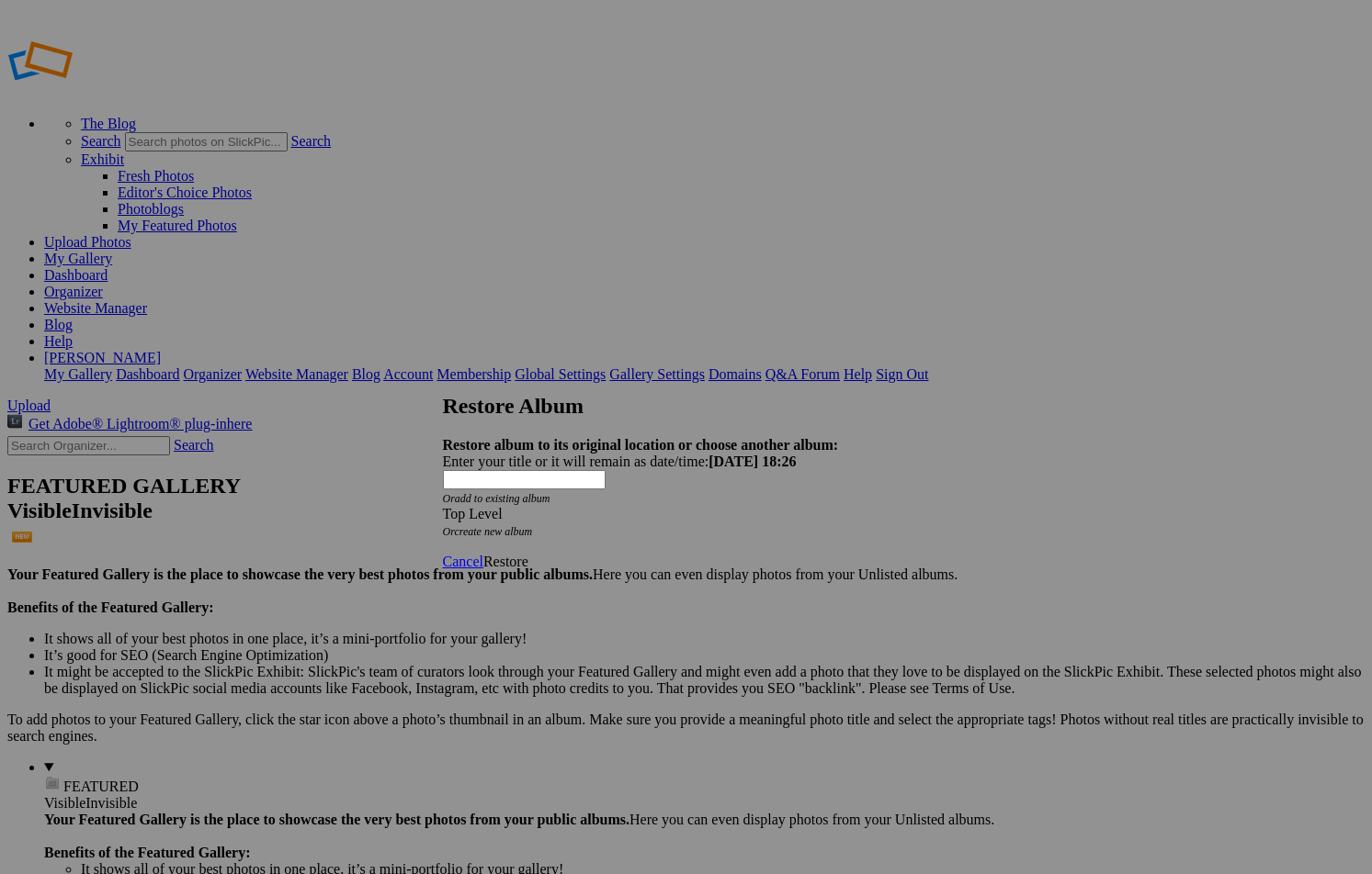
click at [528, 554] on span "Restore" at bounding box center [506, 562] width 45 height 16
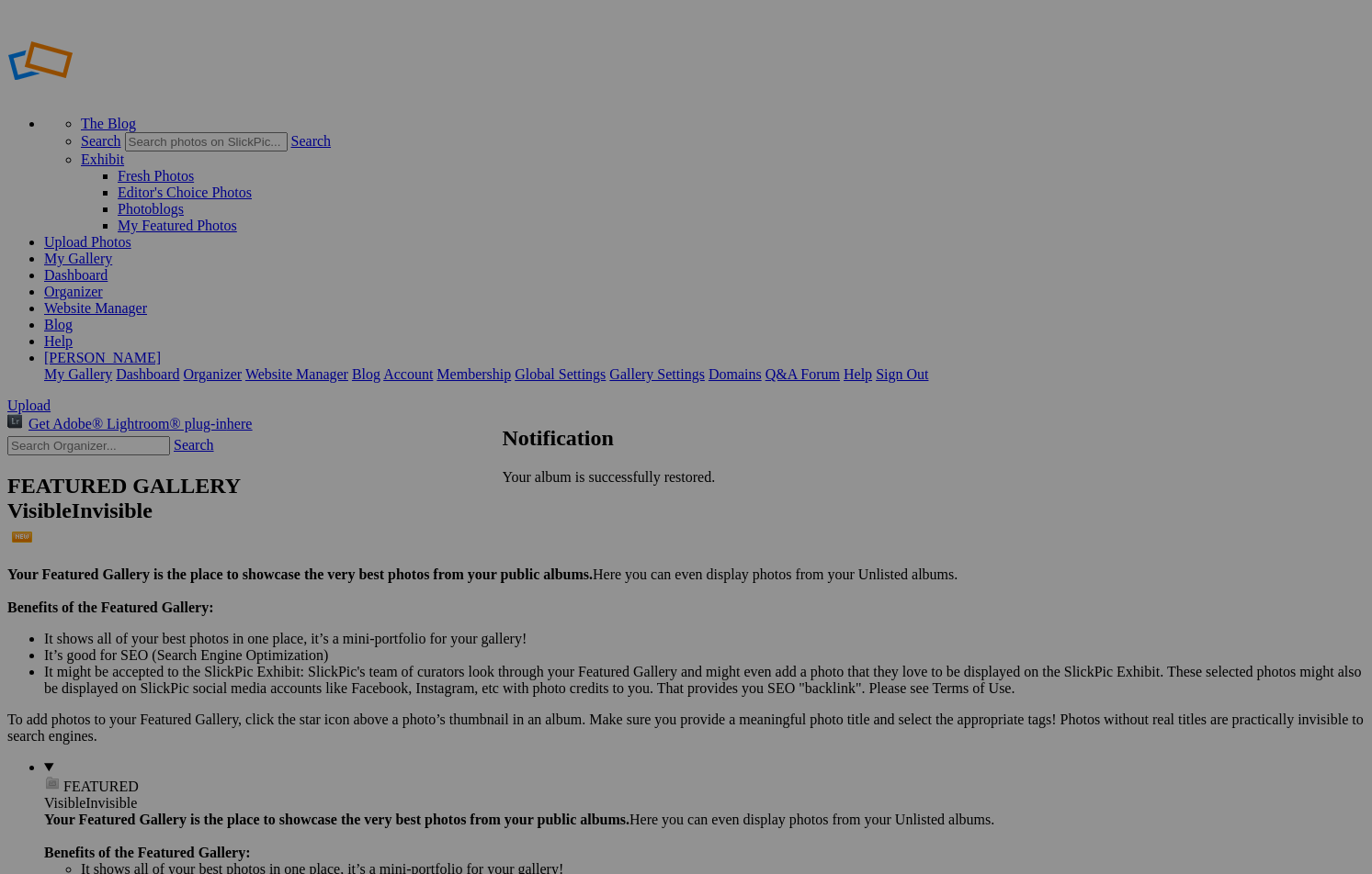
click at [524, 507] on span "OK" at bounding box center [513, 508] width 21 height 16
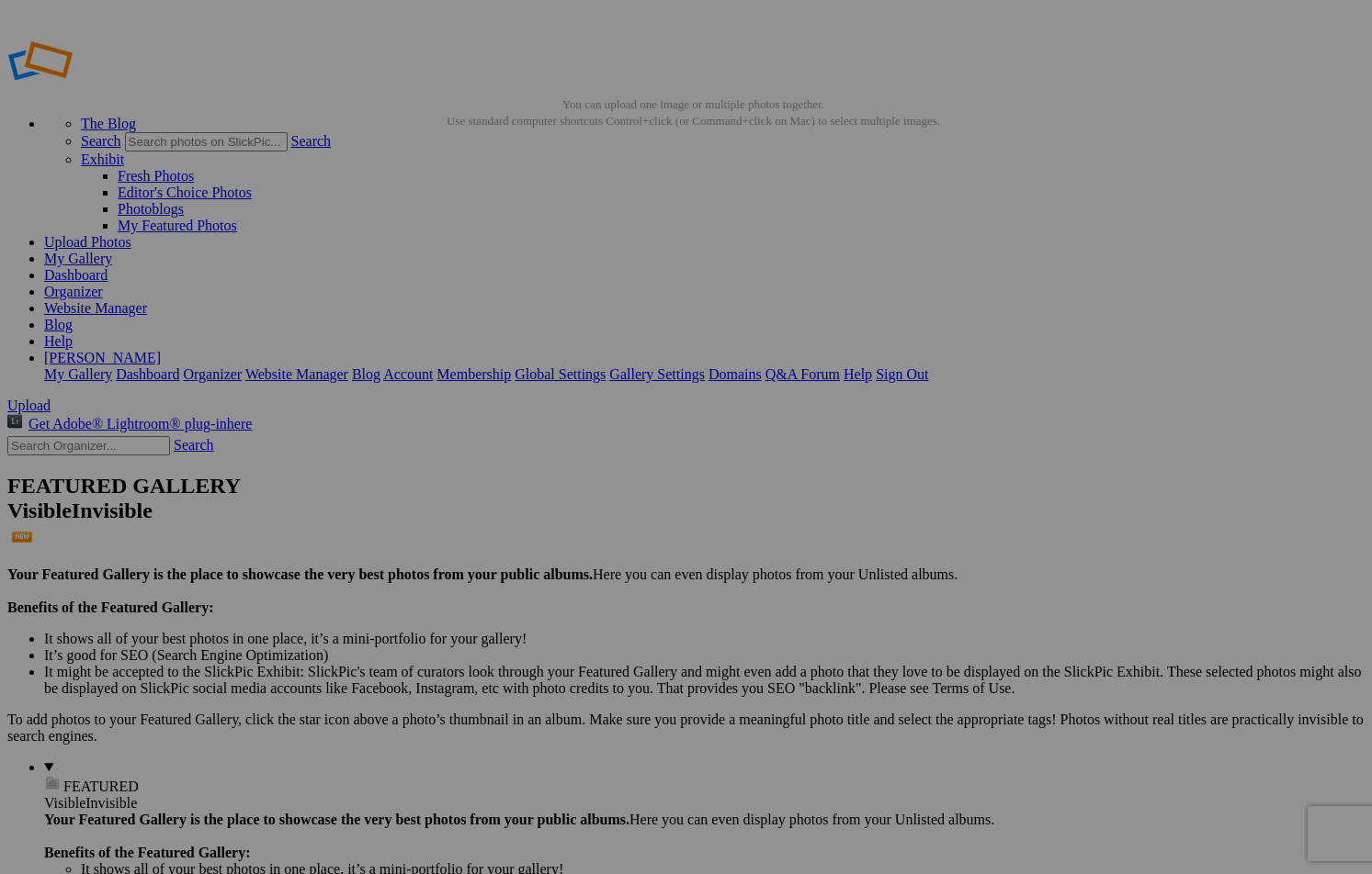
drag, startPoint x: 505, startPoint y: 274, endPoint x: 30, endPoint y: 271, distance: 475.0
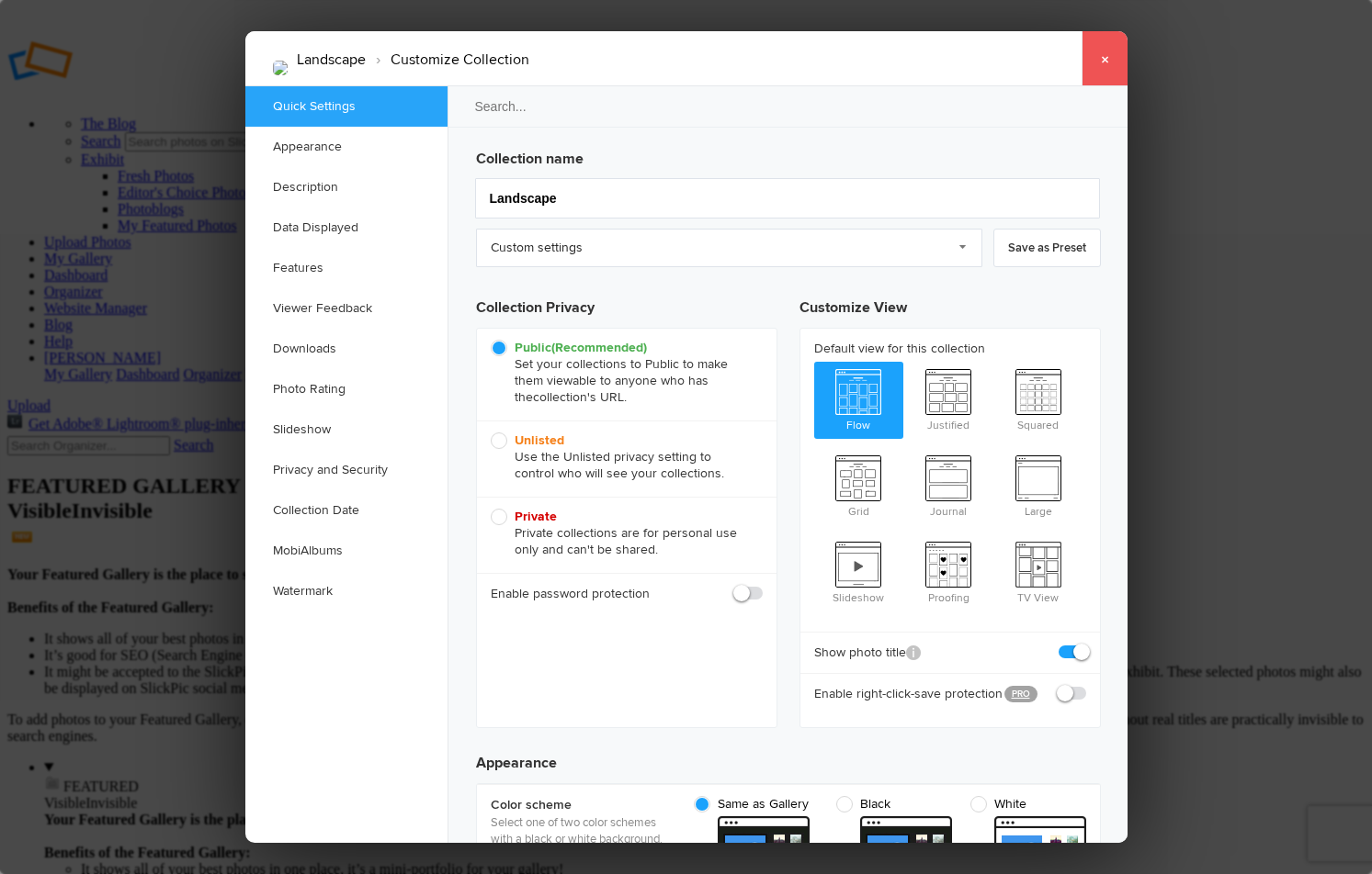
click at [1104, 58] on link "×" at bounding box center [1104, 58] width 46 height 55
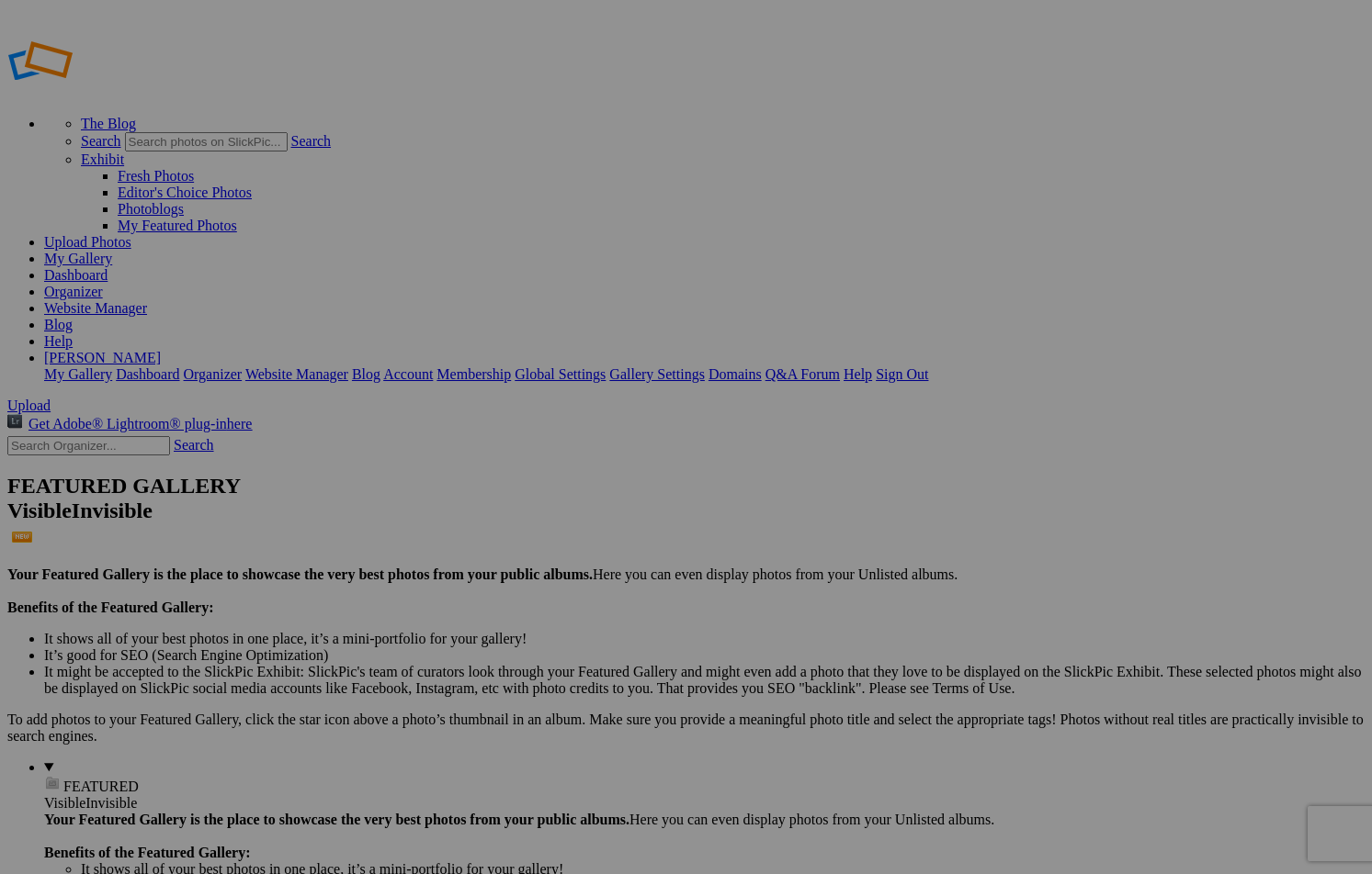
drag, startPoint x: 615, startPoint y: 196, endPoint x: 835, endPoint y: 209, distance: 220.4
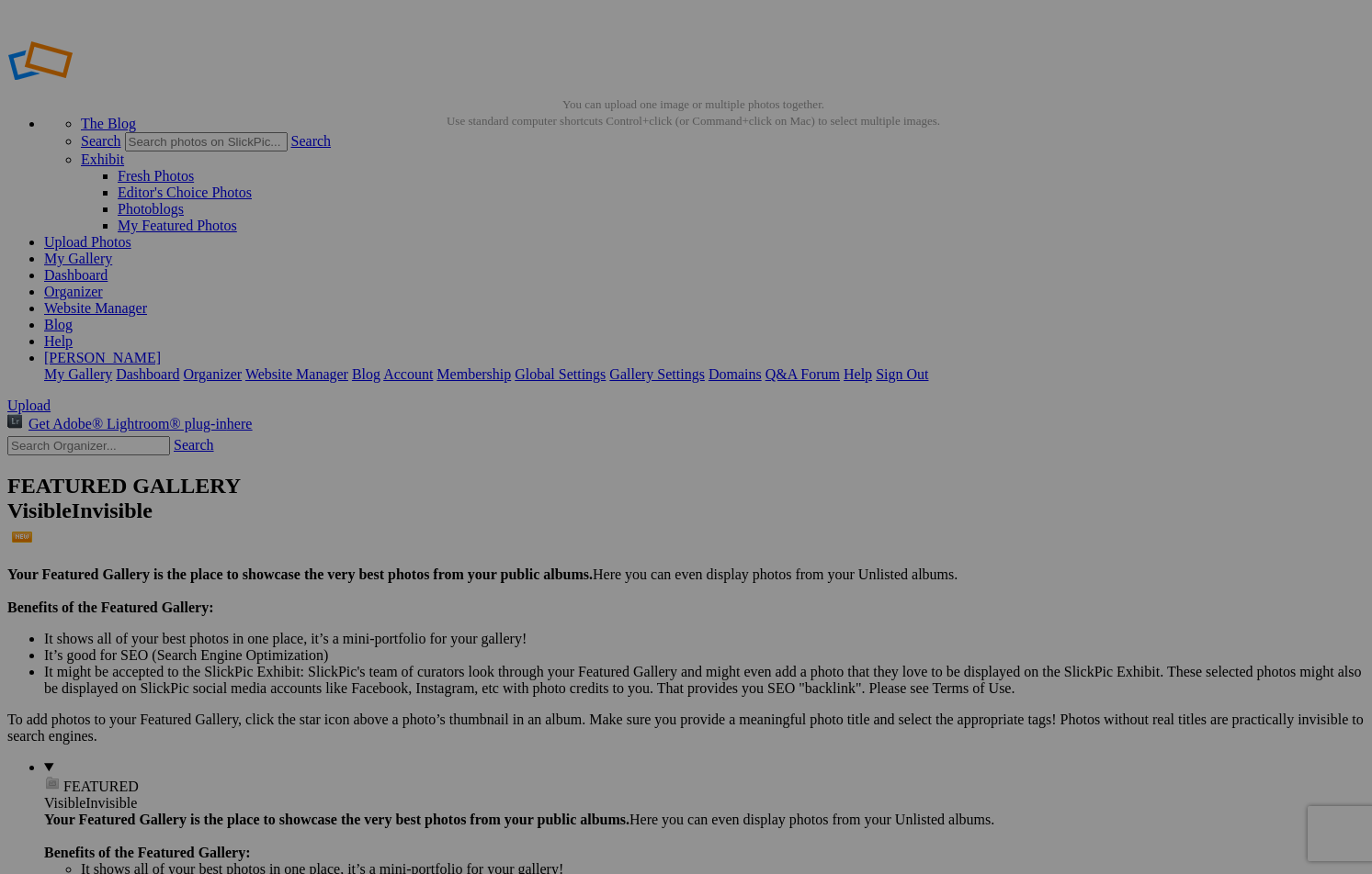
drag, startPoint x: 793, startPoint y: 196, endPoint x: 905, endPoint y: 201, distance: 112.1
drag, startPoint x: 960, startPoint y: 197, endPoint x: 1075, endPoint y: 195, distance: 115.0
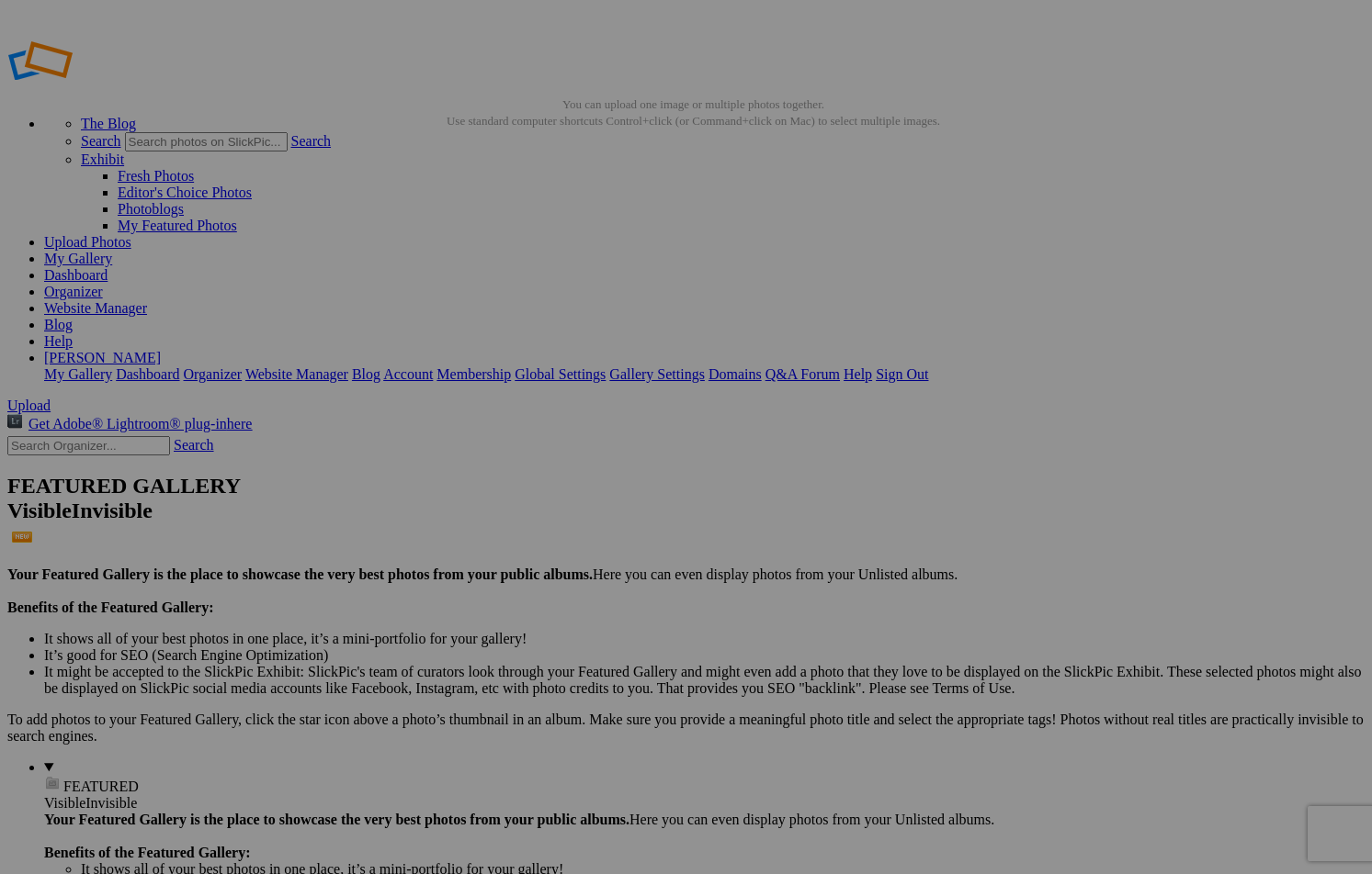
drag, startPoint x: 792, startPoint y: 195, endPoint x: 903, endPoint y: 202, distance: 111.2
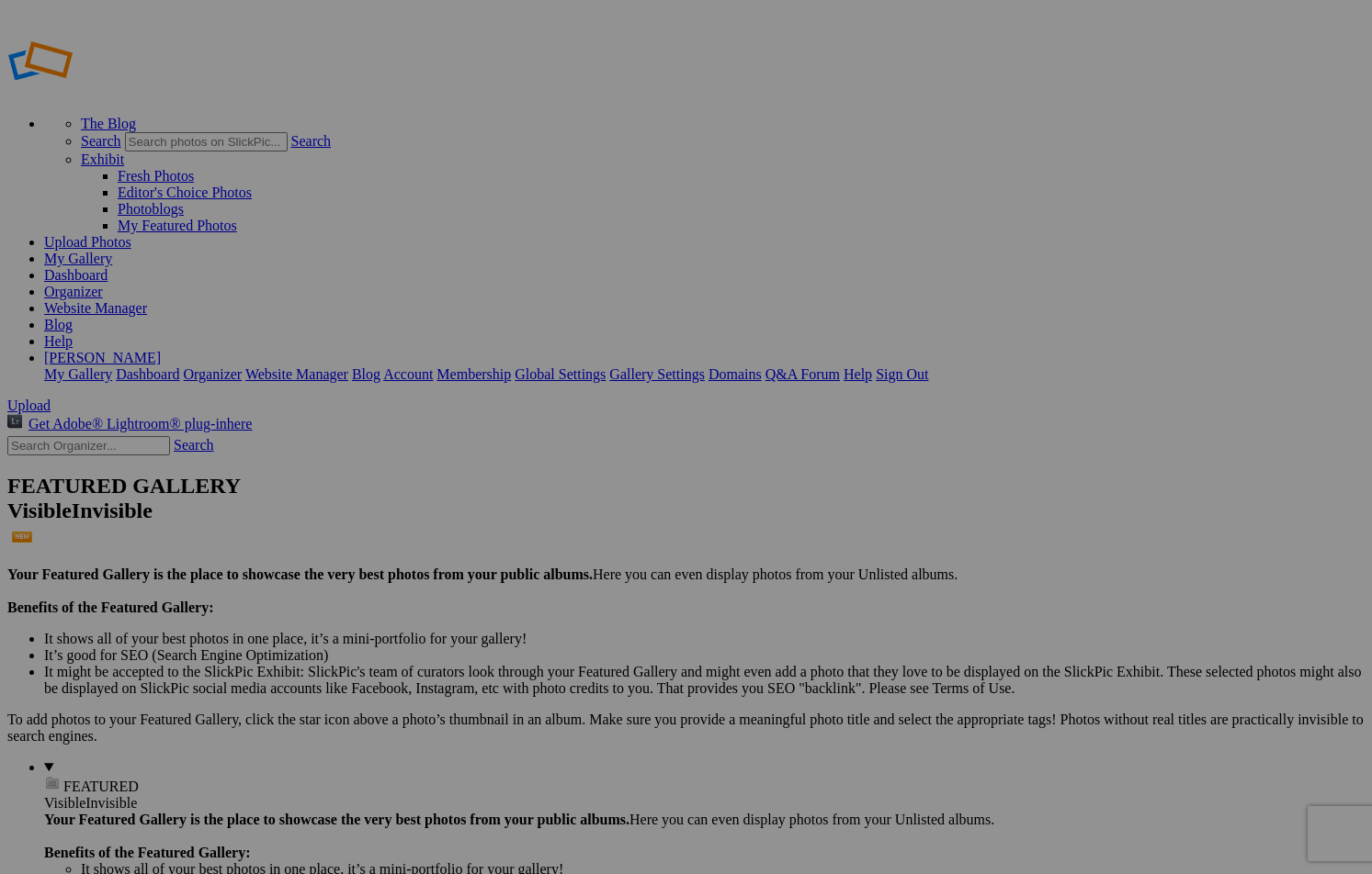
click at [112, 251] on link "My Gallery" at bounding box center [78, 259] width 68 height 16
